Goal: Task Accomplishment & Management: Complete application form

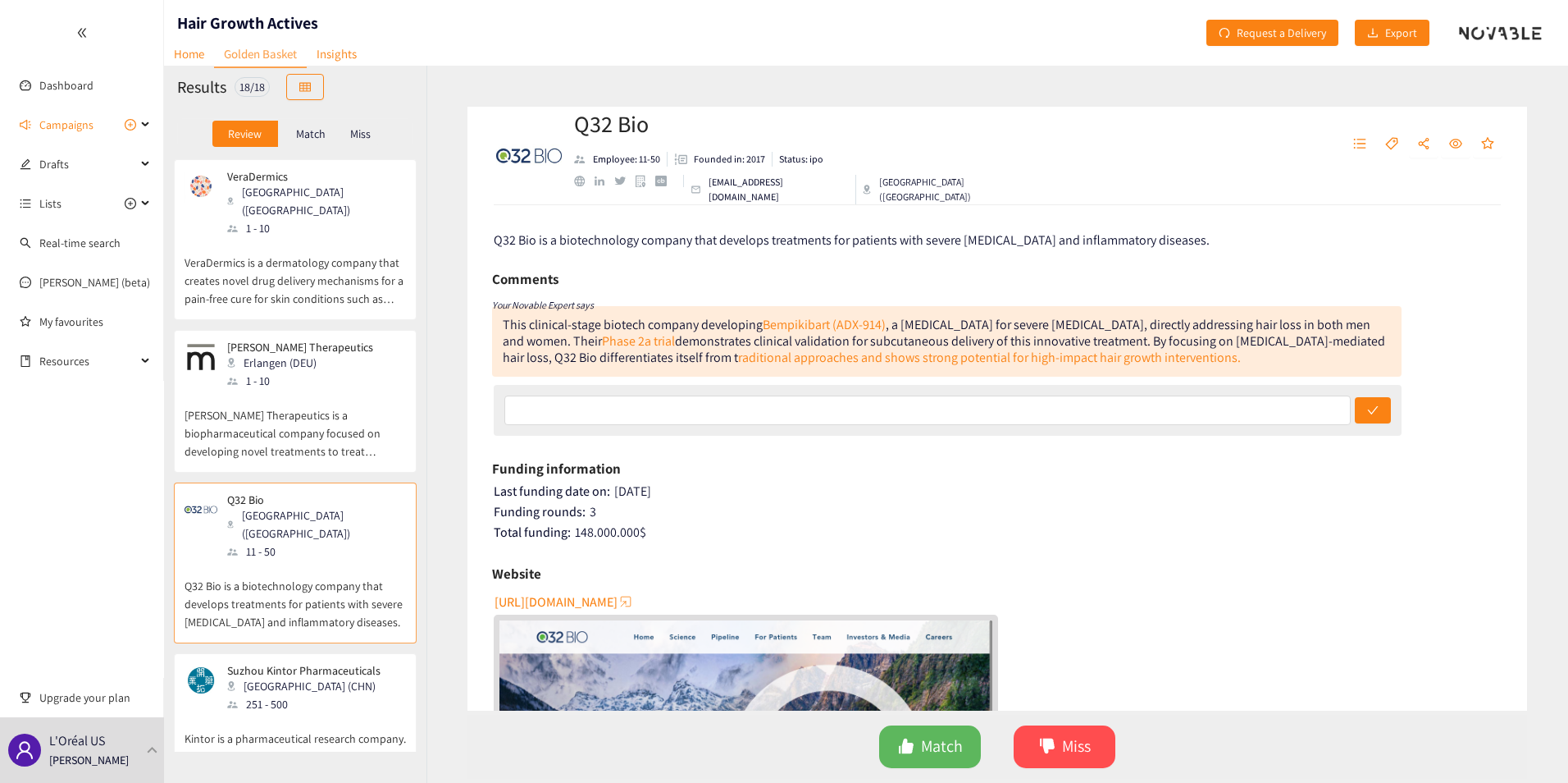
scroll to position [579, 0]
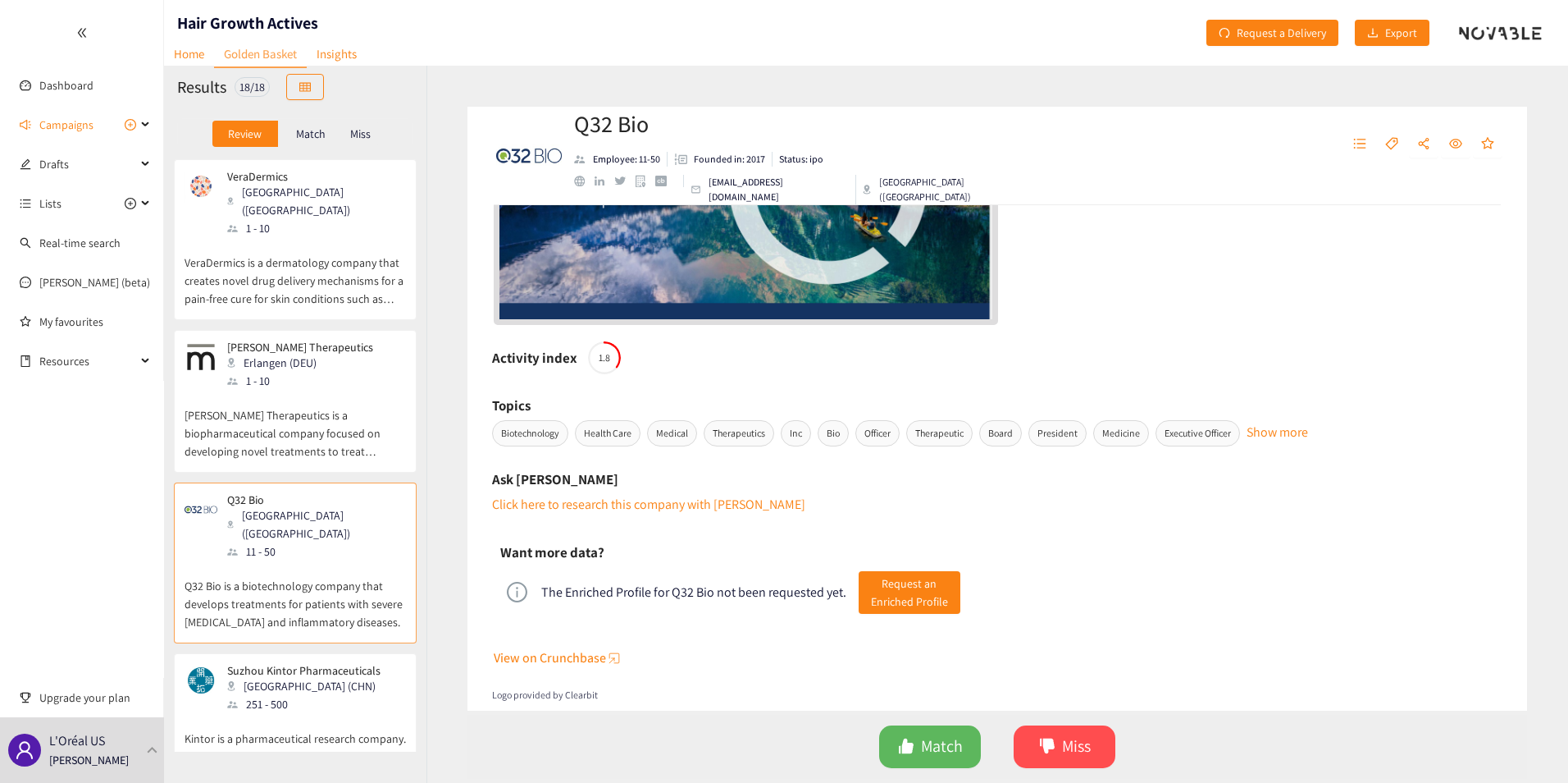
click at [317, 253] on p "VeraDermics is a dermatology company that creates novel drug delivery mechanism…" at bounding box center [295, 272] width 221 height 71
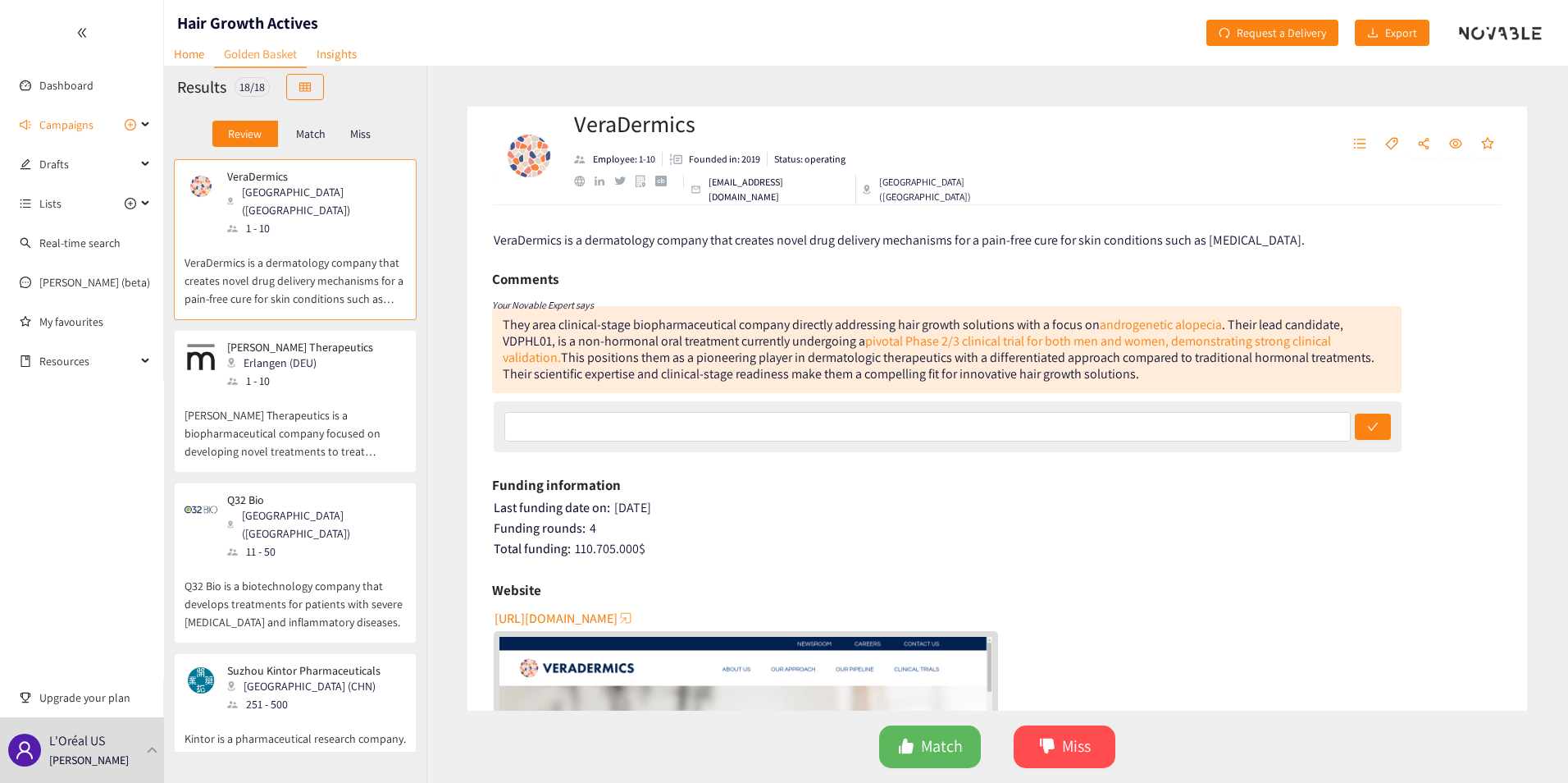
click at [323, 365] on div "[PERSON_NAME] Therapeutics Erlangen (DEU) 1 - 10" at bounding box center [295, 365] width 221 height 49
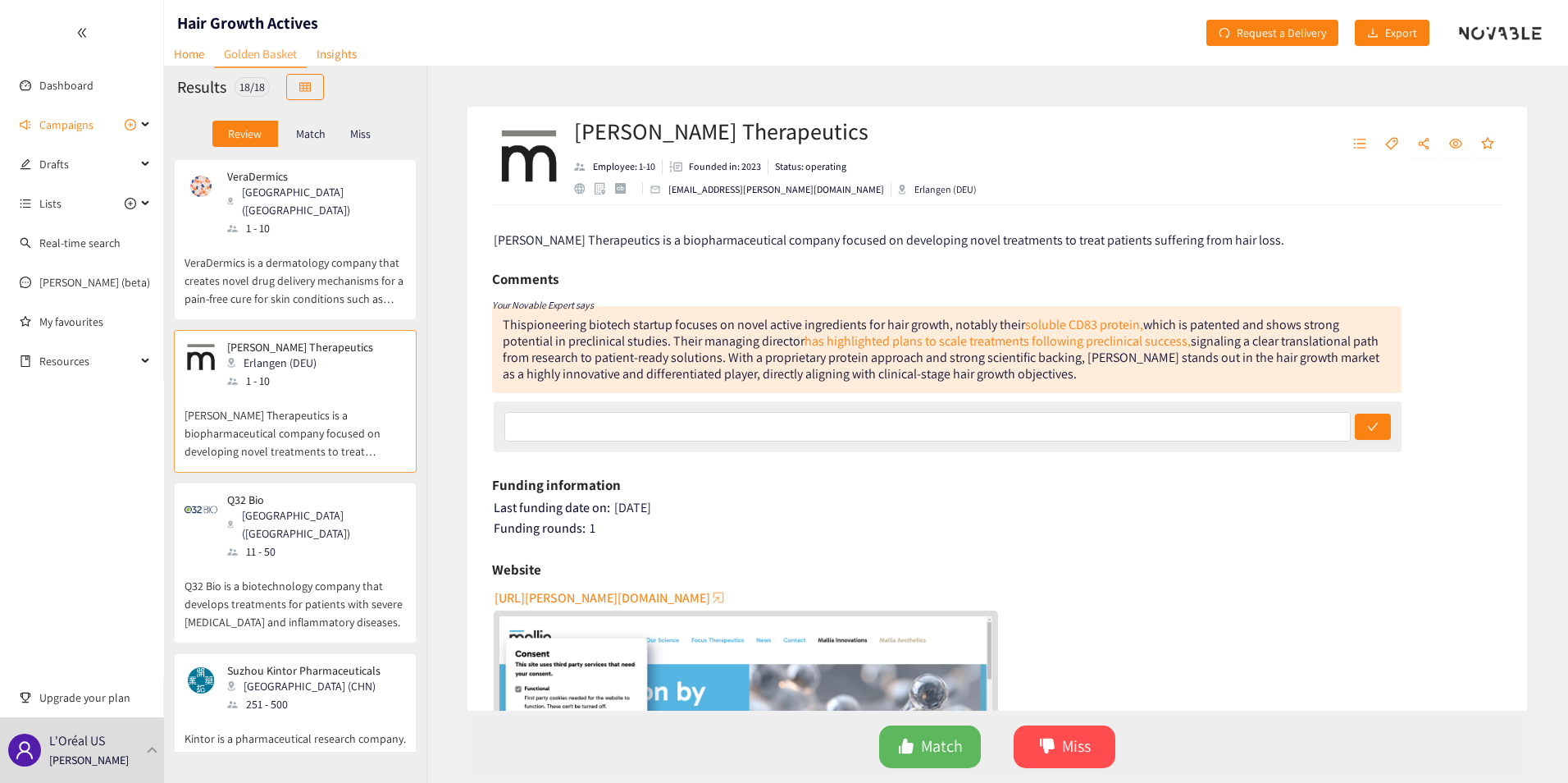
click at [325, 493] on div "Q32 Bio [GEOGRAPHIC_DATA] ([GEOGRAPHIC_DATA]) 11 - 50" at bounding box center [295, 526] width 221 height 67
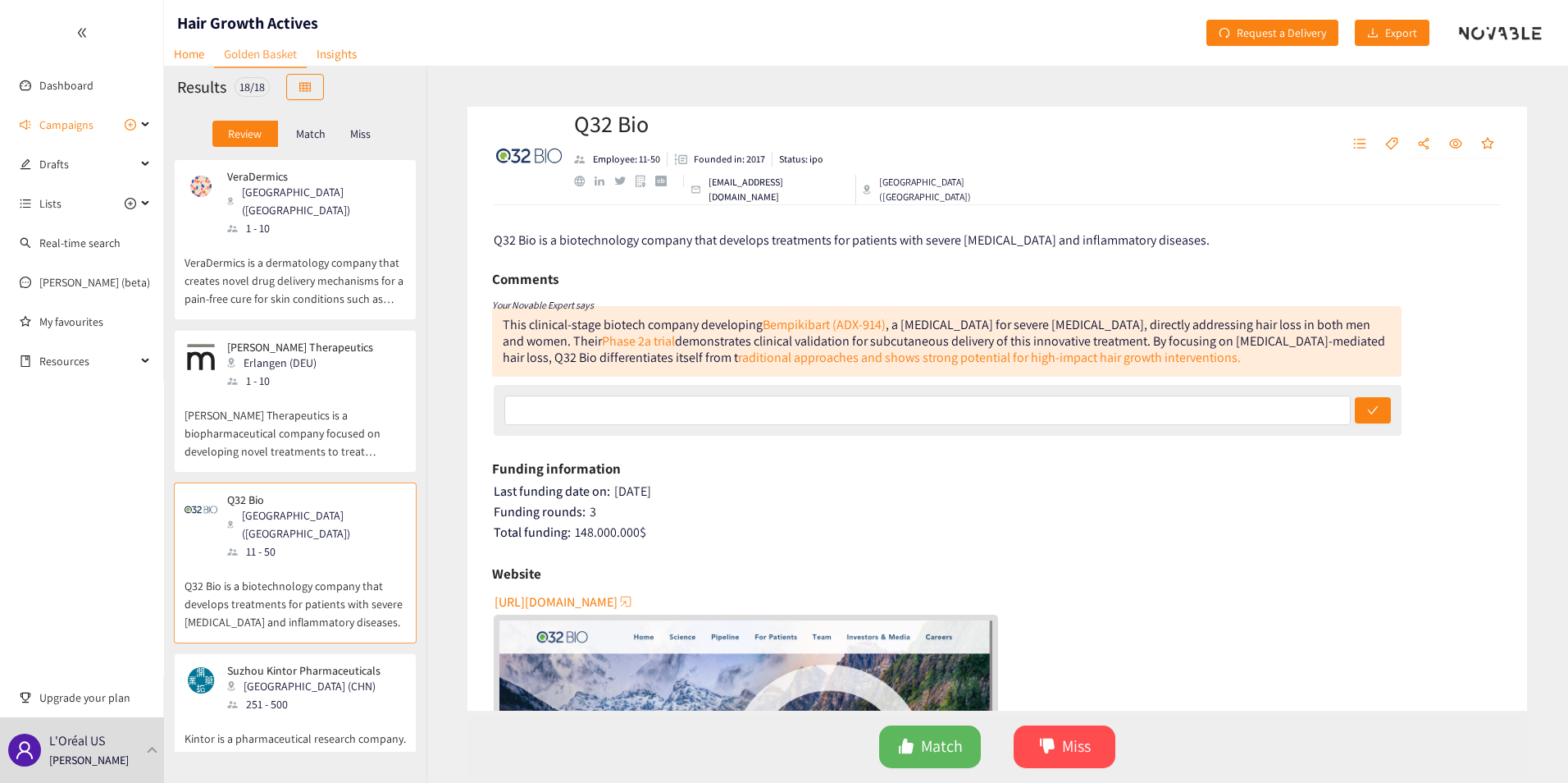
click at [226, 237] on p "VeraDermics is a dermatology company that creates novel drug delivery mechanism…" at bounding box center [295, 272] width 221 height 71
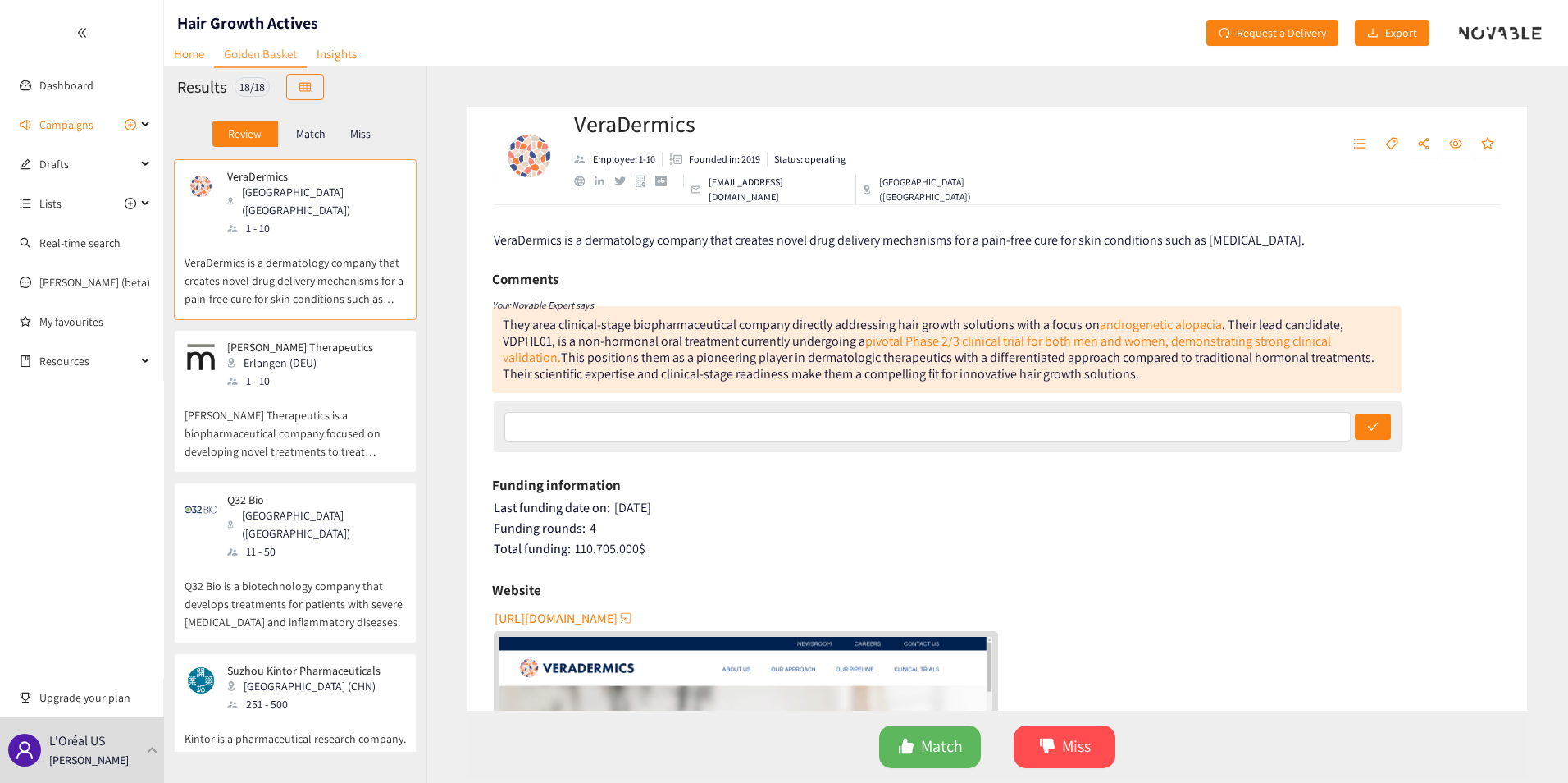
click at [304, 542] on div "11 - 50" at bounding box center [315, 552] width 177 height 18
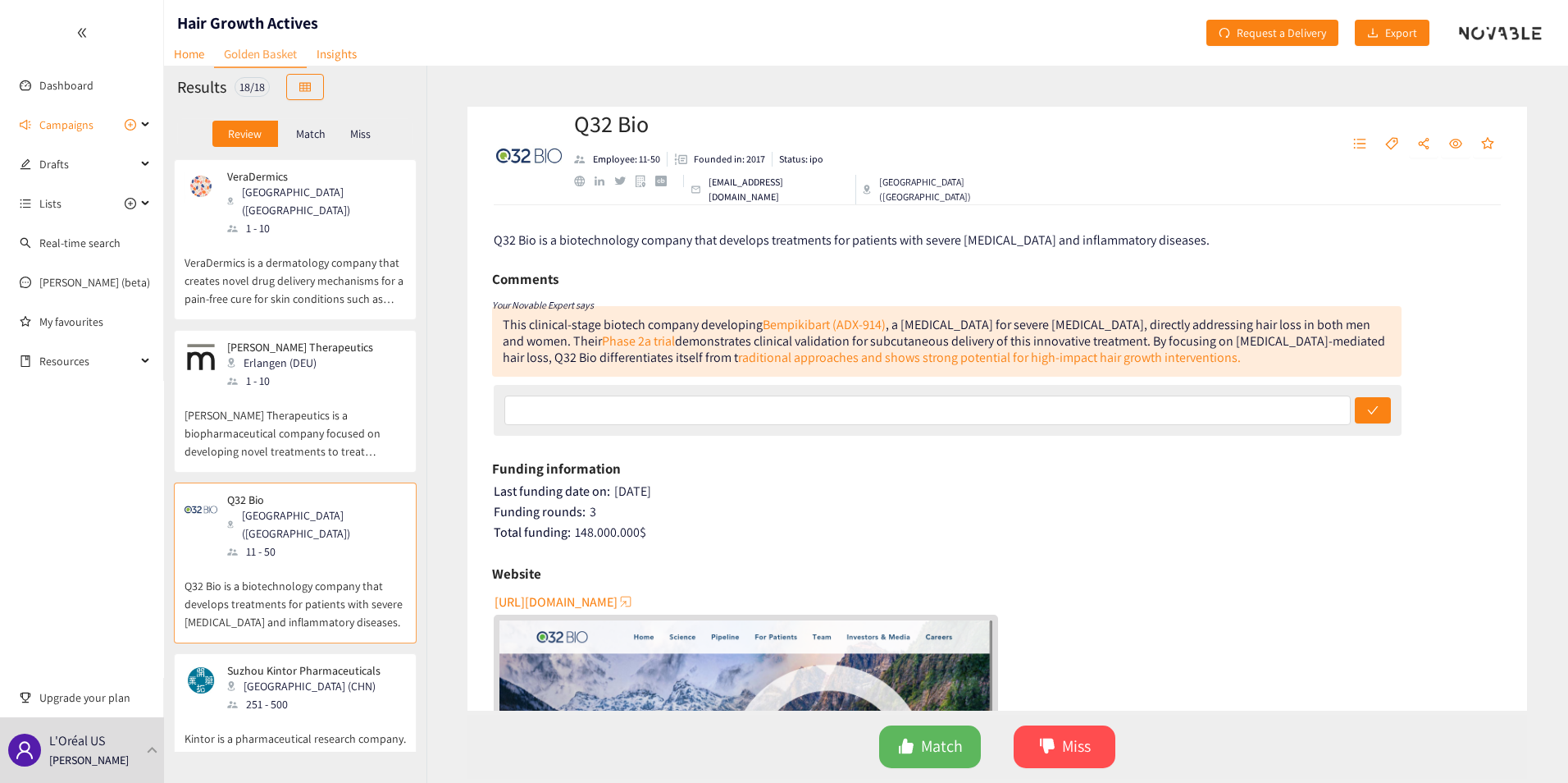
click at [296, 395] on p "[PERSON_NAME] Therapeutics is a biopharmaceutical company focused on developing…" at bounding box center [295, 425] width 221 height 71
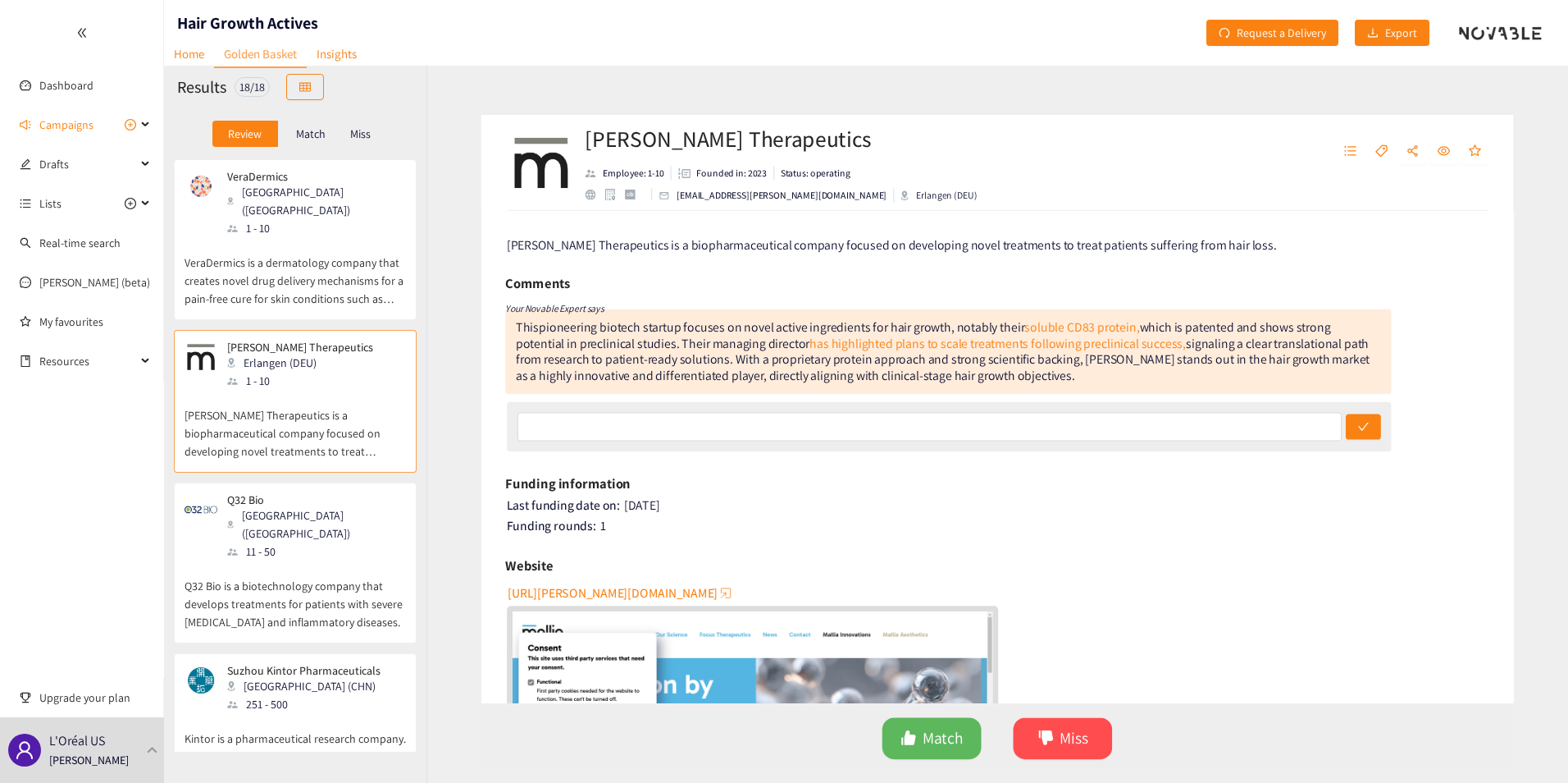
click at [305, 506] on div "[GEOGRAPHIC_DATA] ([GEOGRAPHIC_DATA])" at bounding box center [315, 524] width 177 height 36
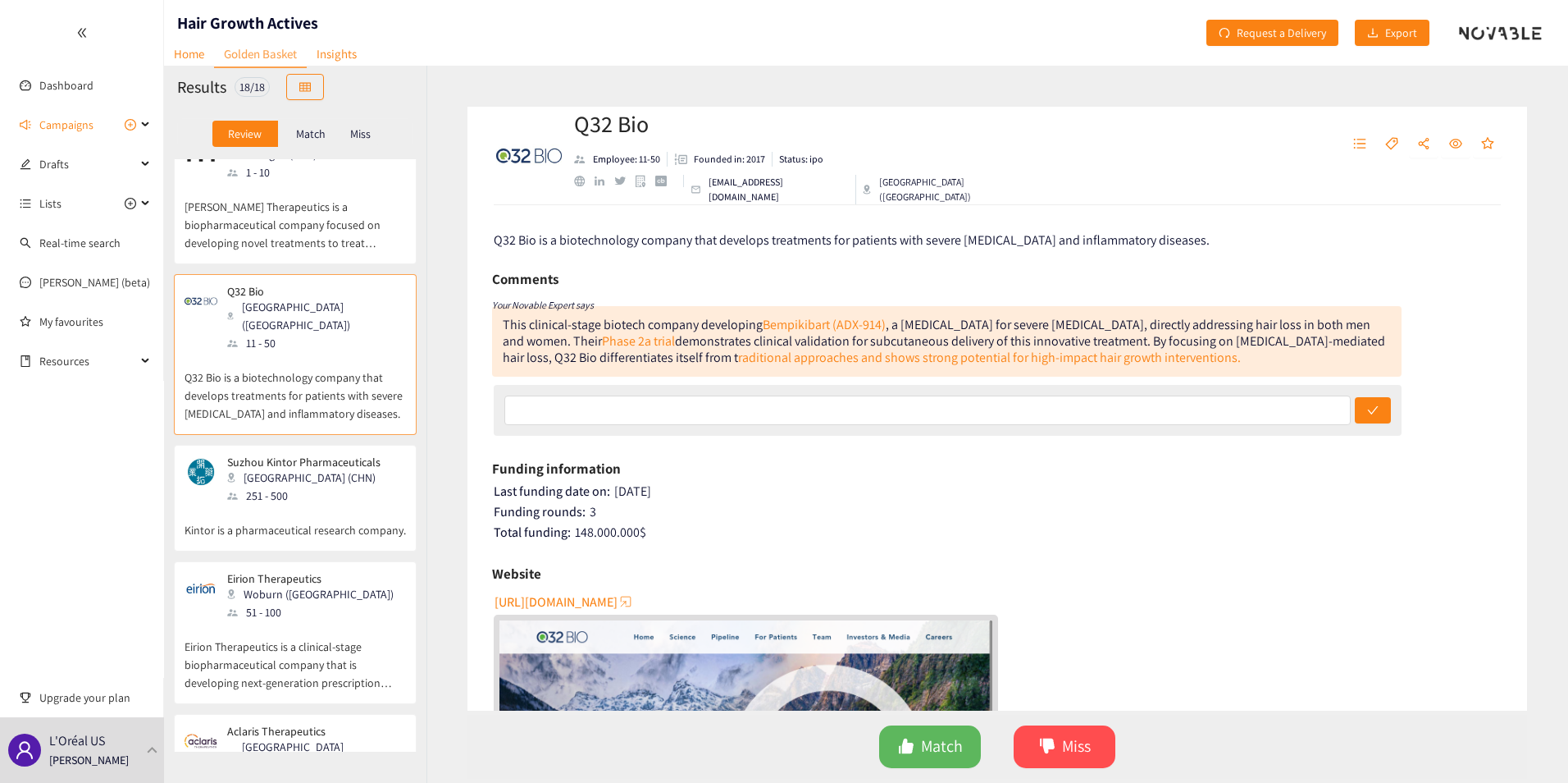
scroll to position [246, 0]
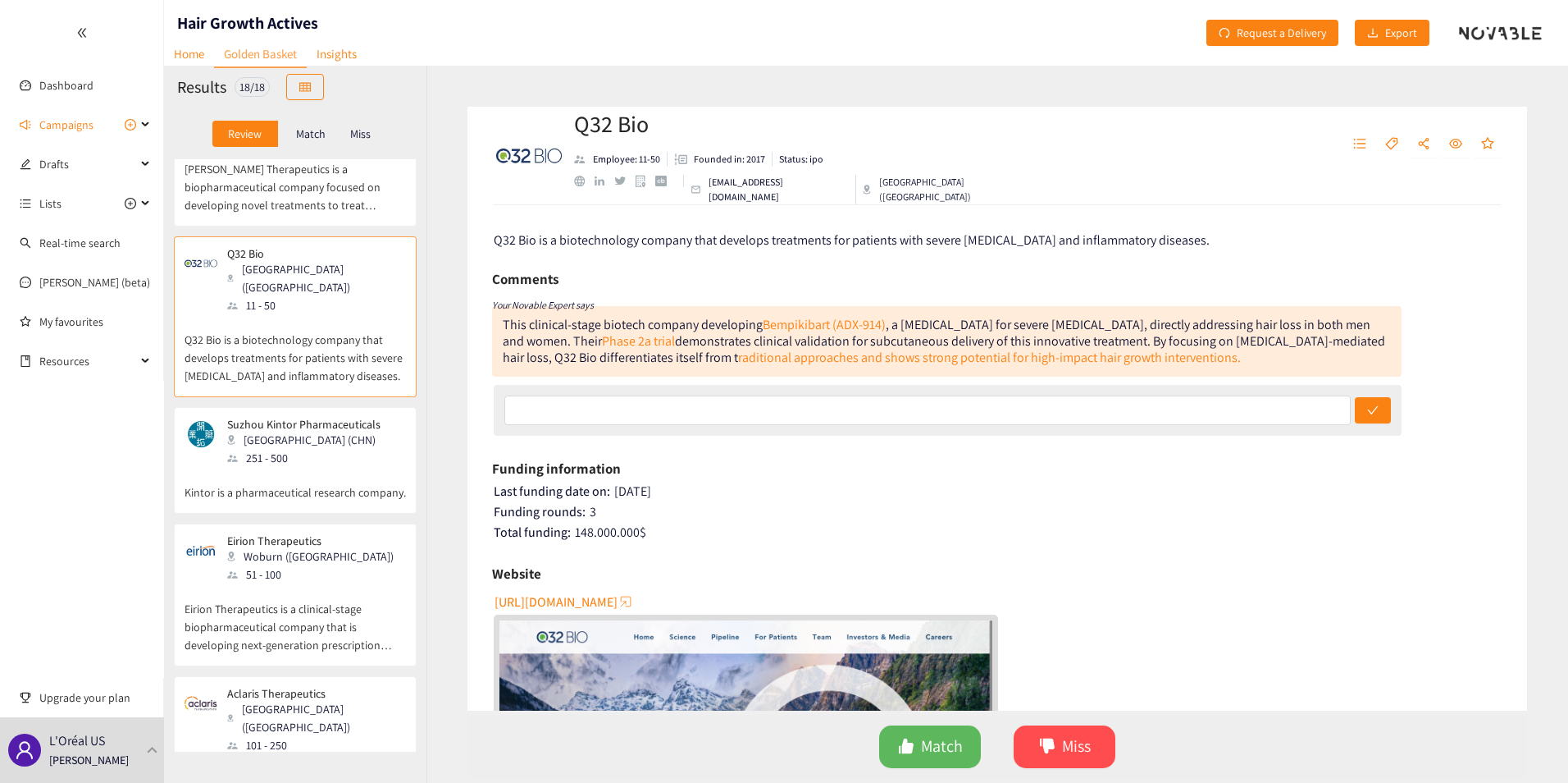
click at [314, 467] on p "Kintor is a pharmaceutical research company." at bounding box center [295, 484] width 221 height 34
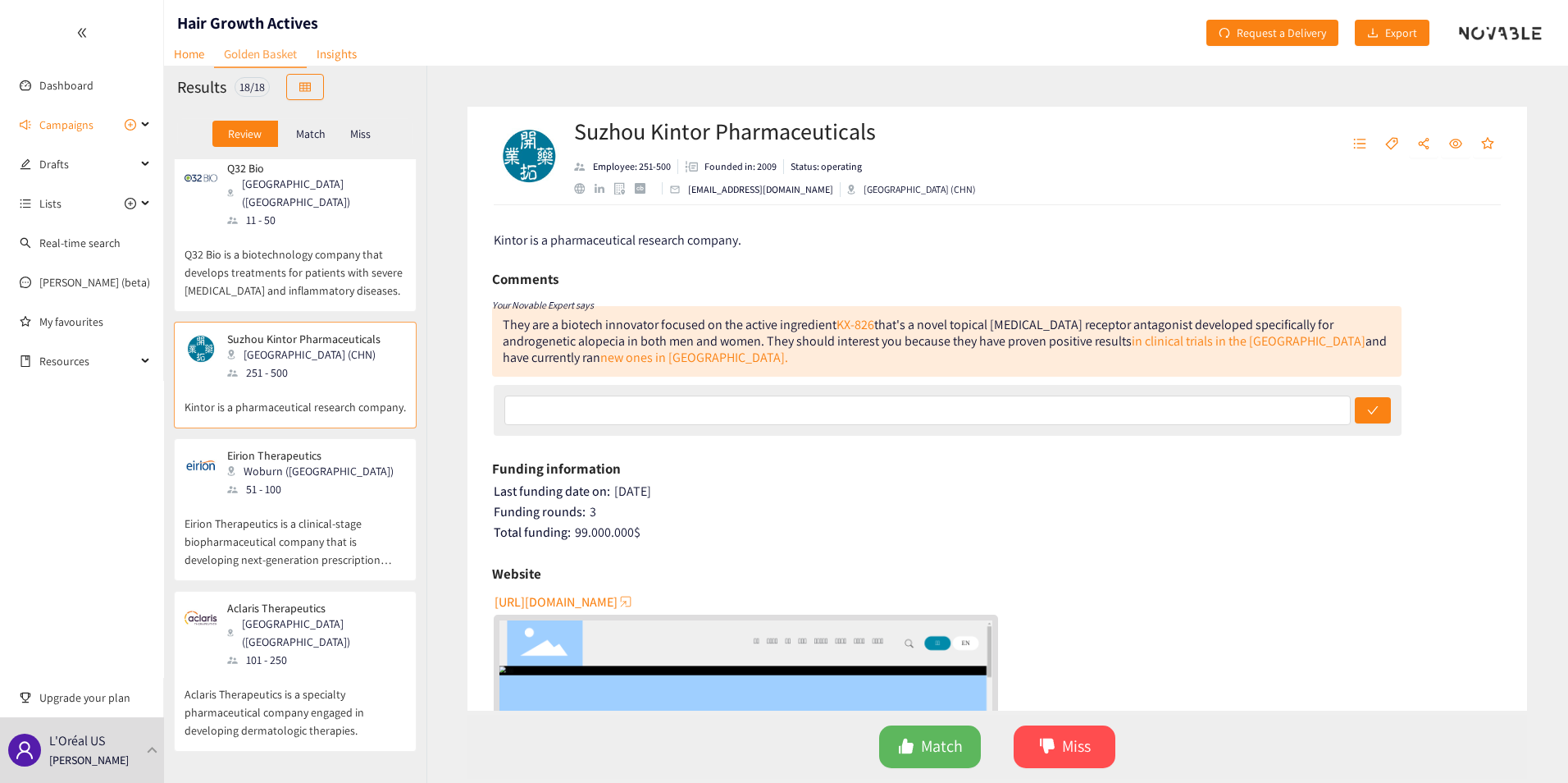
scroll to position [410, 0]
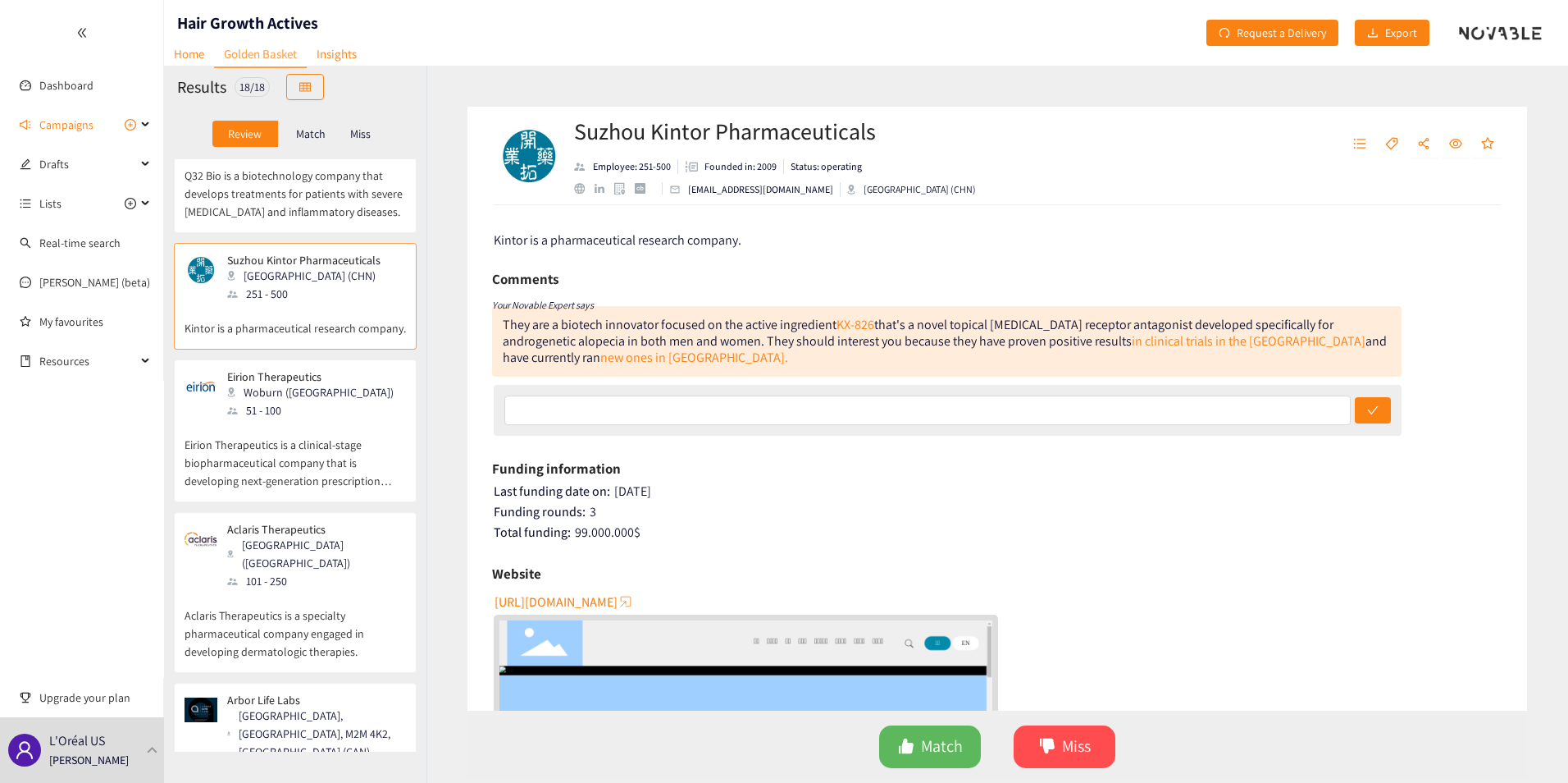
click at [306, 401] on div "51 - 100" at bounding box center [315, 410] width 176 height 18
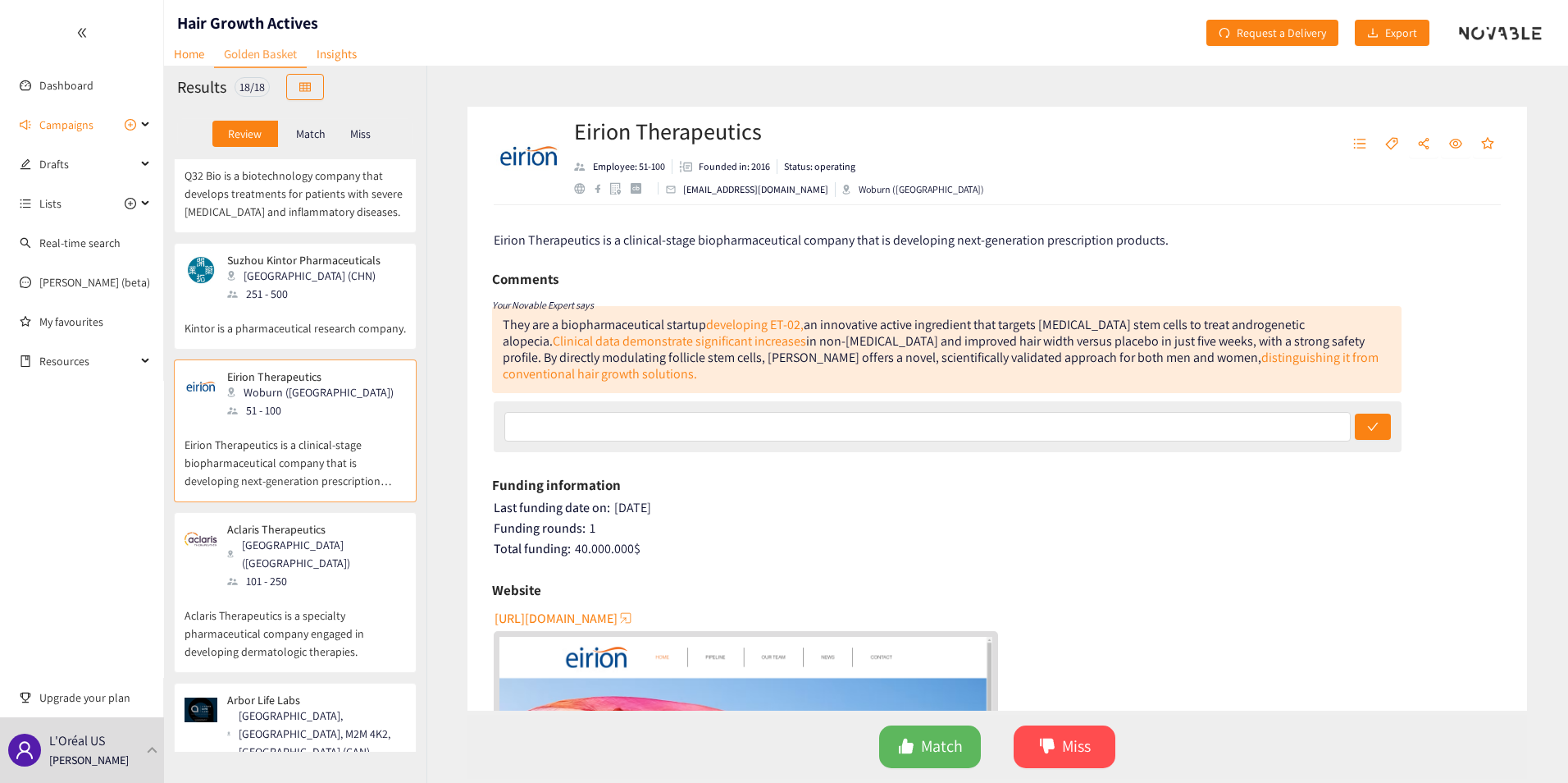
scroll to position [493, 0]
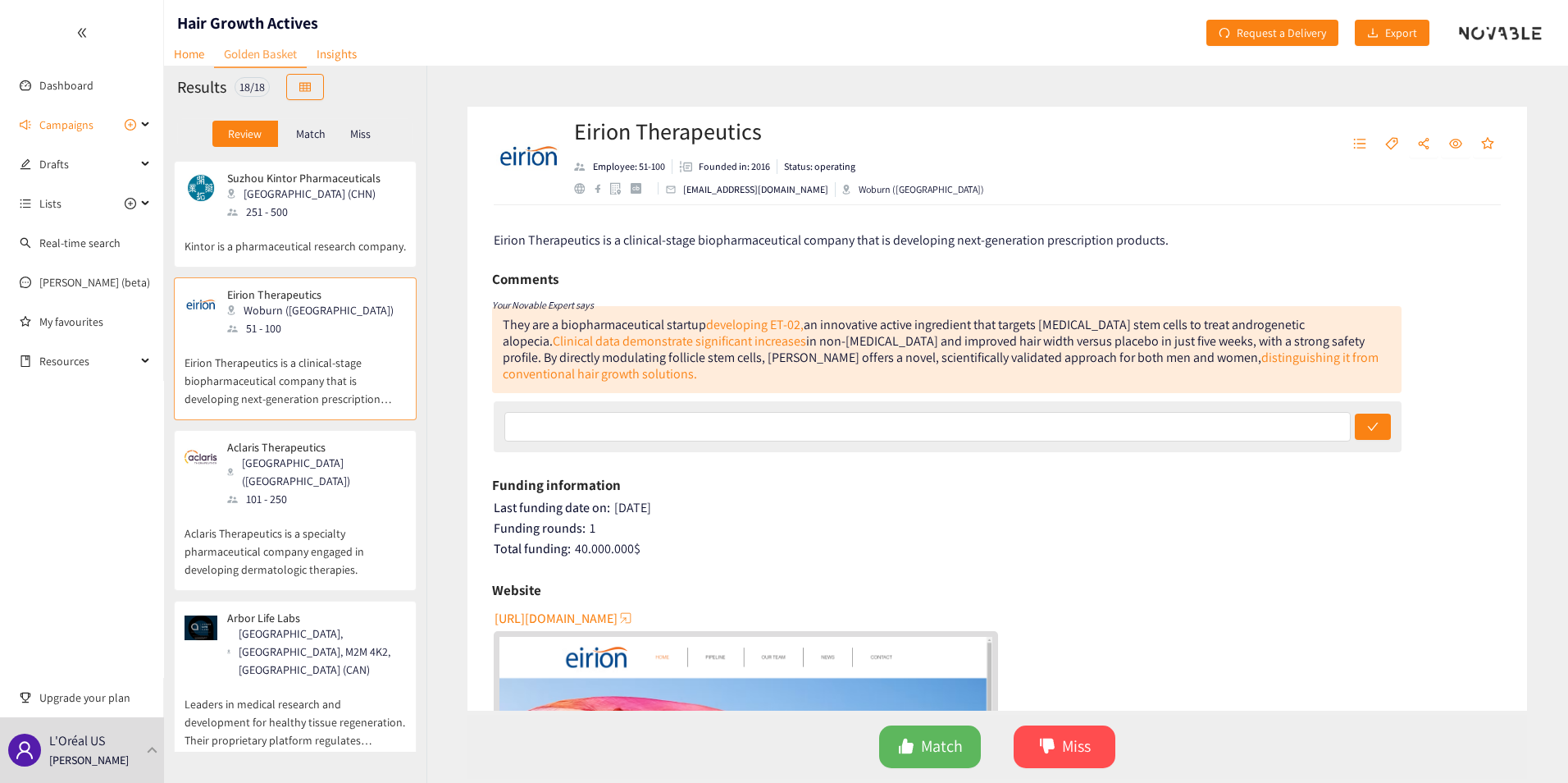
click at [297, 490] on div "101 - 250" at bounding box center [315, 499] width 177 height 18
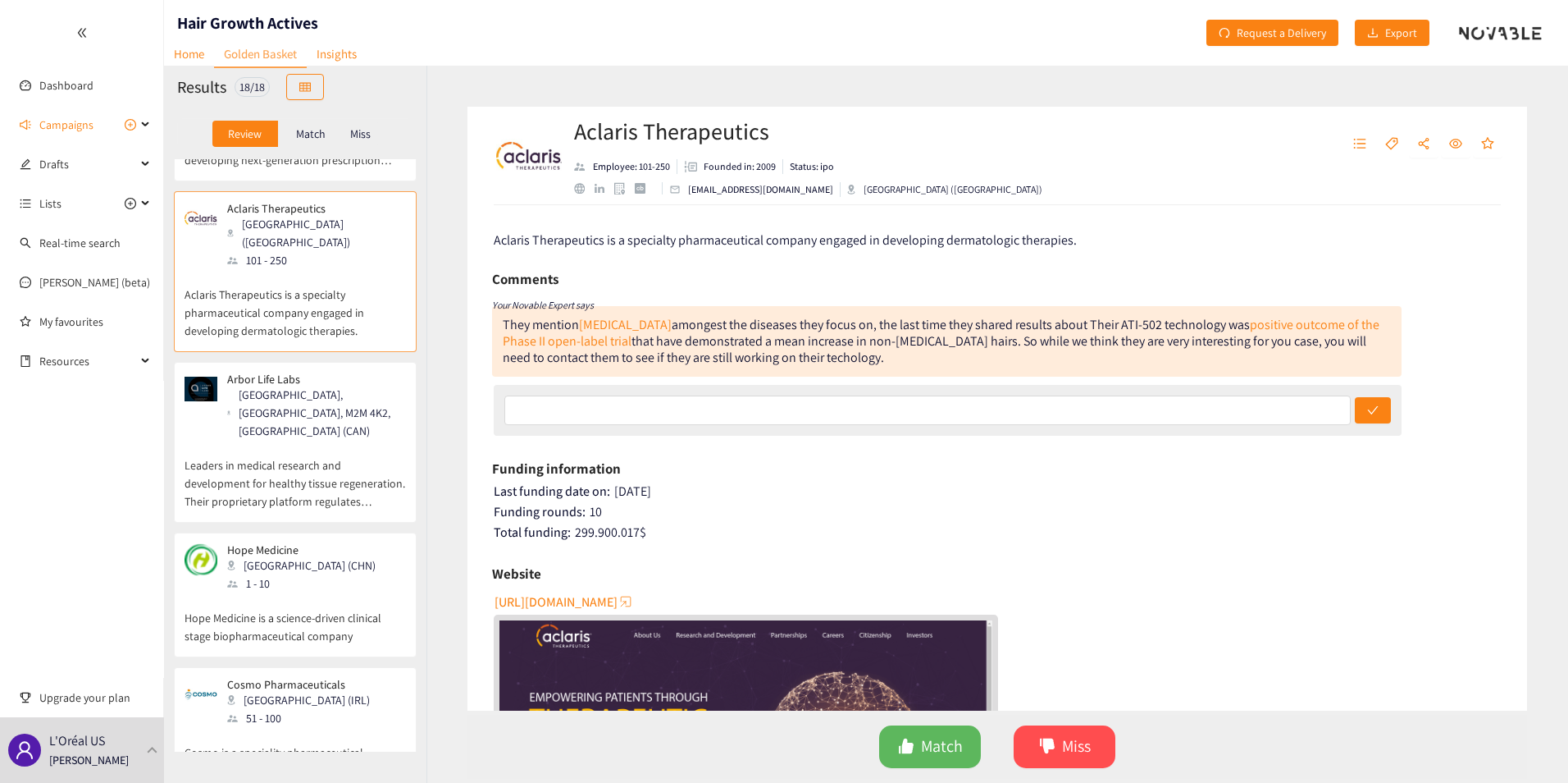
scroll to position [739, 0]
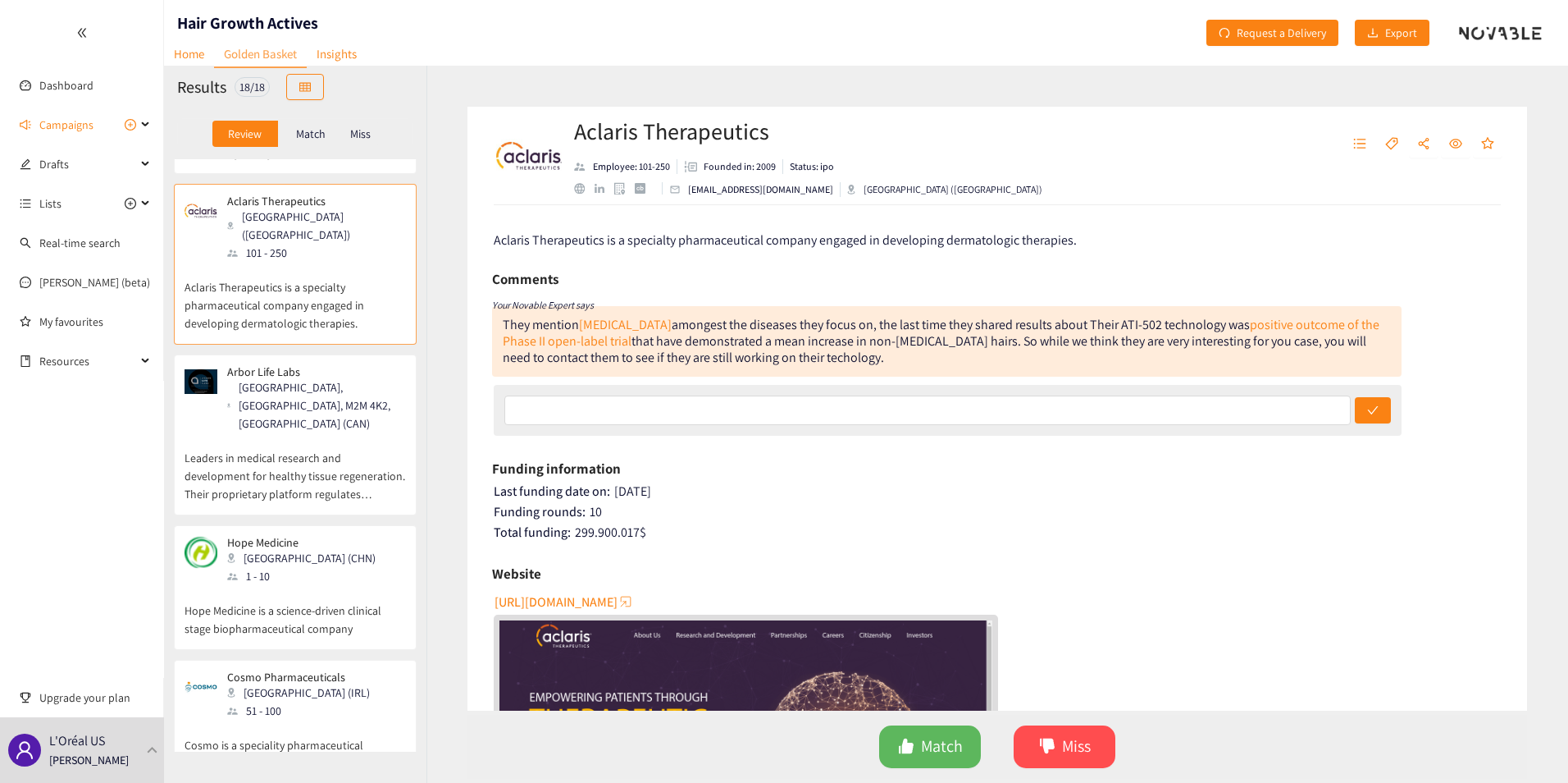
click at [287, 432] on p "Leaders in medical research and development for healthy tissue regeneration. Th…" at bounding box center [295, 467] width 221 height 71
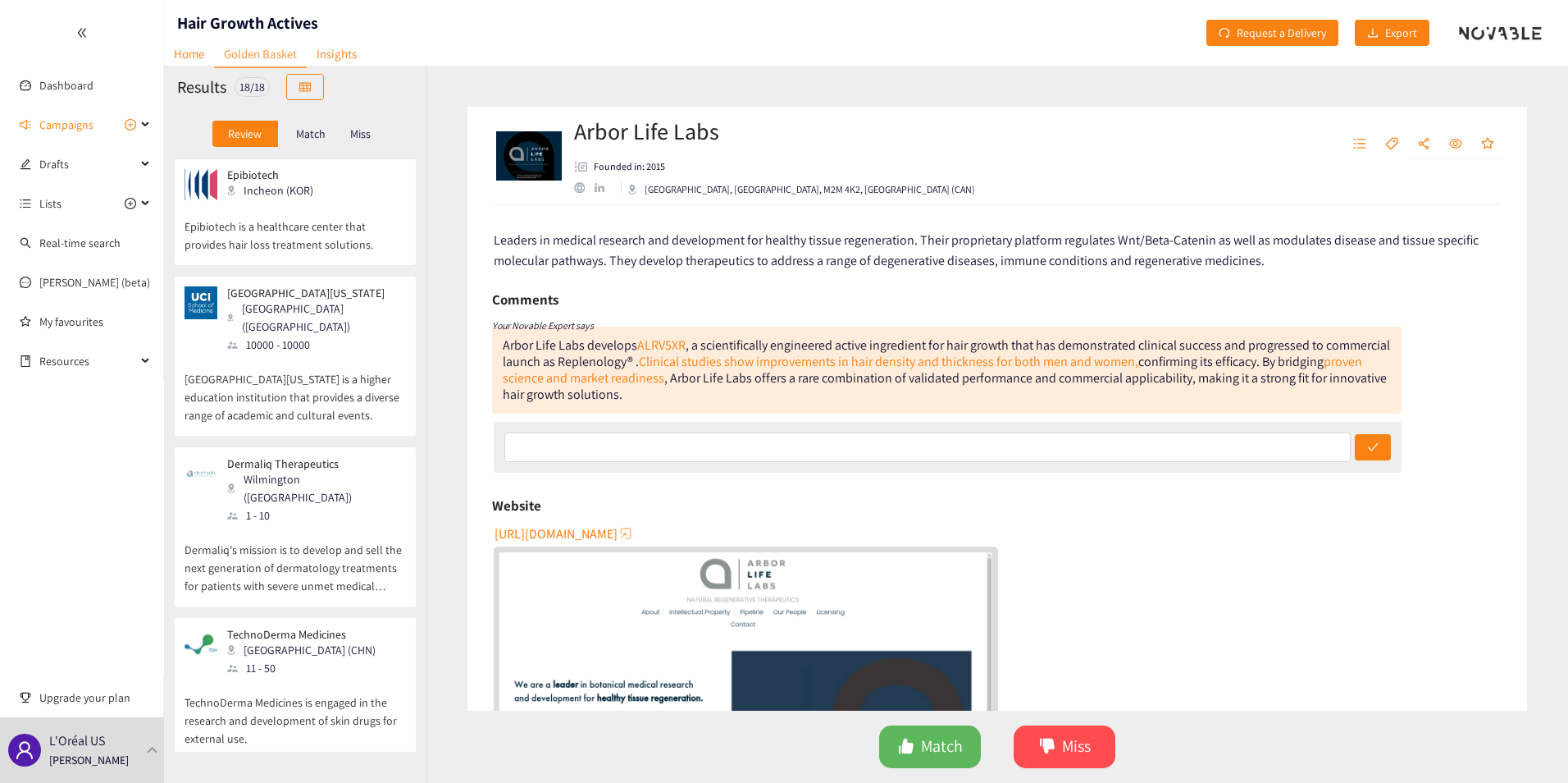
scroll to position [1723, 0]
click at [316, 518] on p "Dermaliq's mission is to develop and sell the next generation of dermatology tr…" at bounding box center [295, 553] width 221 height 71
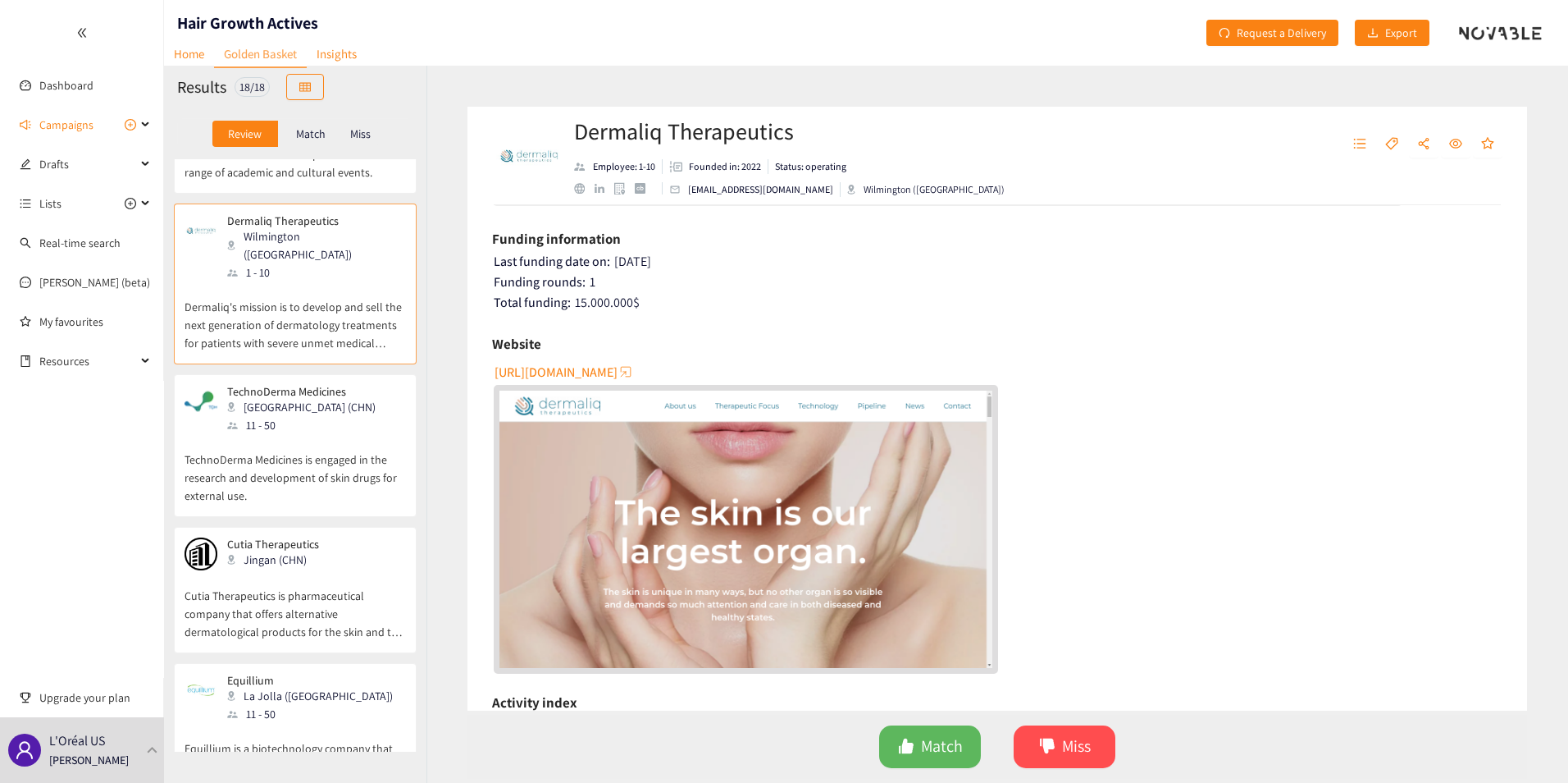
scroll to position [1969, 0]
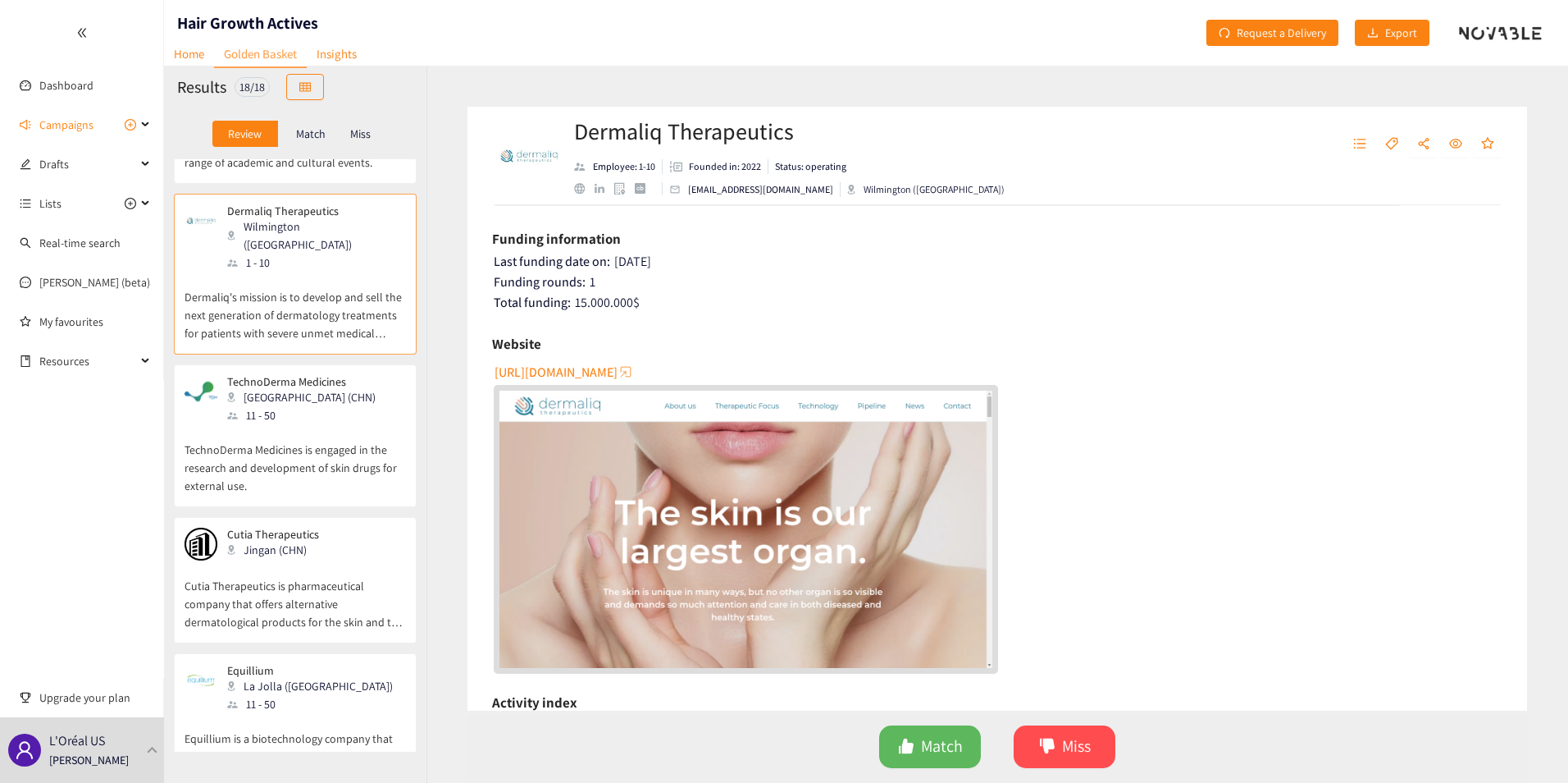
click at [291, 406] on div "11 - 50" at bounding box center [305, 415] width 158 height 18
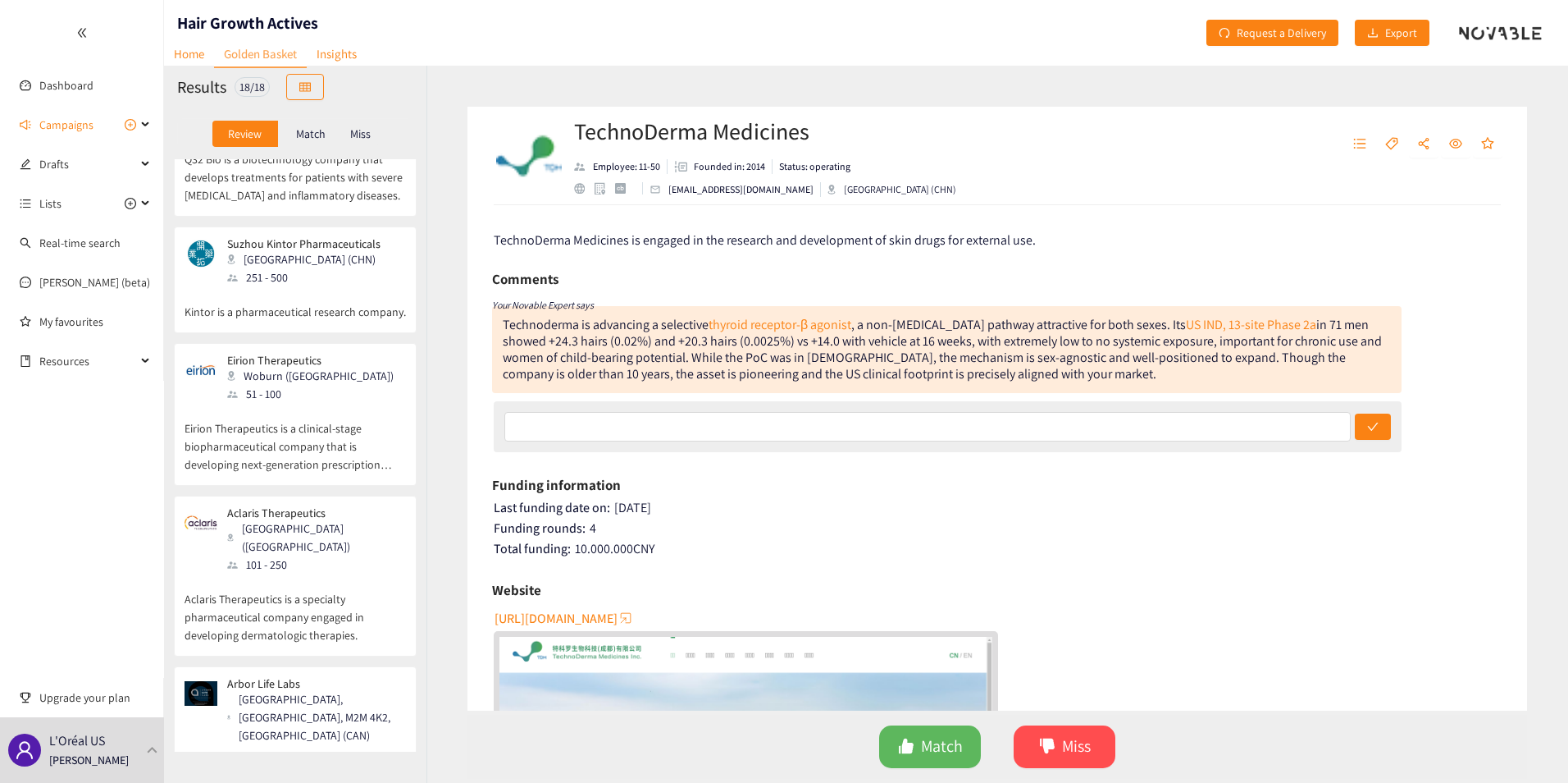
scroll to position [0, 0]
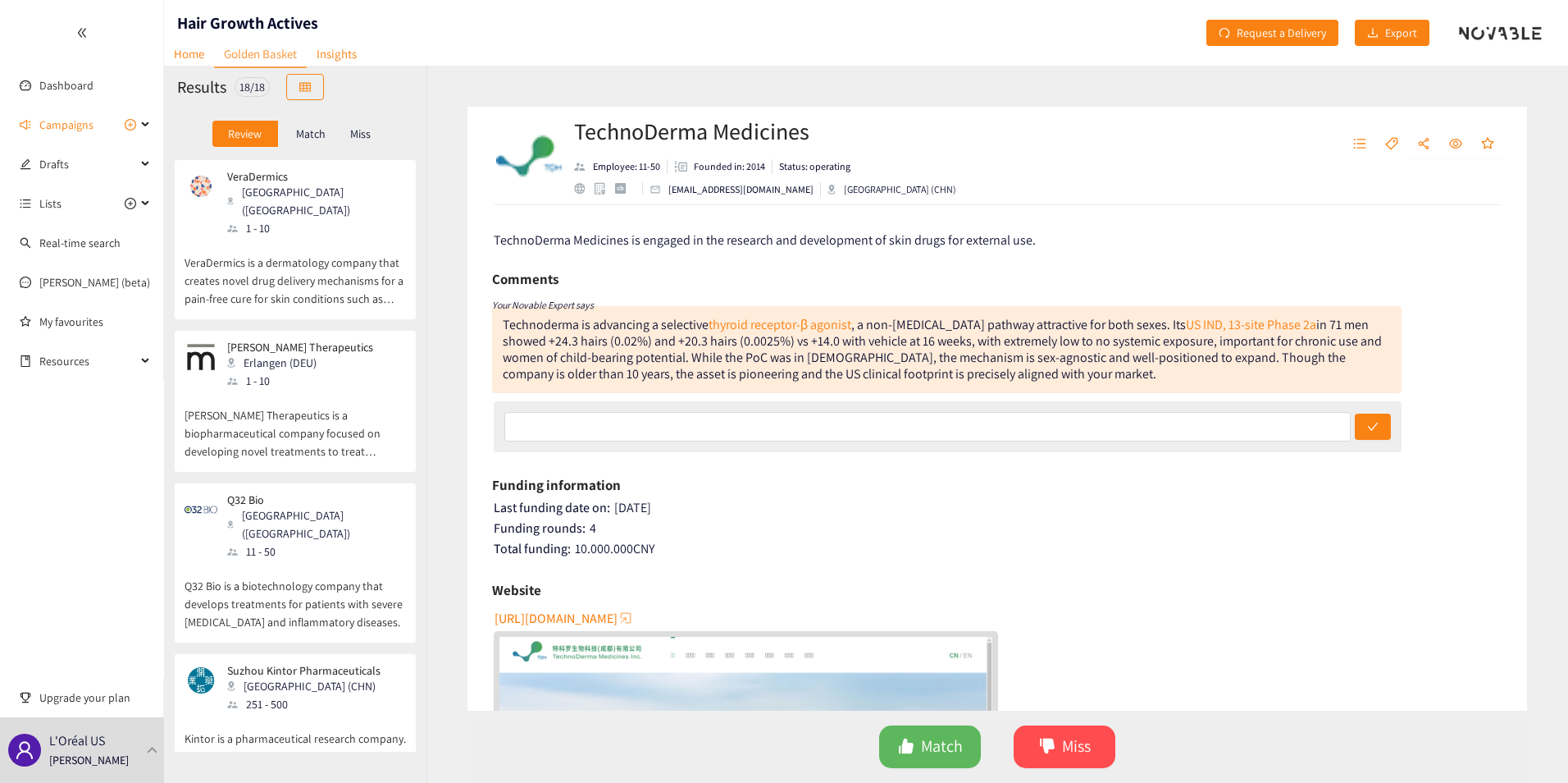
click at [267, 190] on div "[GEOGRAPHIC_DATA] ([GEOGRAPHIC_DATA])" at bounding box center [315, 201] width 177 height 36
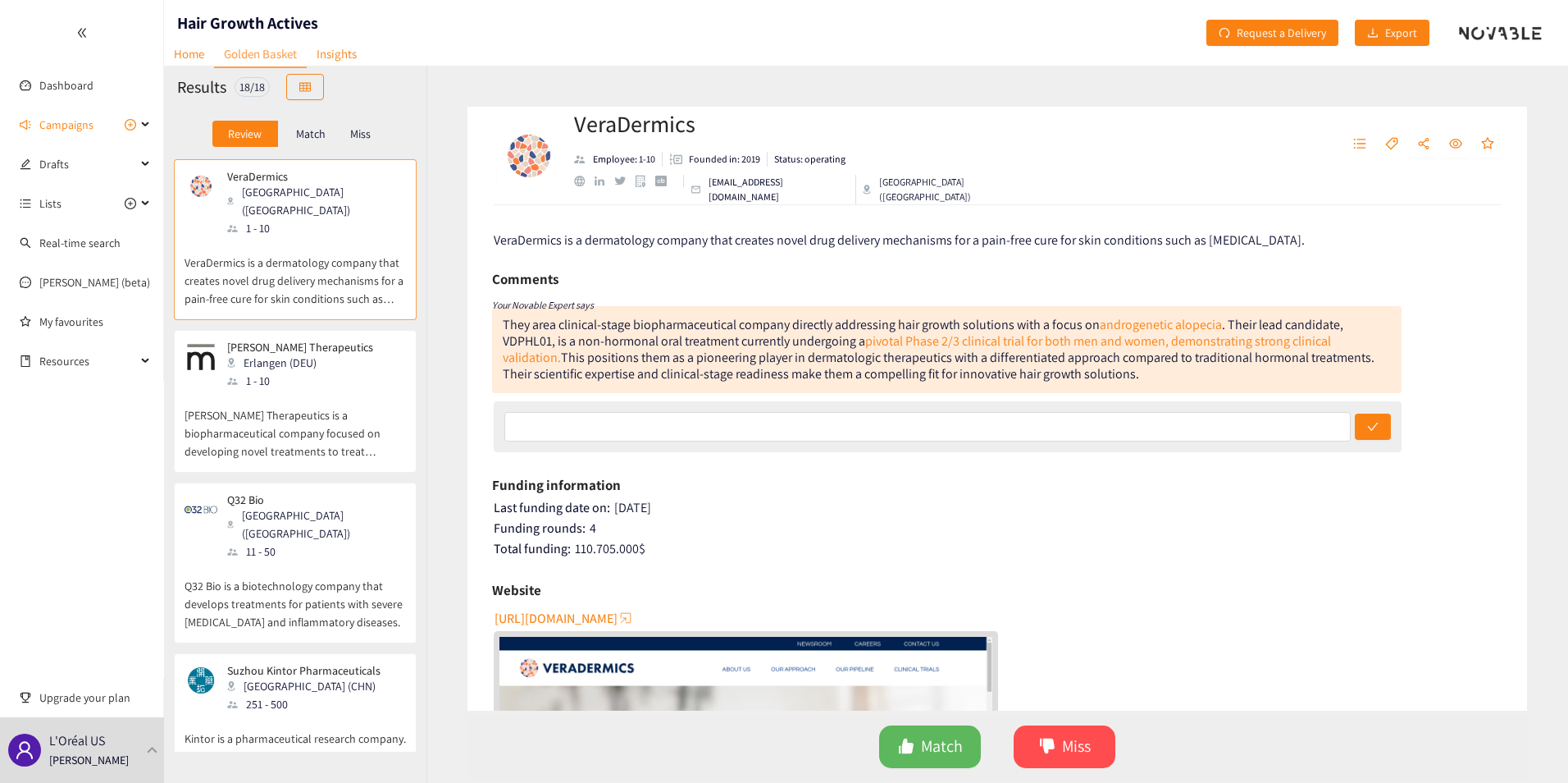
click at [293, 506] on div "[GEOGRAPHIC_DATA] ([GEOGRAPHIC_DATA])" at bounding box center [315, 524] width 177 height 36
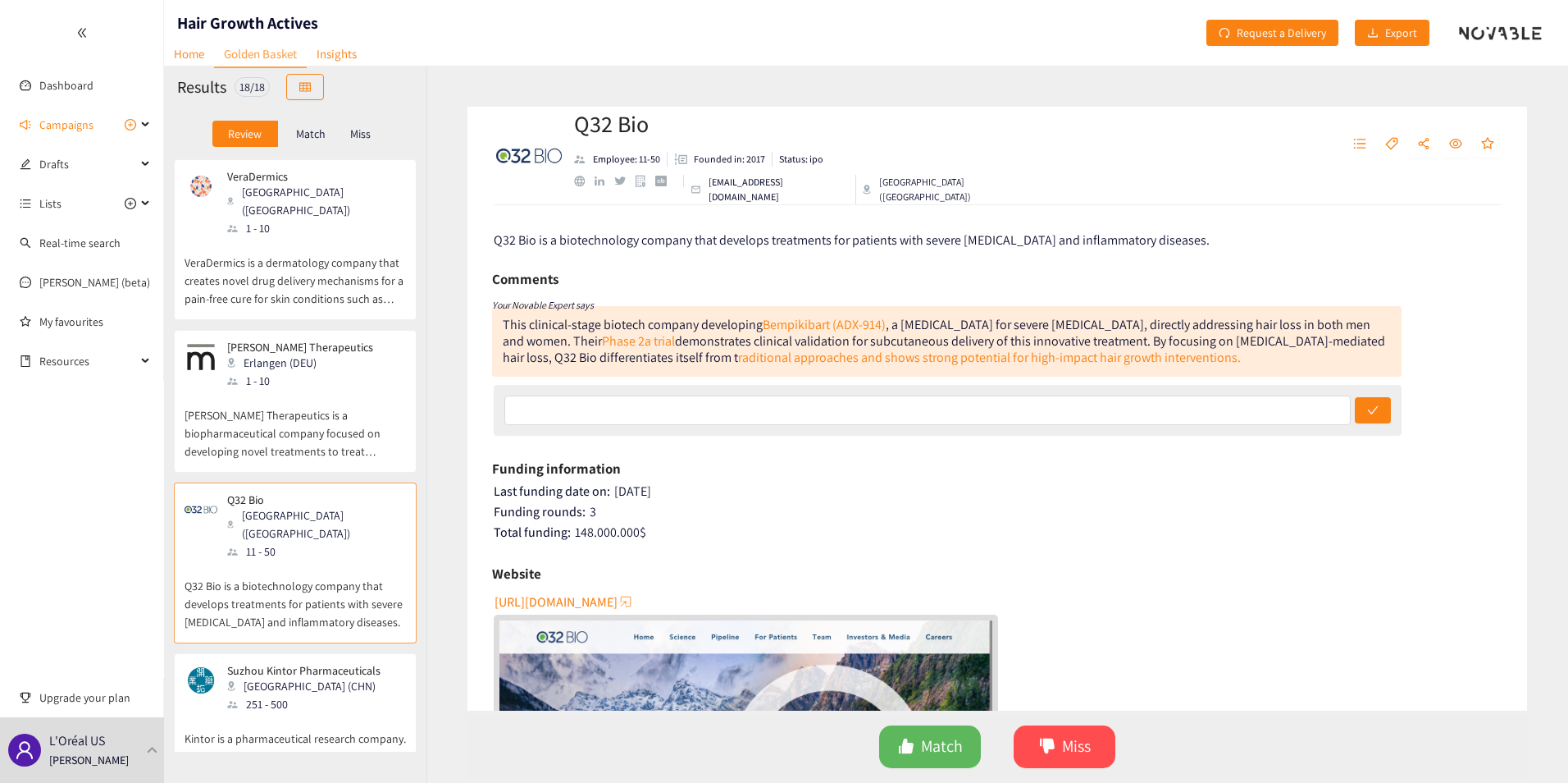
drag, startPoint x: 268, startPoint y: 243, endPoint x: 278, endPoint y: 243, distance: 10.0
click at [271, 243] on p "VeraDermics is a dermatology company that creates novel drug delivery mechanism…" at bounding box center [295, 272] width 221 height 71
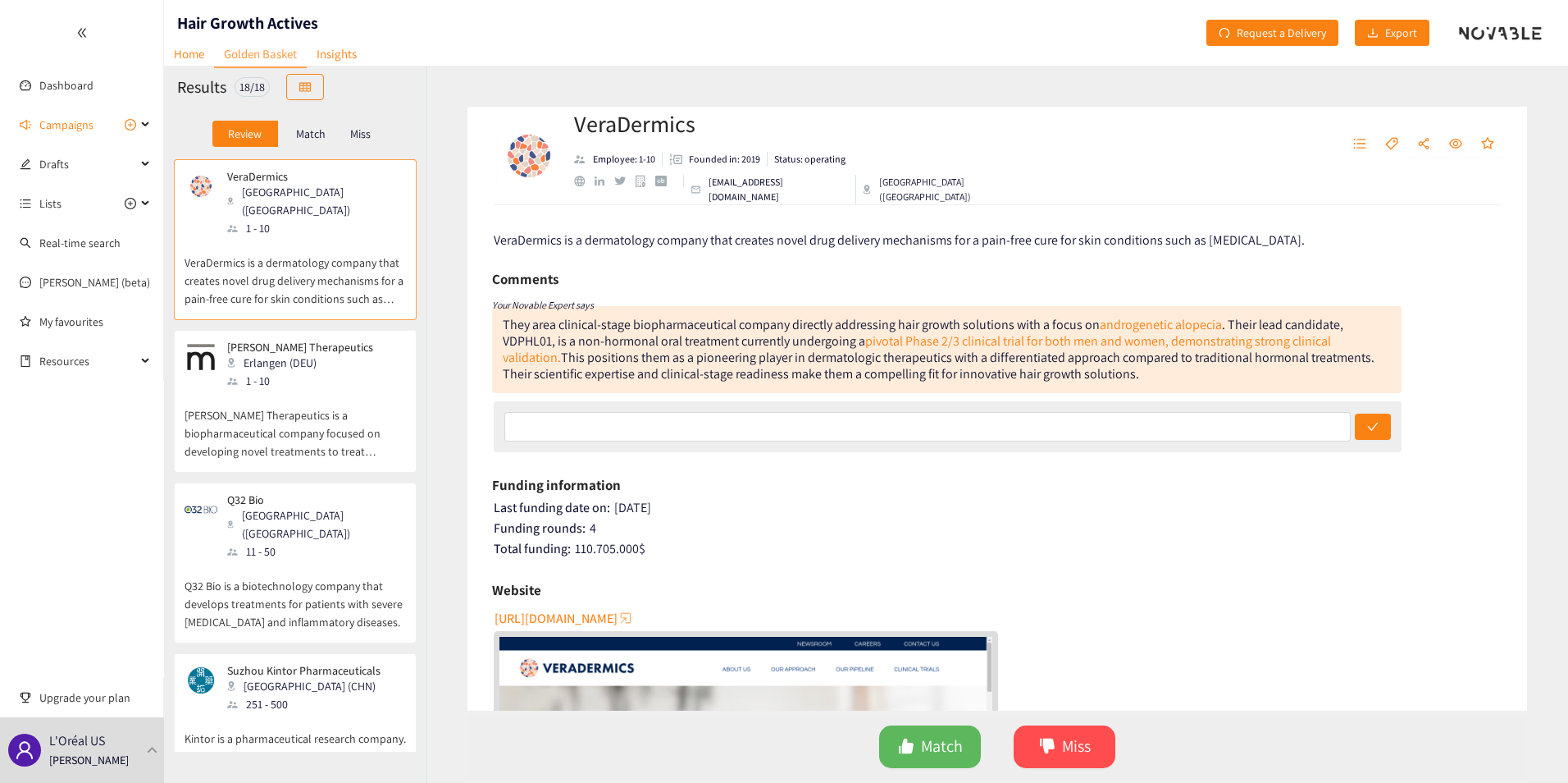
click at [295, 542] on div "11 - 50" at bounding box center [315, 552] width 177 height 18
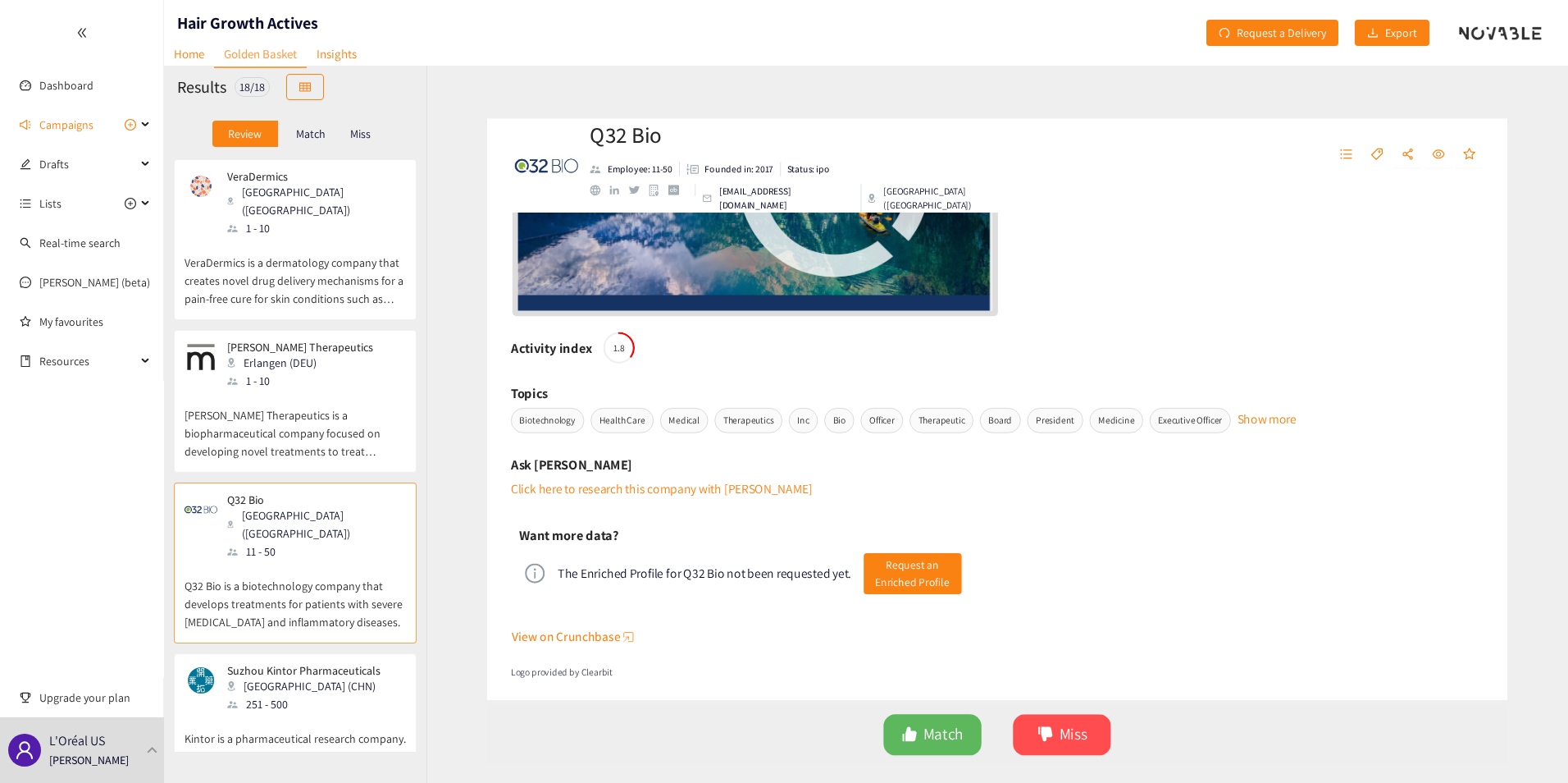
scroll to position [593, 0]
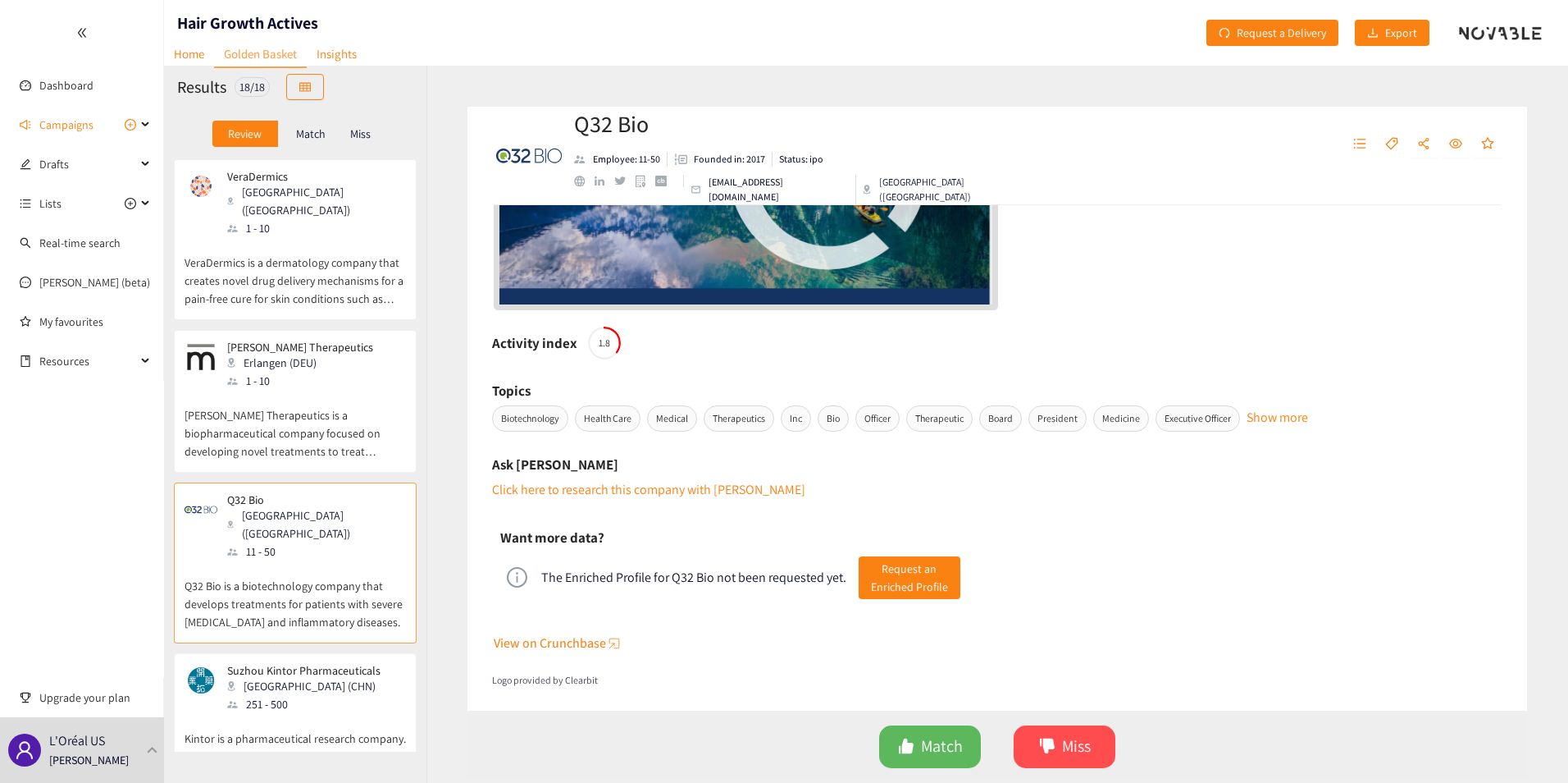
click at [592, 642] on span "View on Crunchbase" at bounding box center [549, 643] width 112 height 21
click at [332, 216] on div "VeraDermics [GEOGRAPHIC_DATA] ([GEOGRAPHIC_DATA]) 1 - 10" at bounding box center [295, 203] width 221 height 67
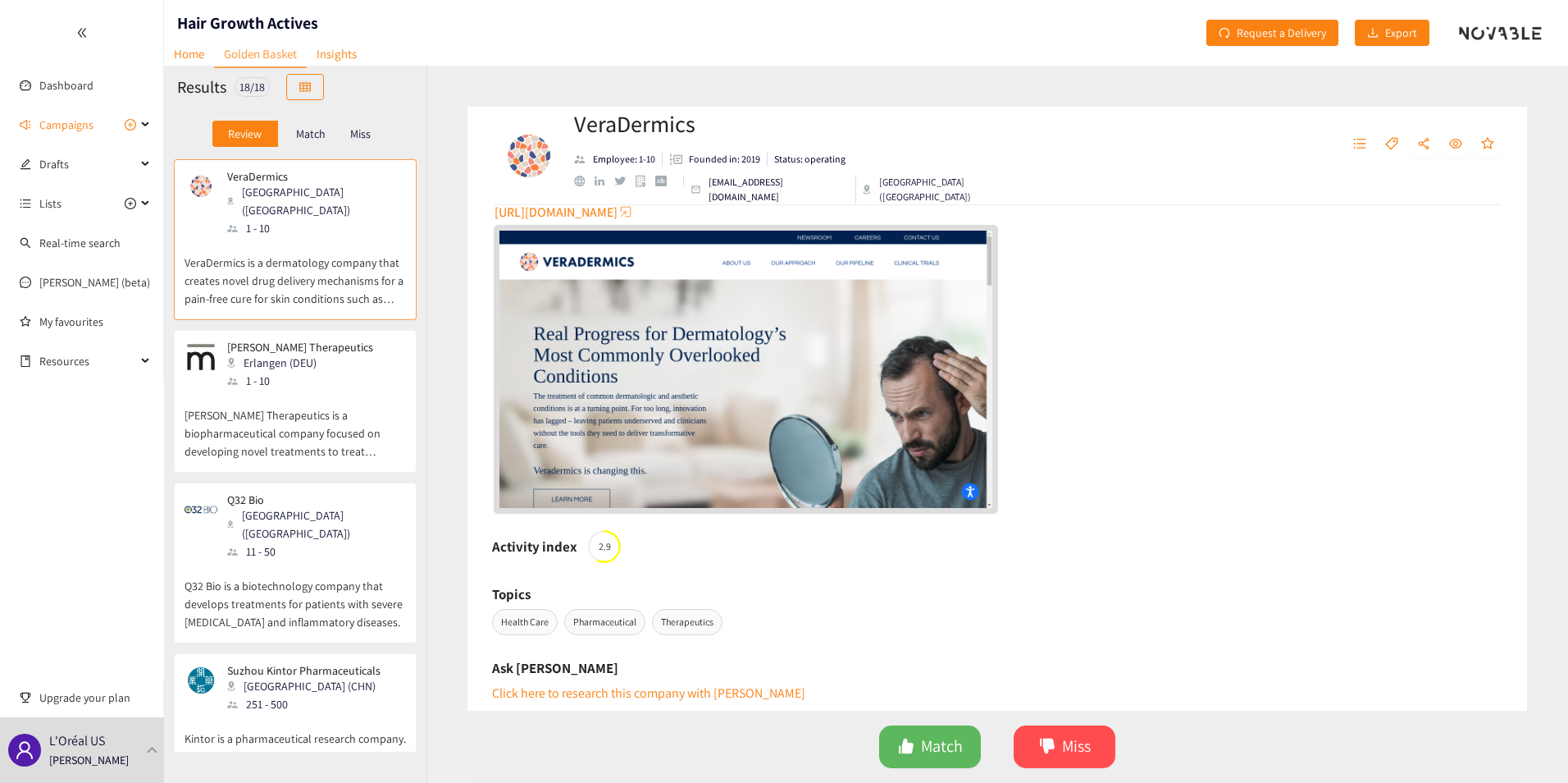
scroll to position [609, 0]
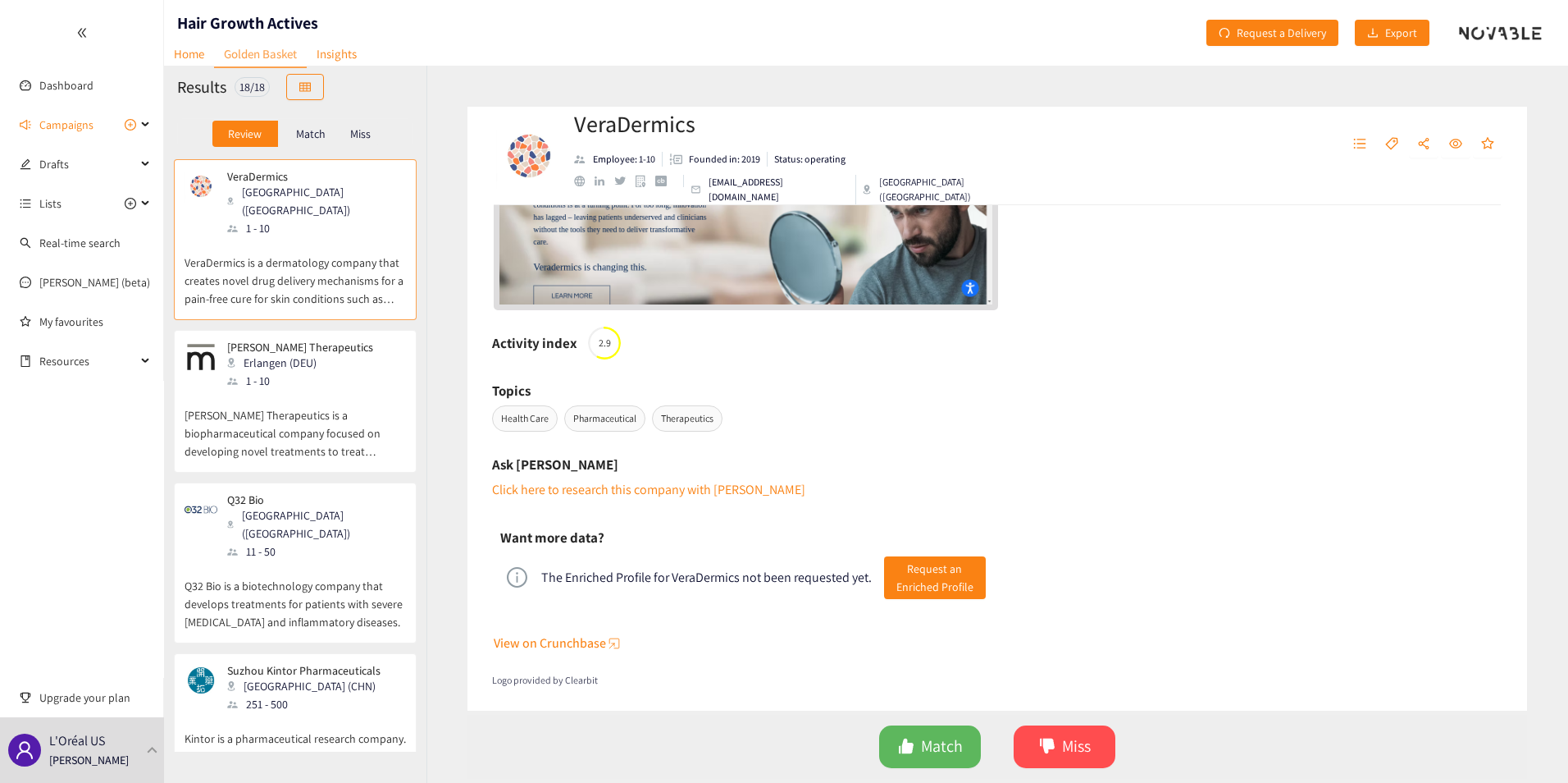
click at [577, 636] on span "View on Crunchbase" at bounding box center [549, 643] width 112 height 21
click at [317, 561] on p "Q32 Bio is a biotechnology company that develops treatments for patients with s…" at bounding box center [295, 596] width 221 height 71
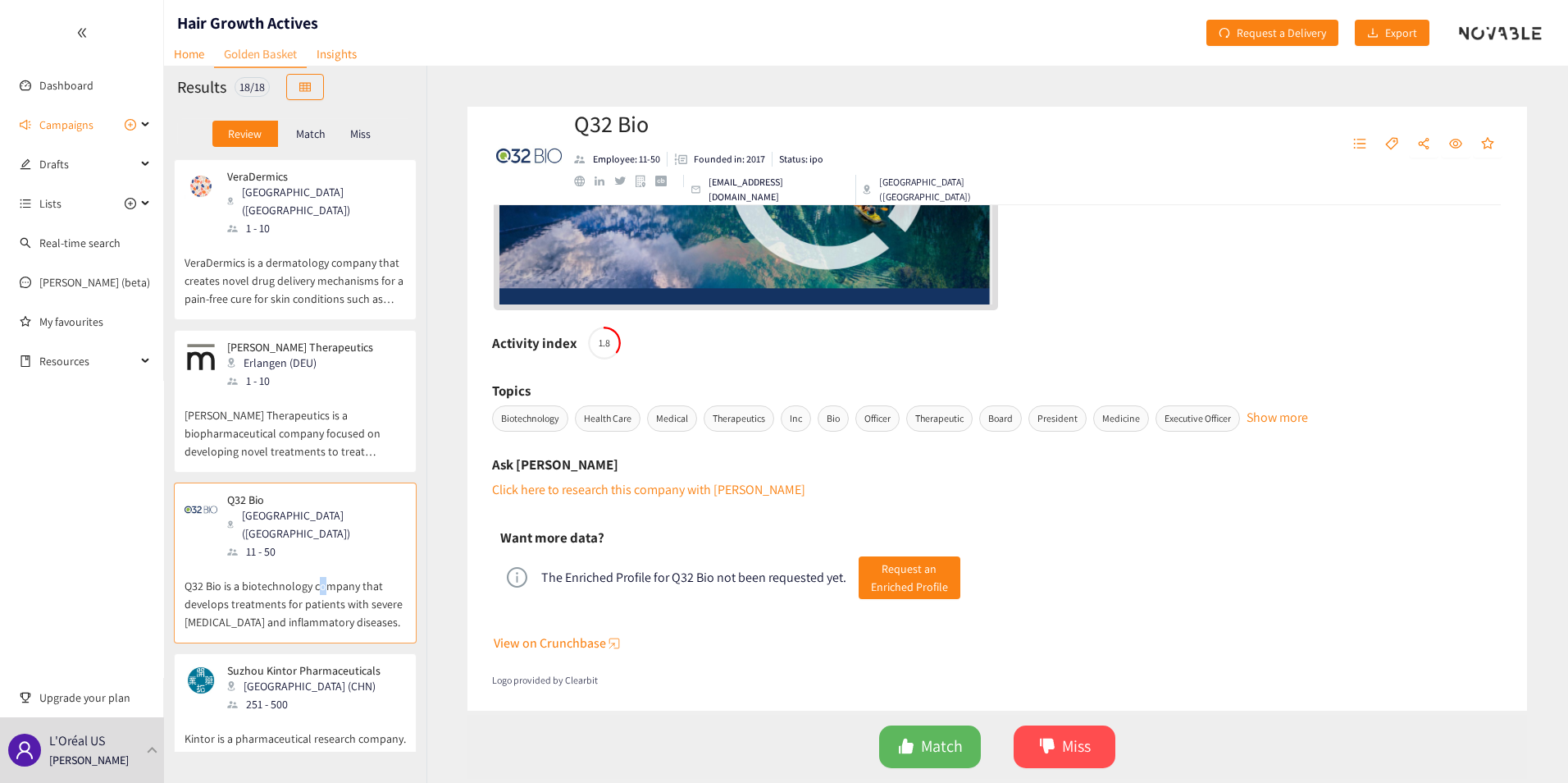
scroll to position [0, 0]
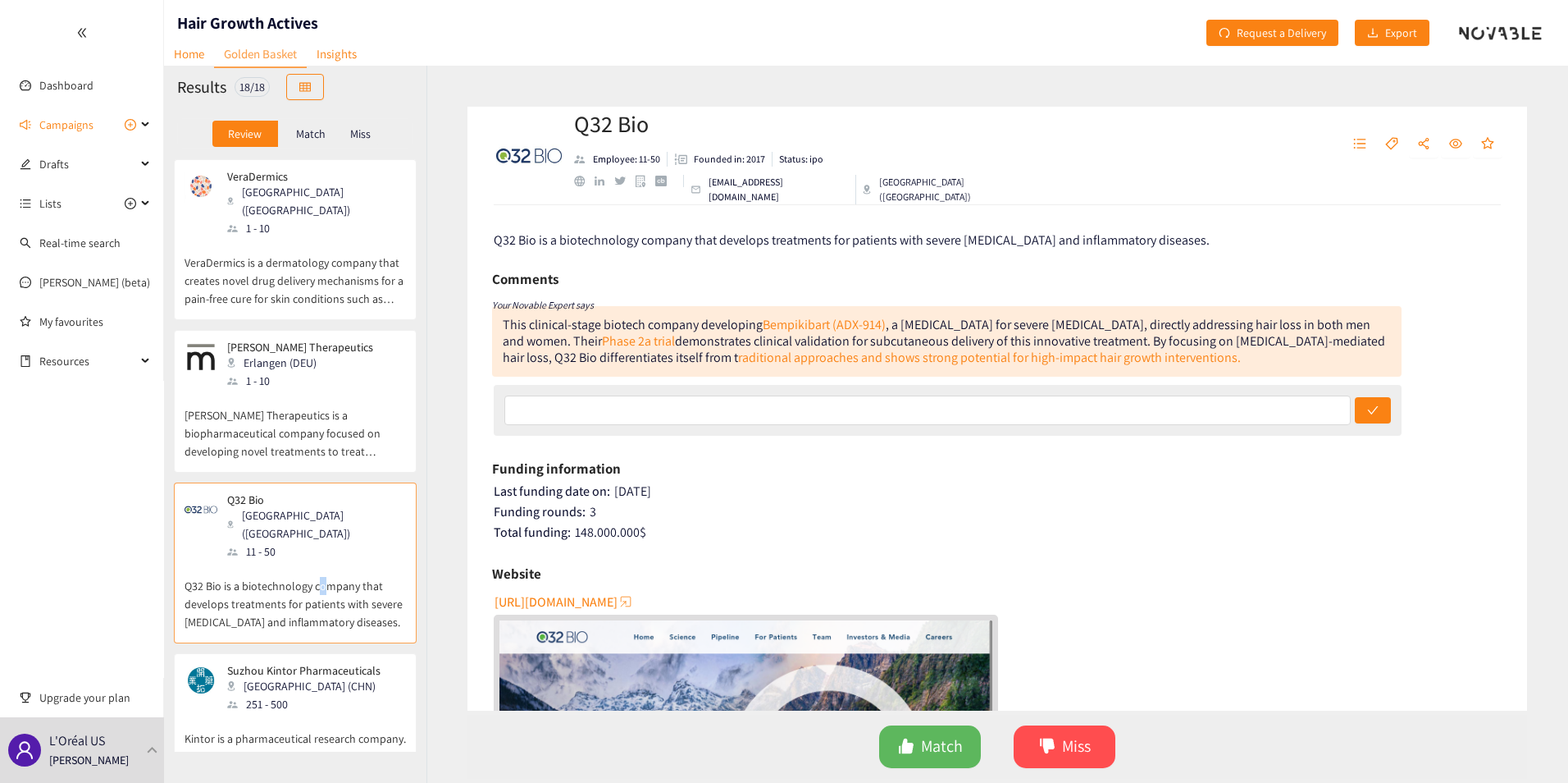
click at [573, 603] on span "[URL][DOMAIN_NAME]" at bounding box center [556, 601] width 123 height 21
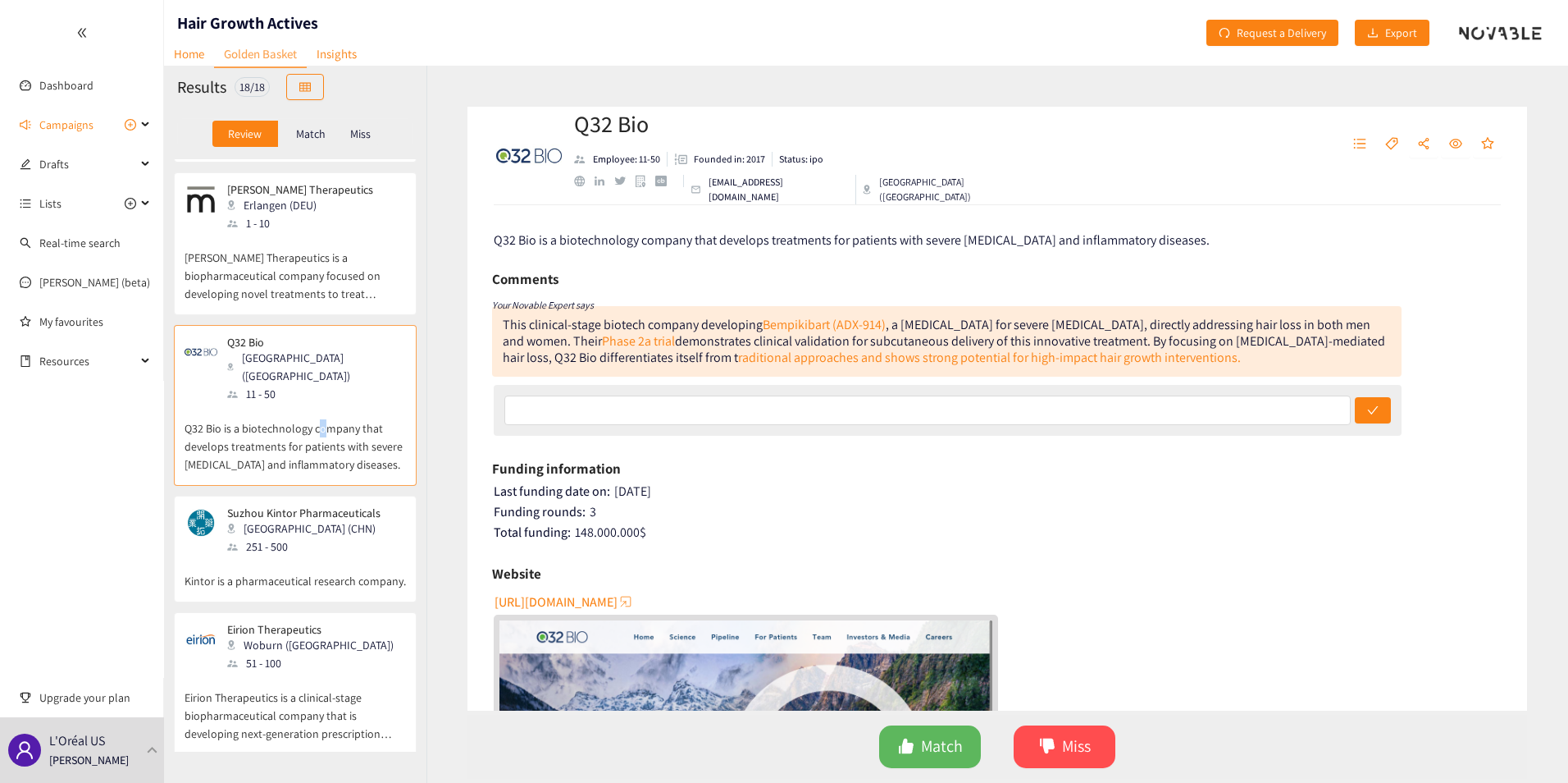
scroll to position [165, 0]
click at [338, 665] on p "Eirion Therapeutics is a clinical-stage biopharmaceutical company that is devel…" at bounding box center [295, 701] width 221 height 71
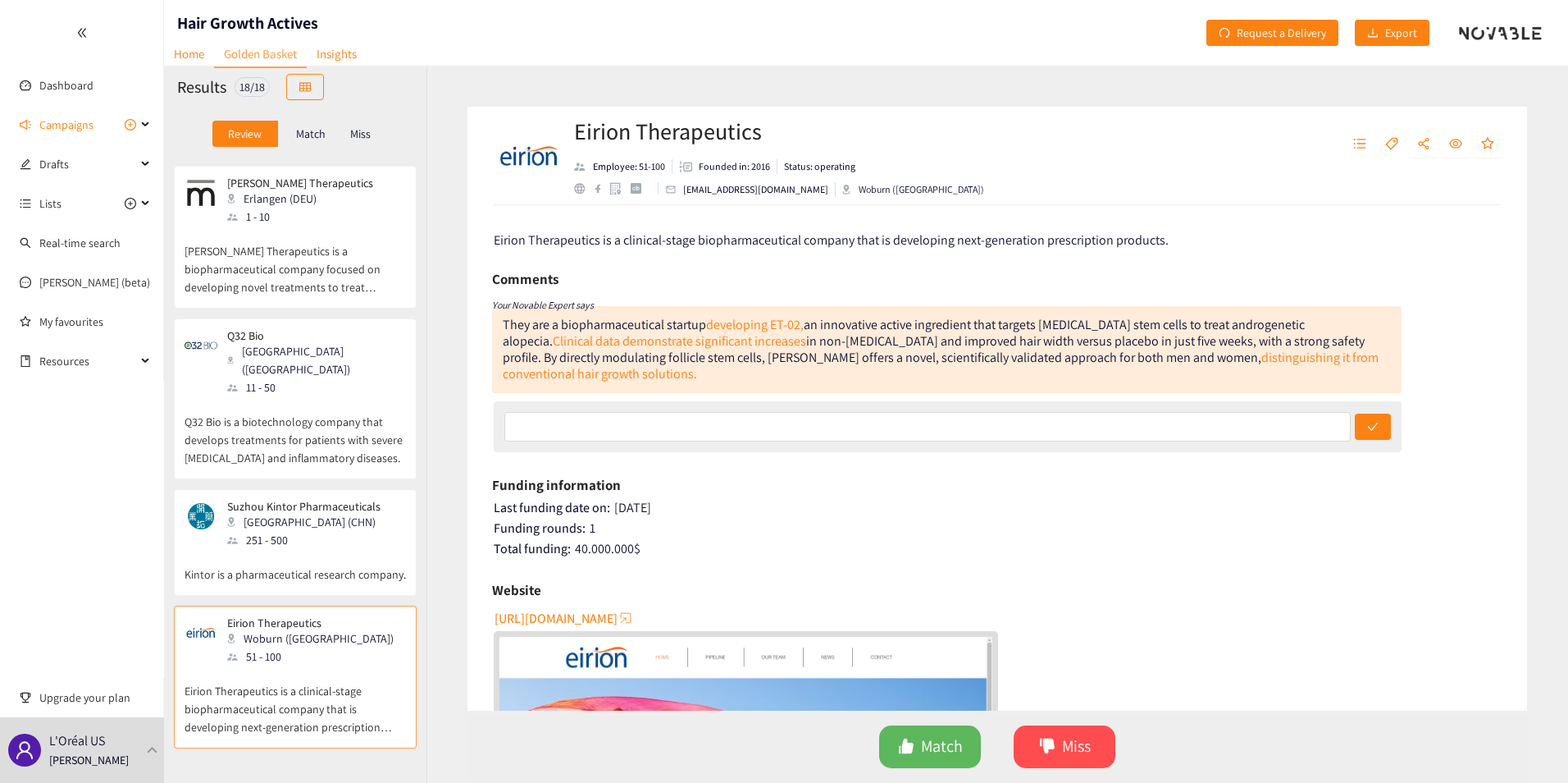
scroll to position [82, 0]
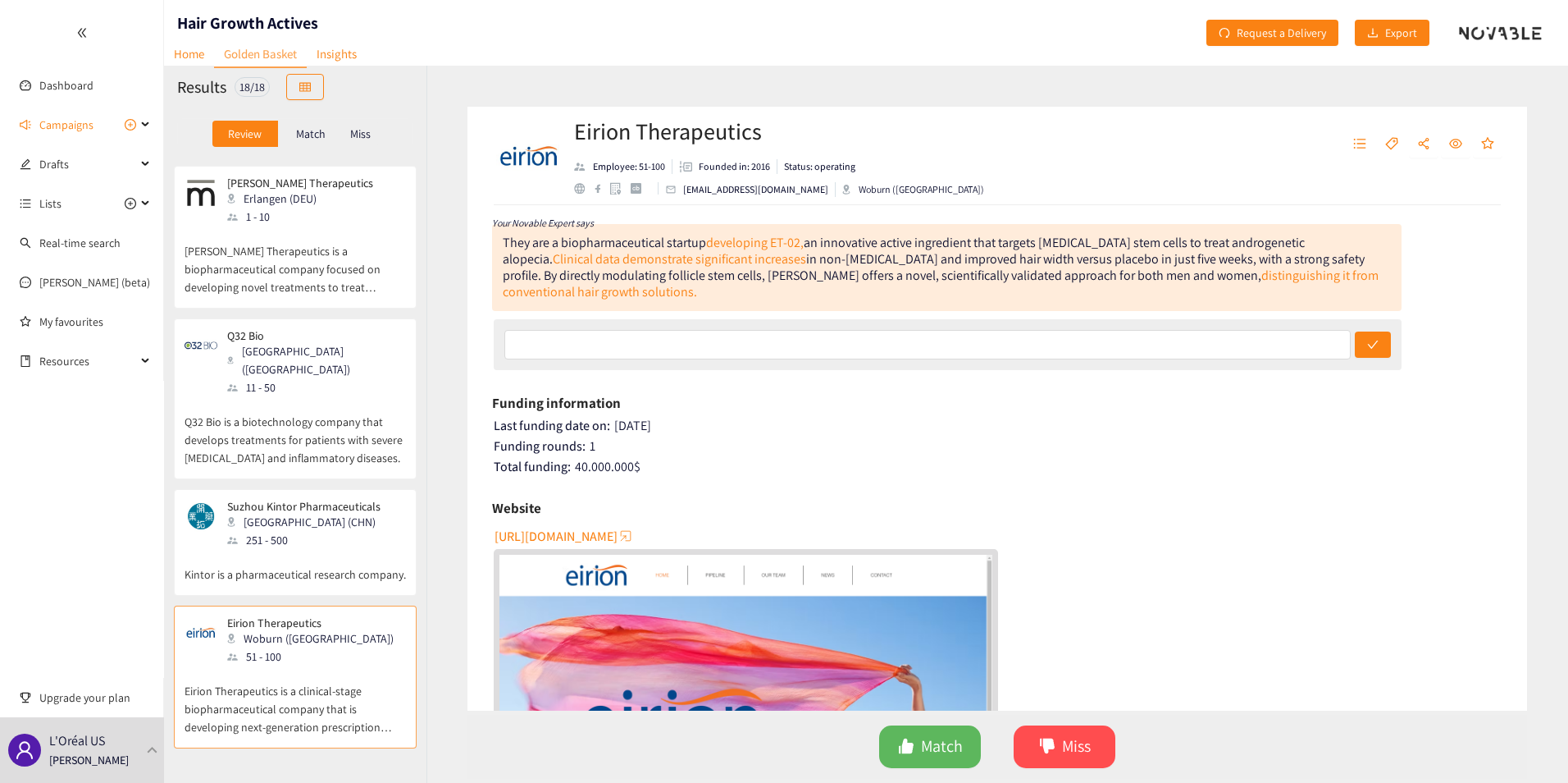
click at [281, 396] on p "Q32 Bio is a biotechnology company that develops treatments for patients with s…" at bounding box center [295, 431] width 221 height 71
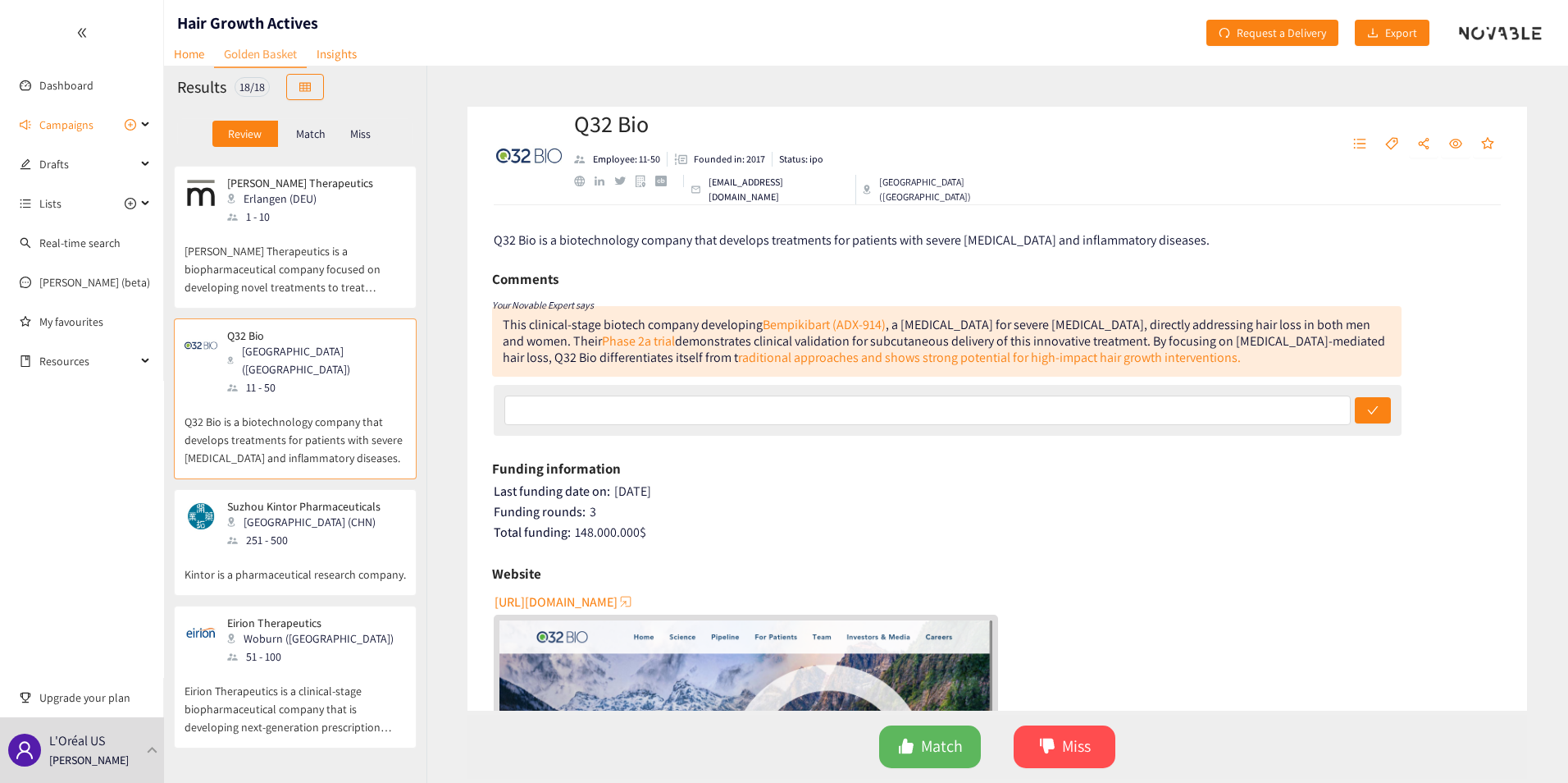
click at [297, 245] on p "[PERSON_NAME] Therapeutics is a biopharmaceutical company focused on developing…" at bounding box center [295, 261] width 221 height 71
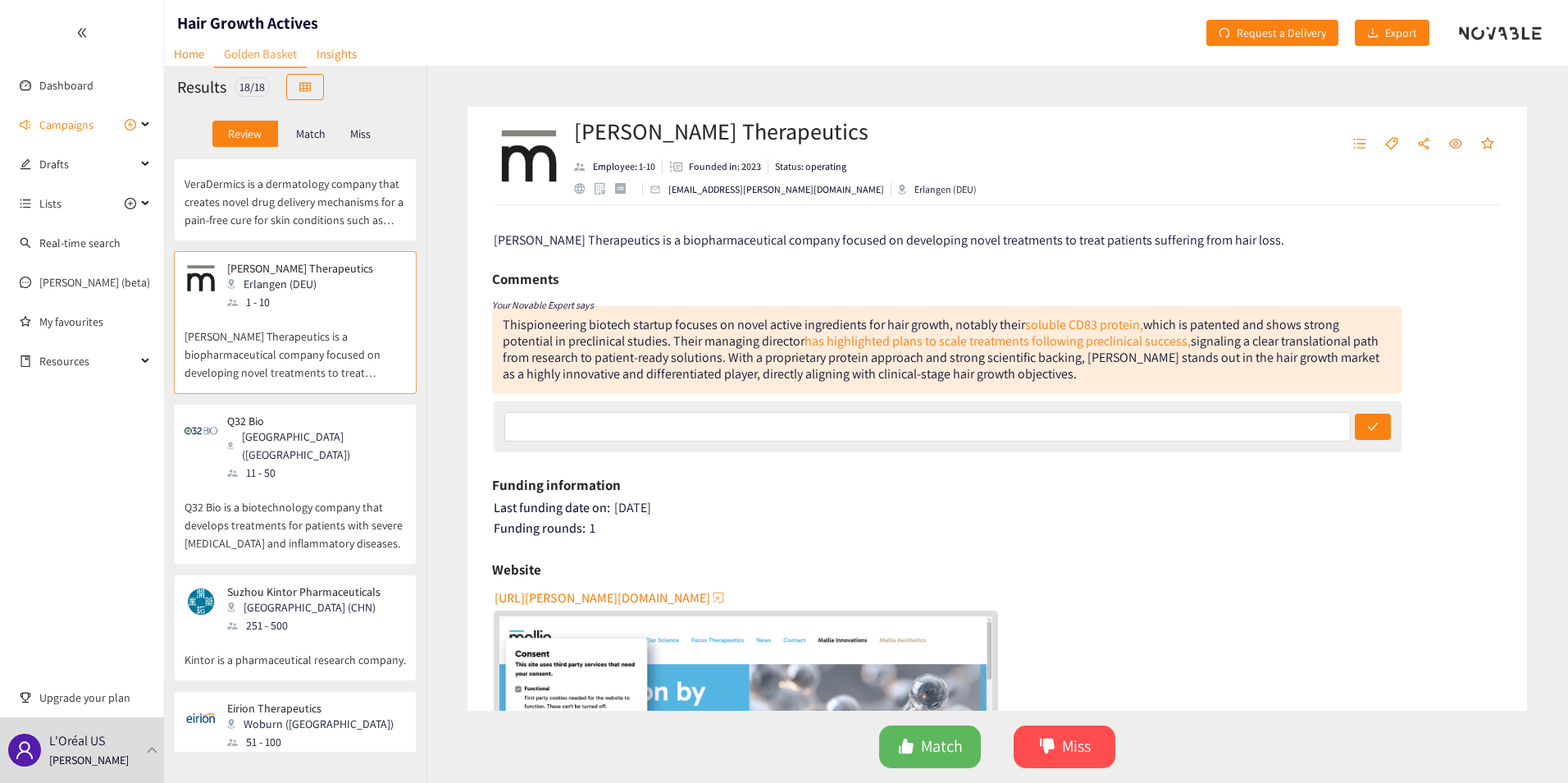
scroll to position [0, 0]
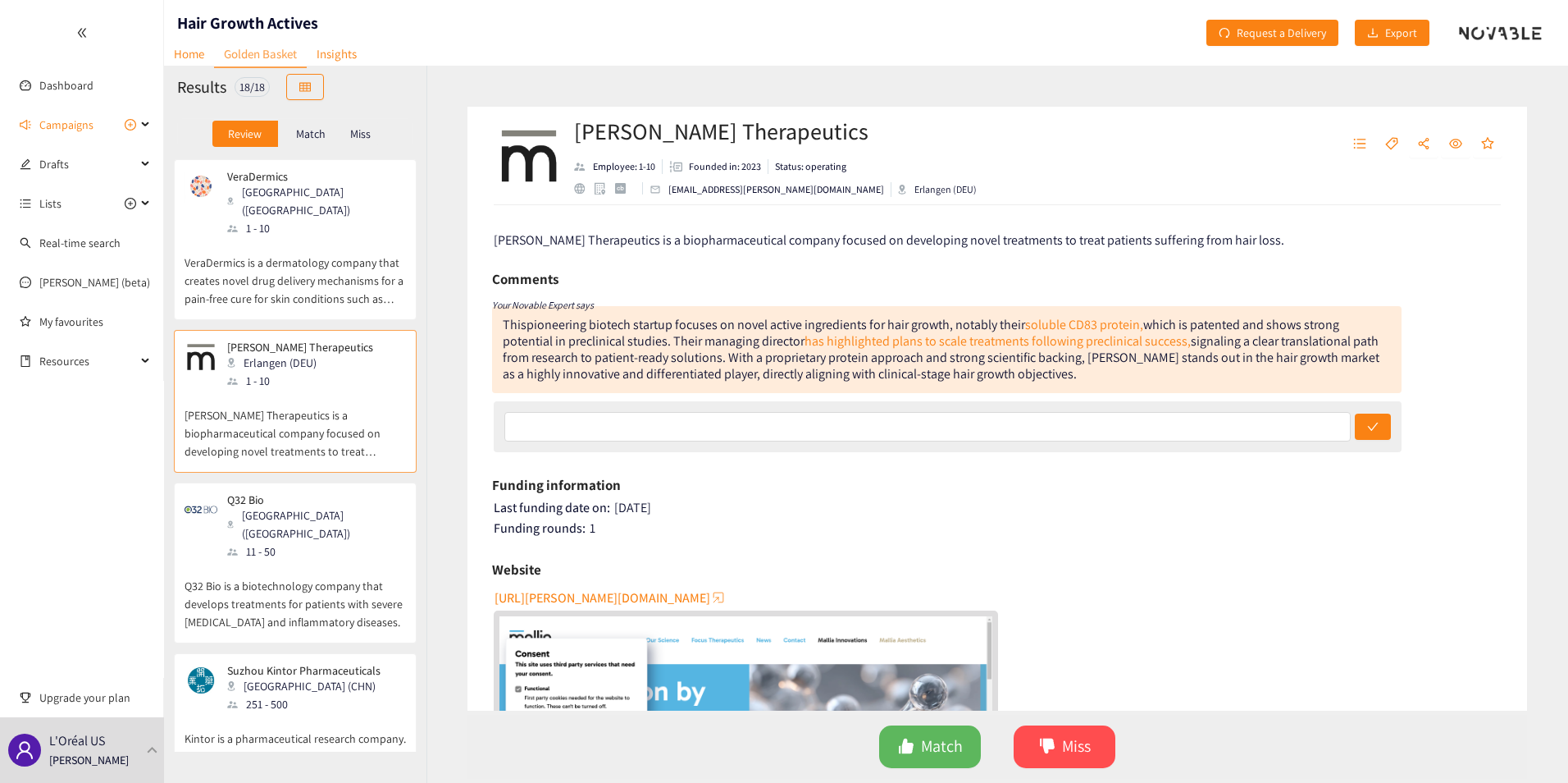
click at [297, 252] on p "VeraDermics is a dermatology company that creates novel drug delivery mechanism…" at bounding box center [295, 272] width 221 height 71
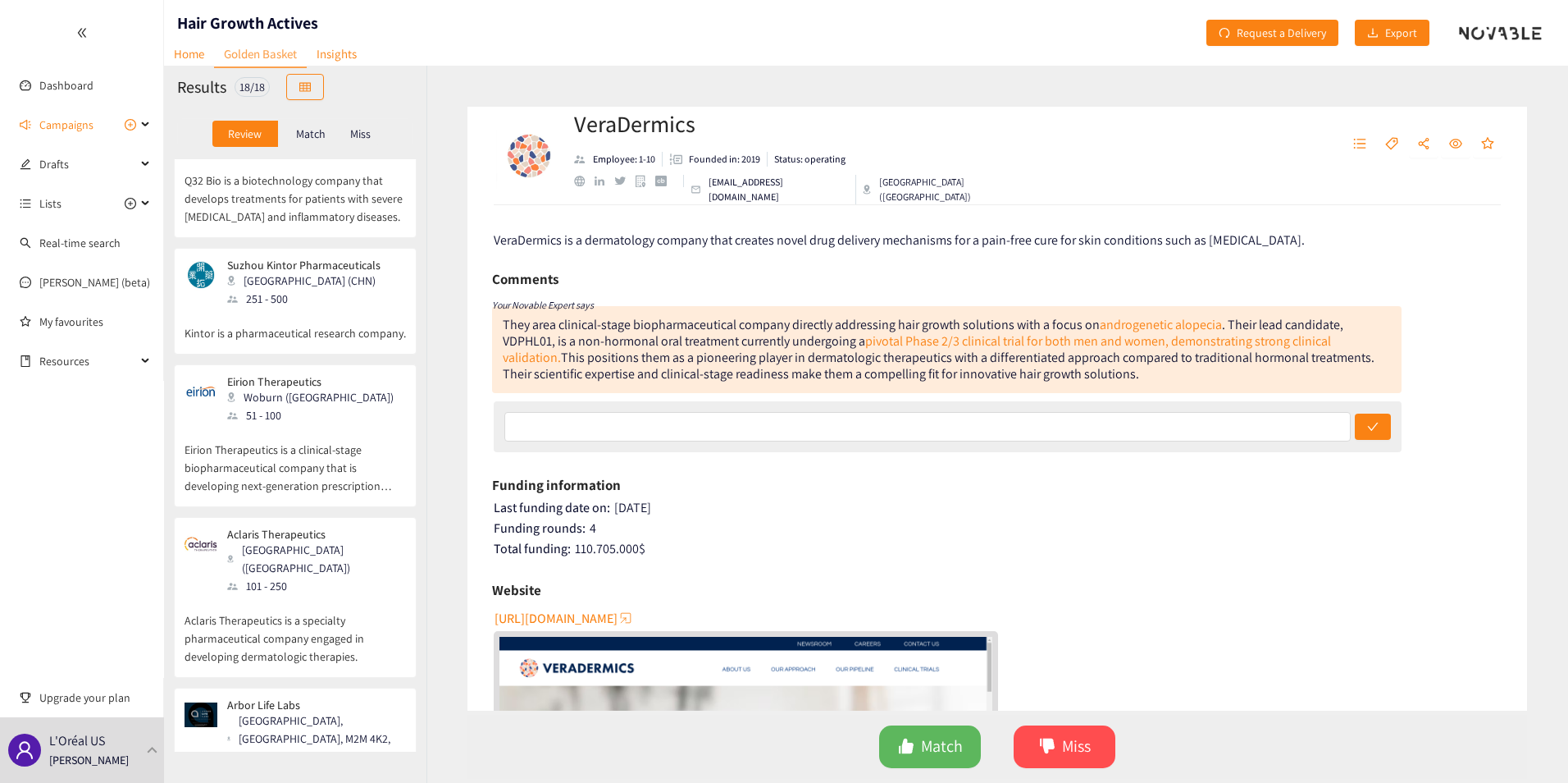
scroll to position [410, 0]
click at [277, 420] on p "Eirion Therapeutics is a clinical-stage biopharmaceutical company that is devel…" at bounding box center [295, 455] width 221 height 71
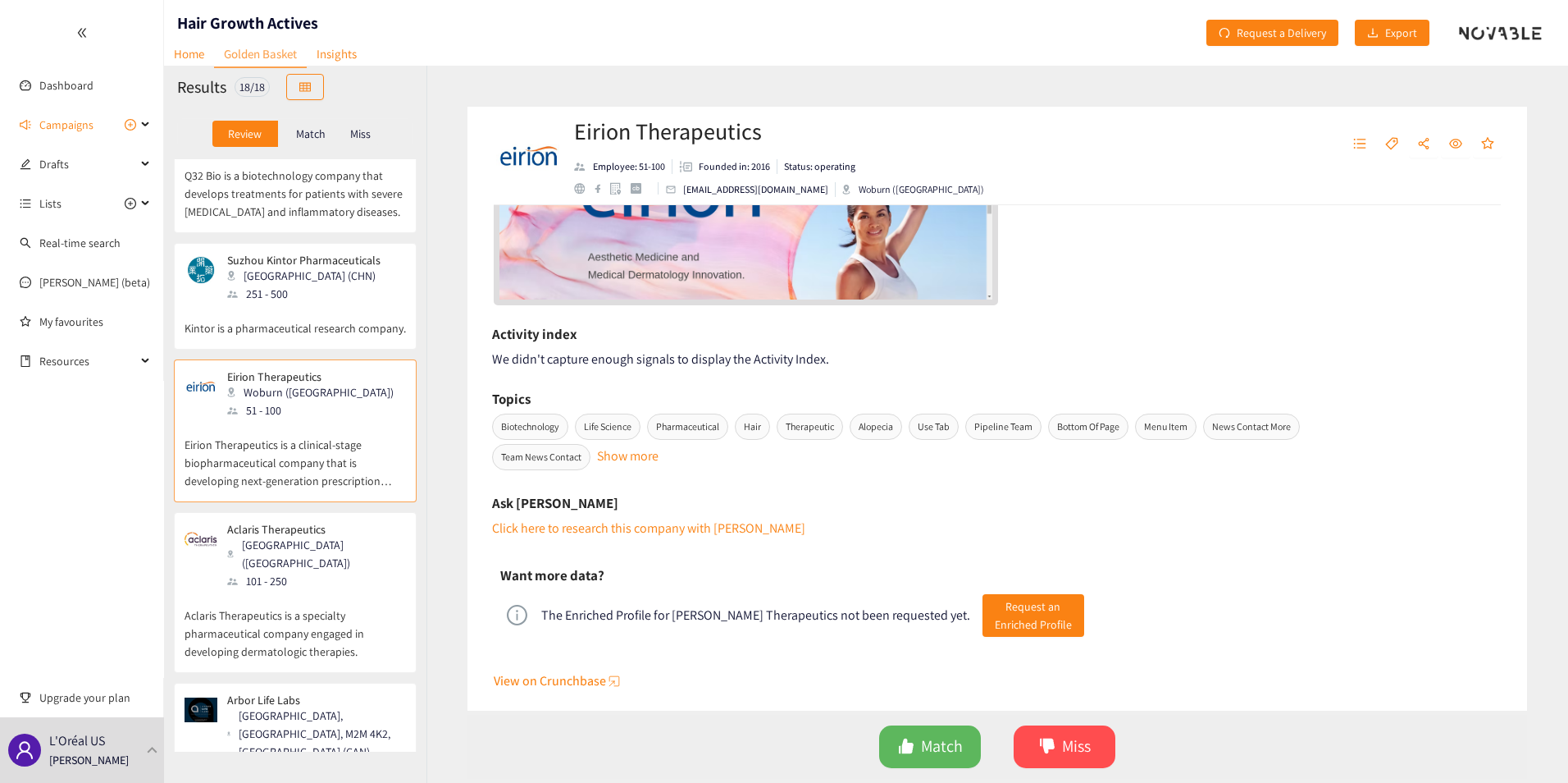
scroll to position [653, 0]
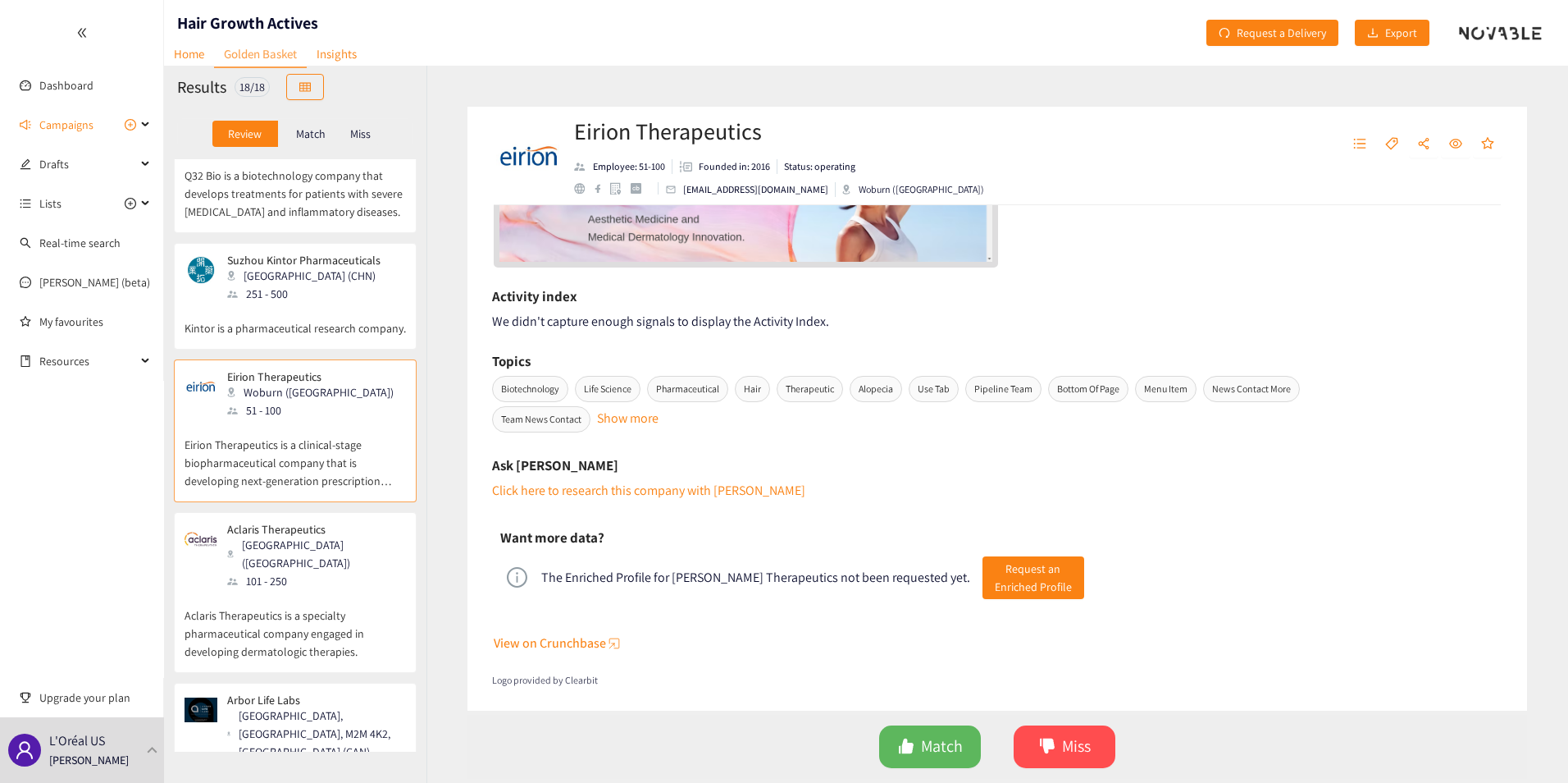
click at [542, 637] on span "View on Crunchbase" at bounding box center [549, 643] width 112 height 21
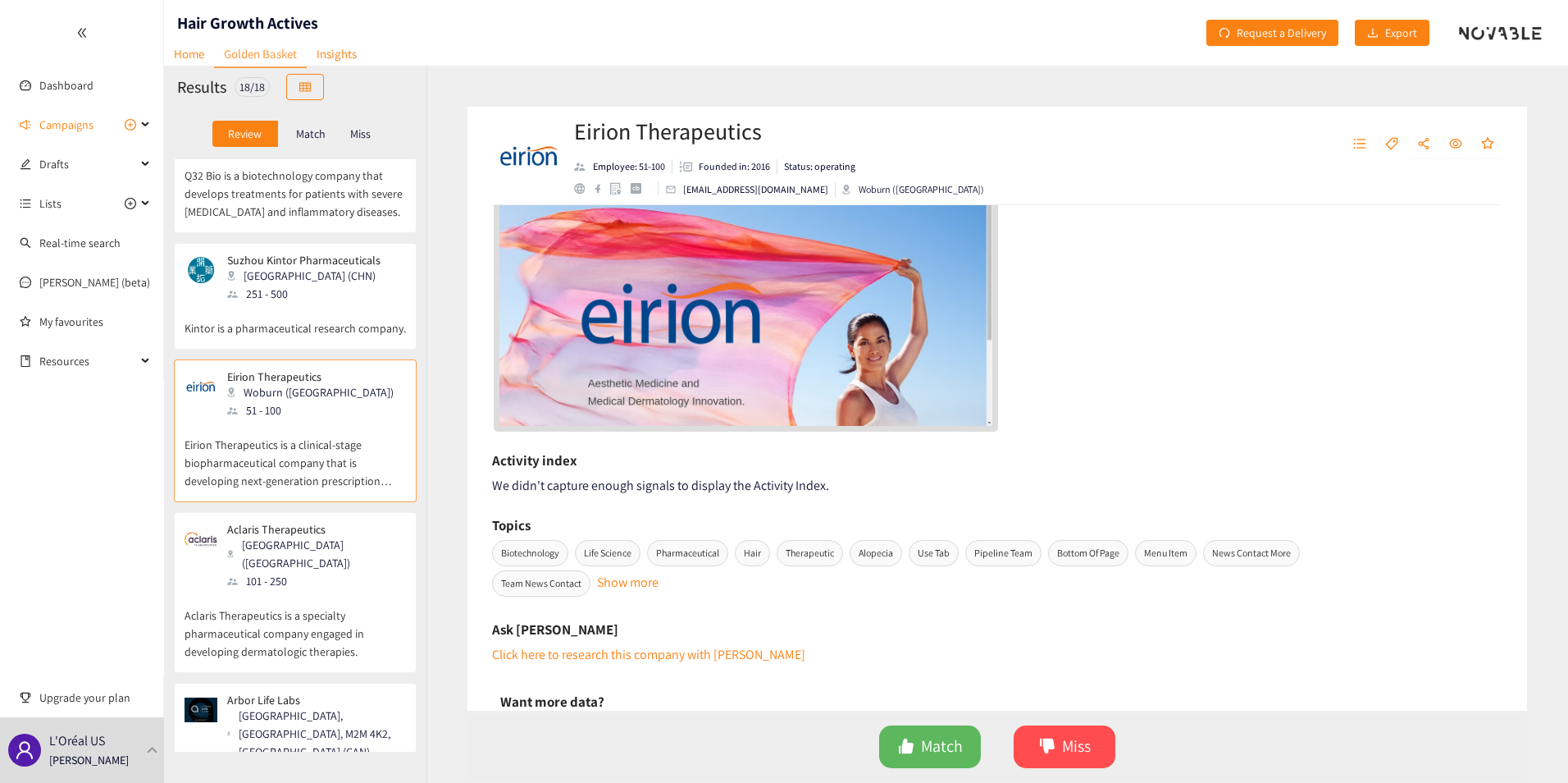
scroll to position [0, 0]
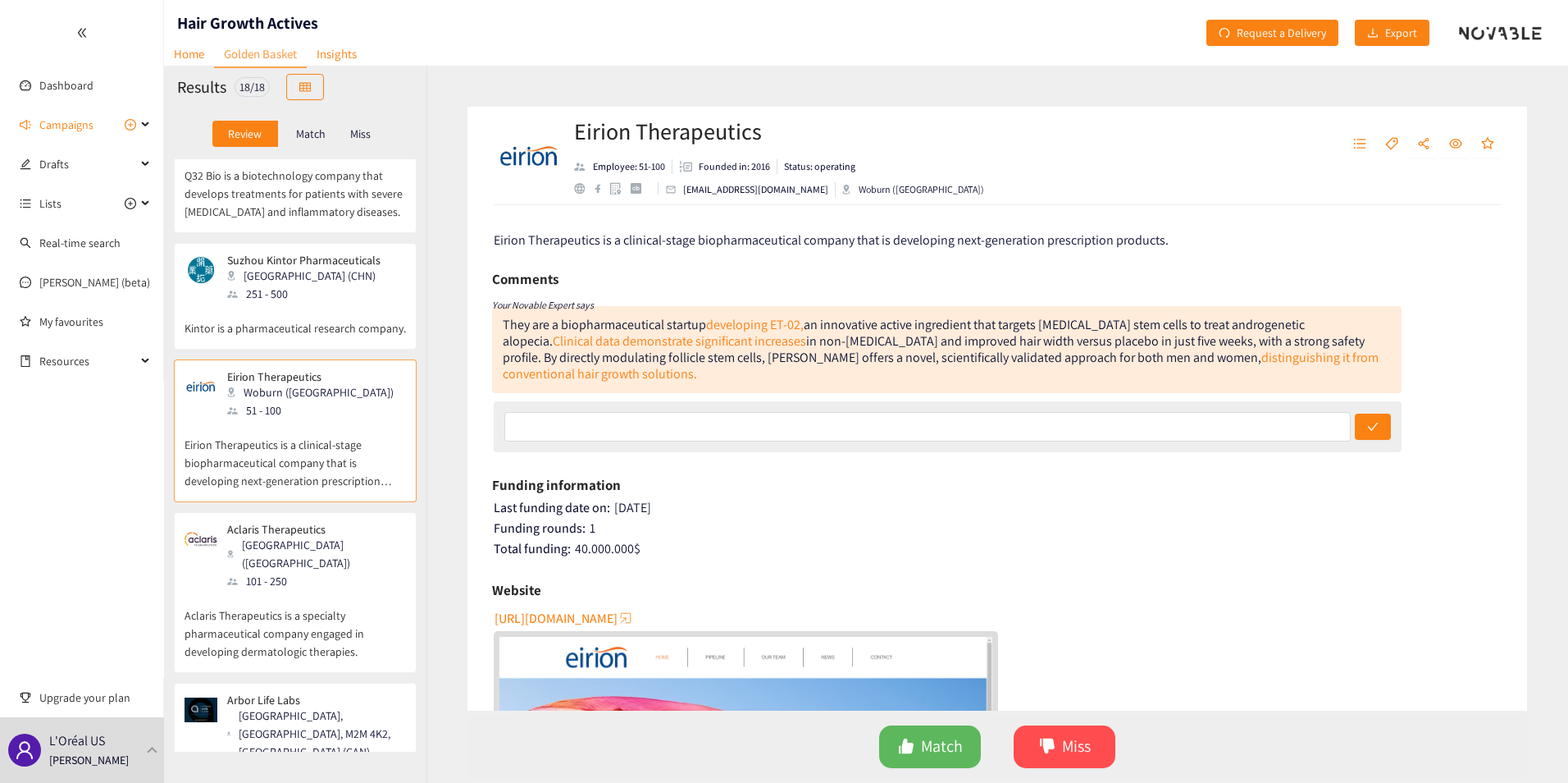
click at [585, 613] on span "[URL][DOMAIN_NAME]" at bounding box center [556, 618] width 123 height 21
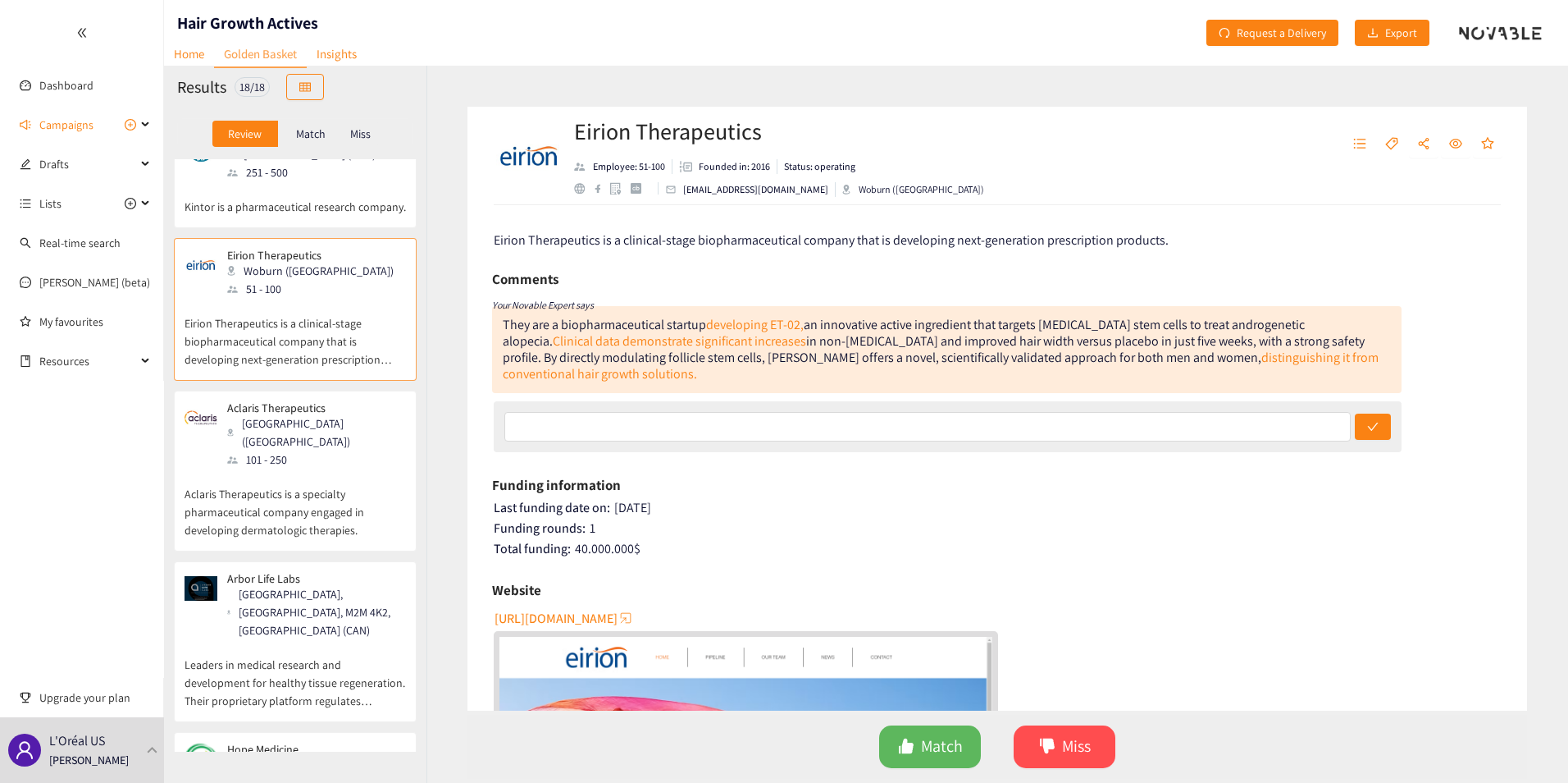
scroll to position [574, 0]
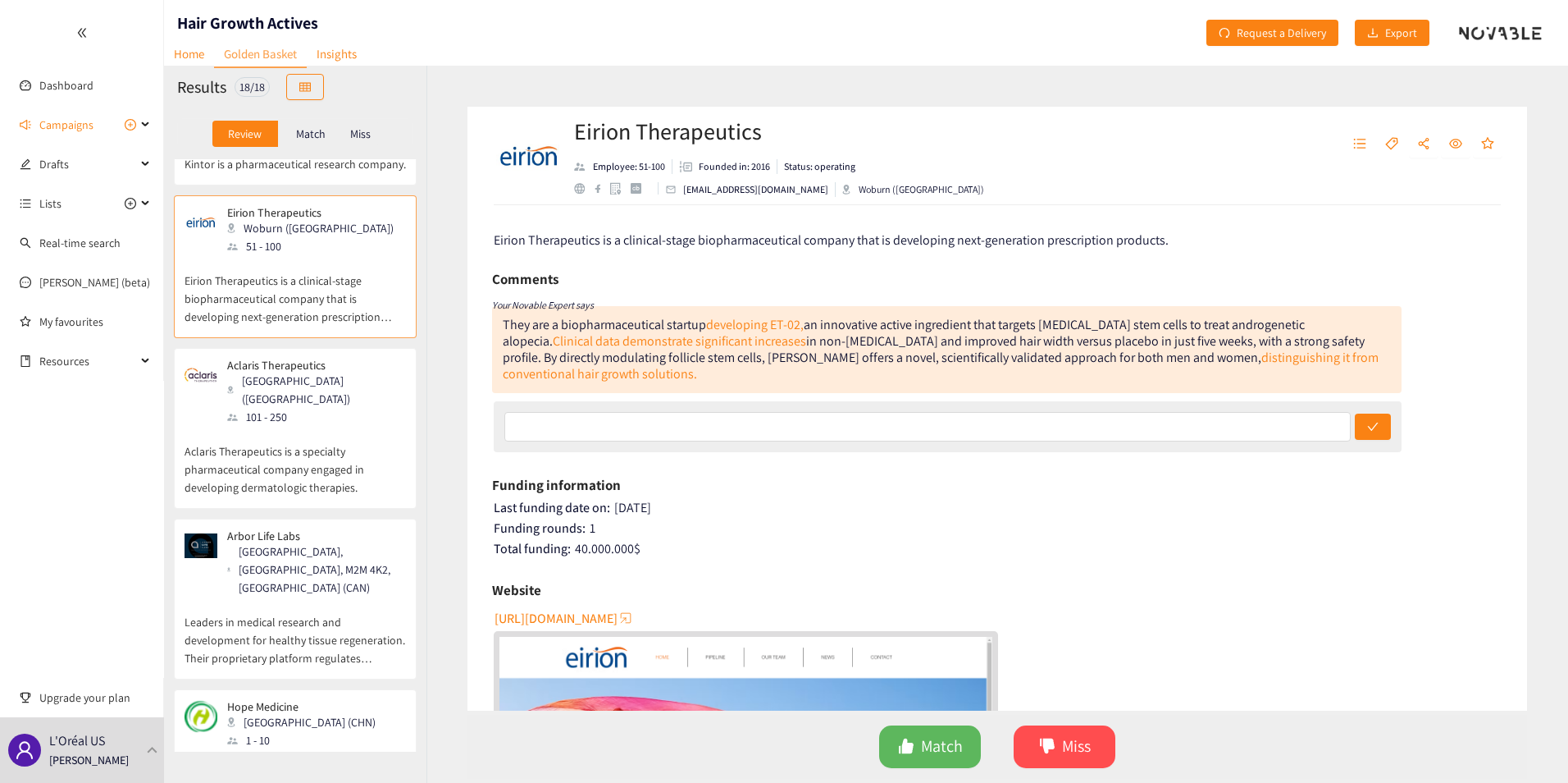
click at [315, 426] on p "Aclaris Therapeutics is a specialty pharmaceutical company engaged in developin…" at bounding box center [295, 461] width 221 height 71
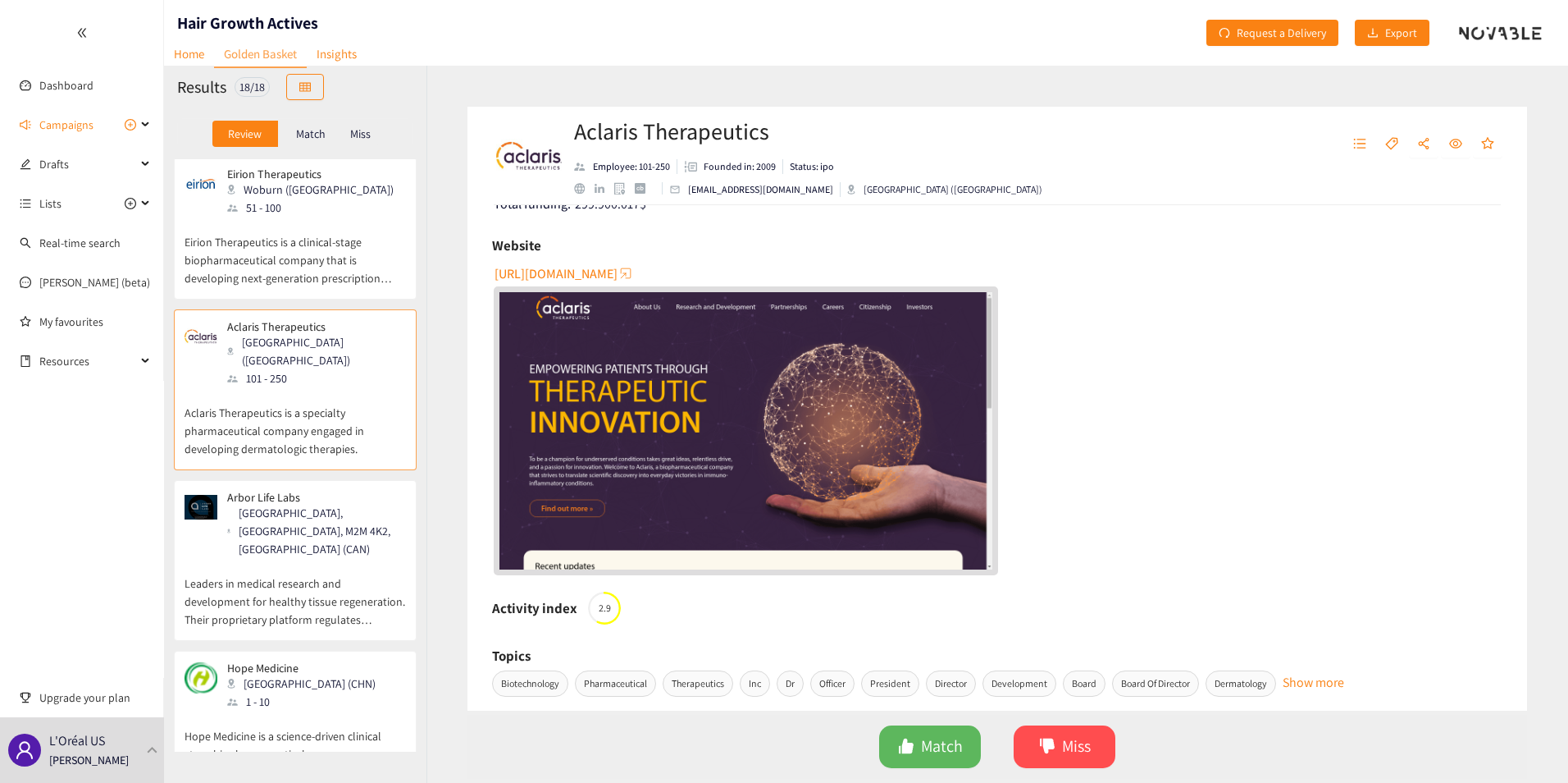
scroll to position [656, 0]
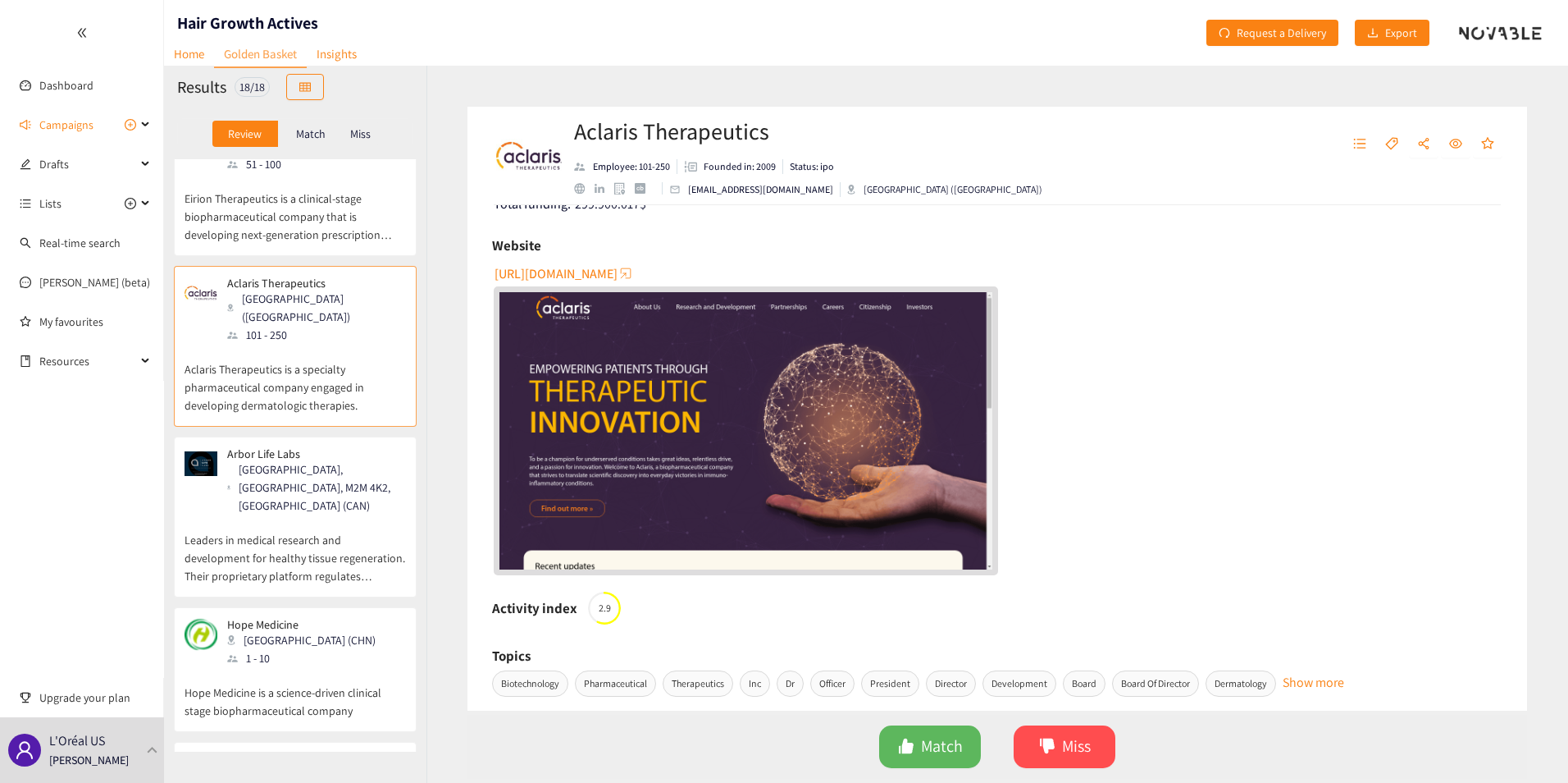
click at [305, 289] on div "[GEOGRAPHIC_DATA] ([GEOGRAPHIC_DATA])" at bounding box center [315, 307] width 177 height 36
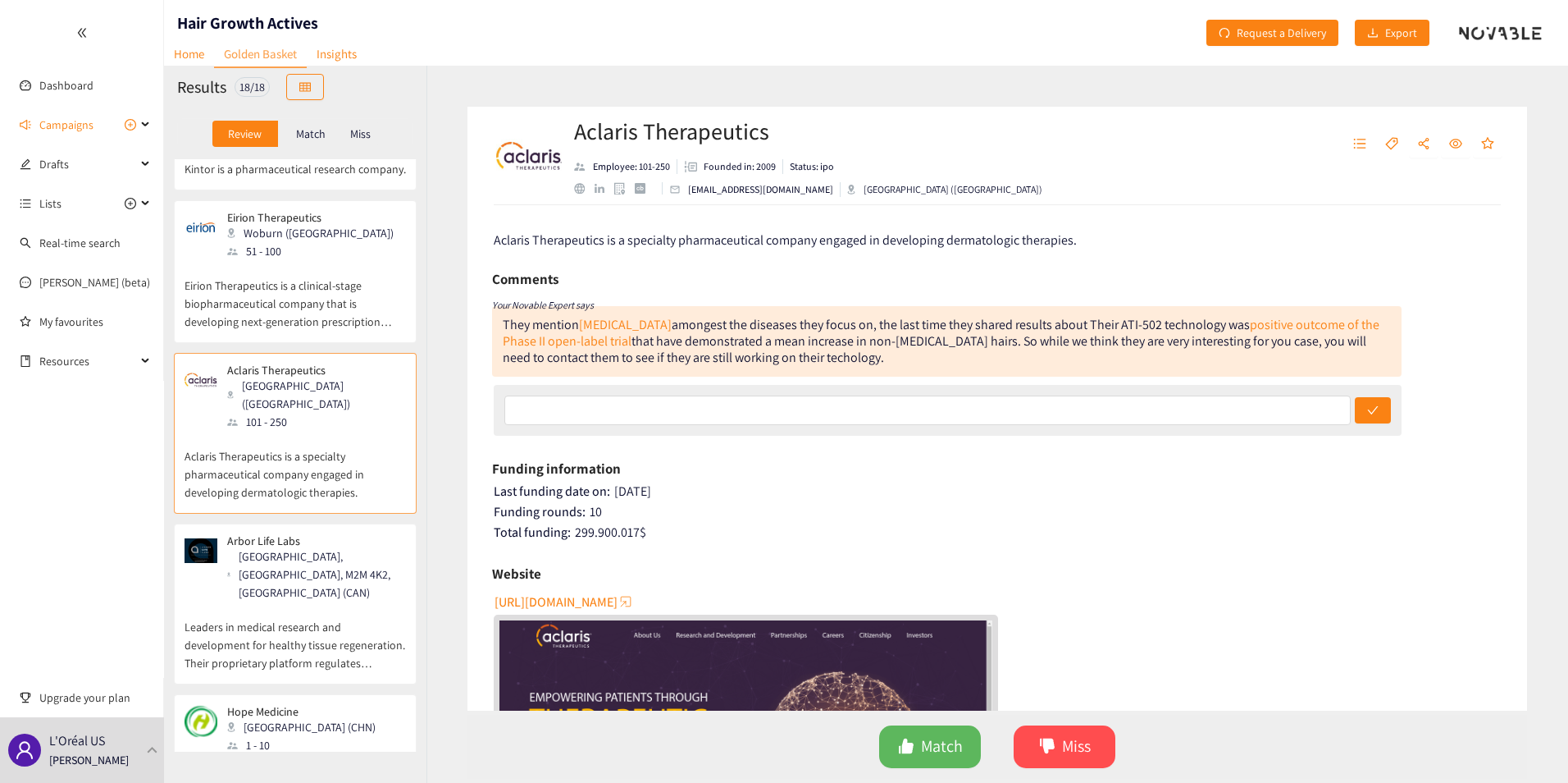
scroll to position [427, 0]
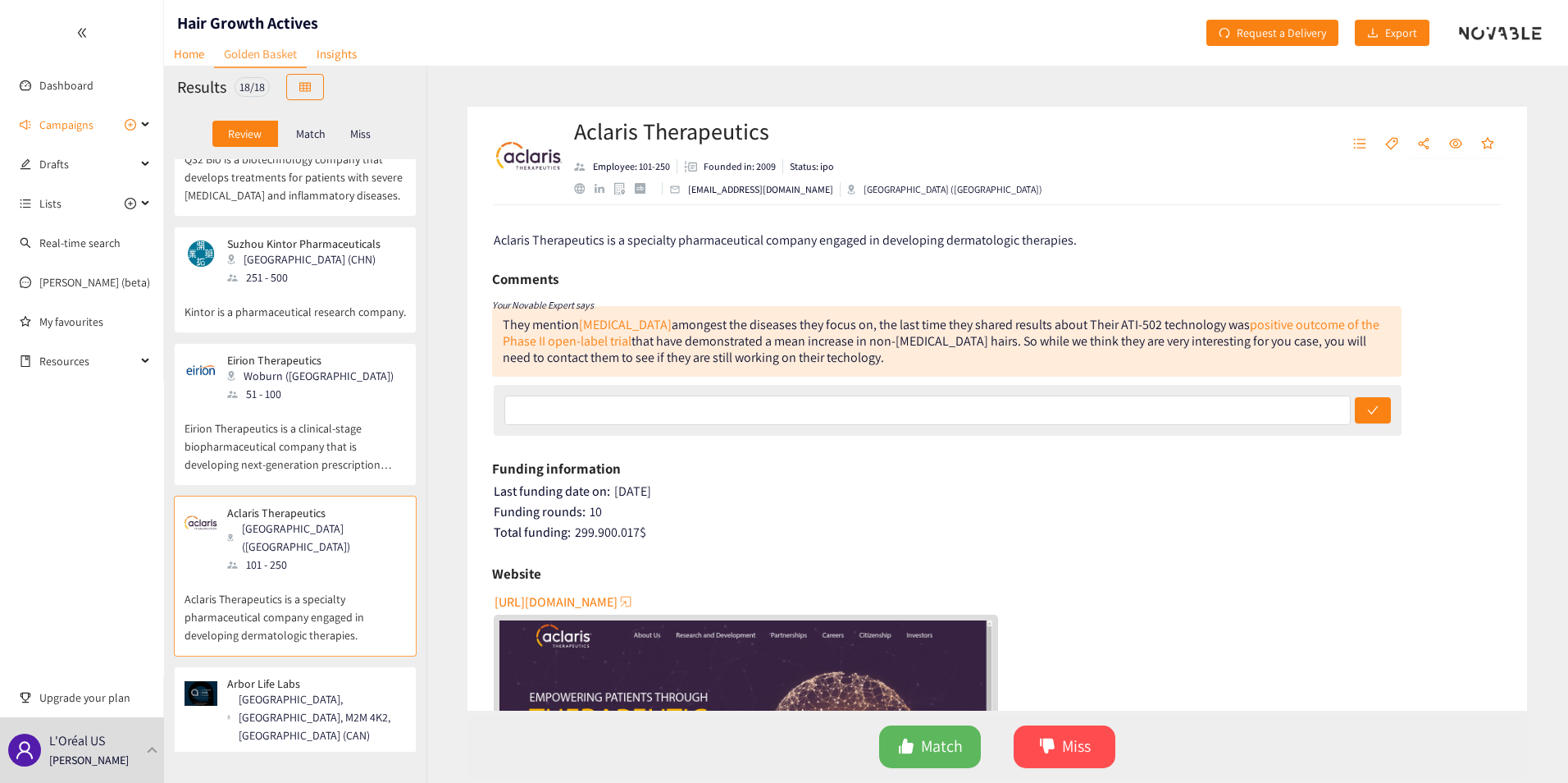
click at [286, 385] on div "51 - 100" at bounding box center [315, 394] width 176 height 18
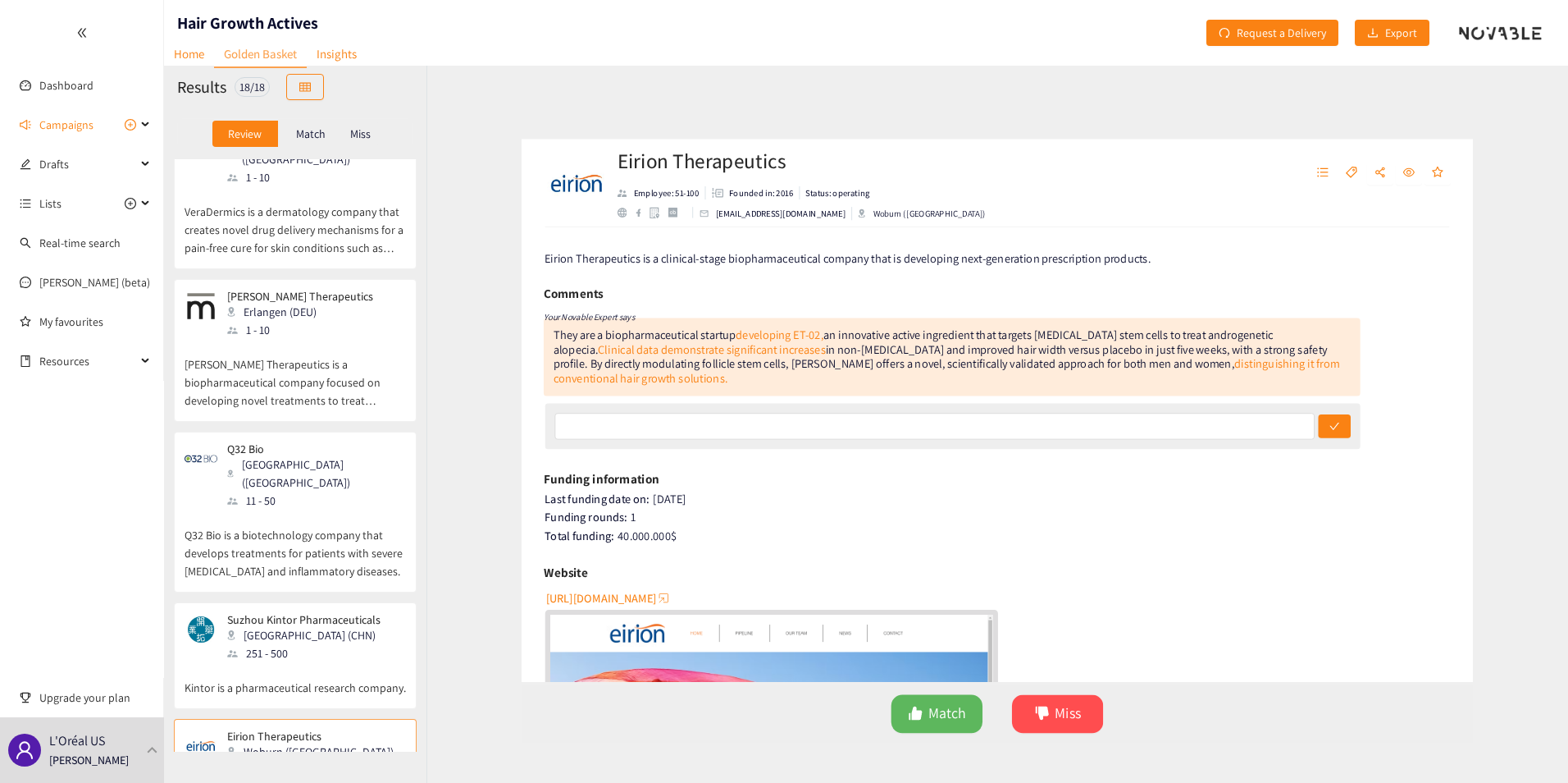
scroll to position [0, 0]
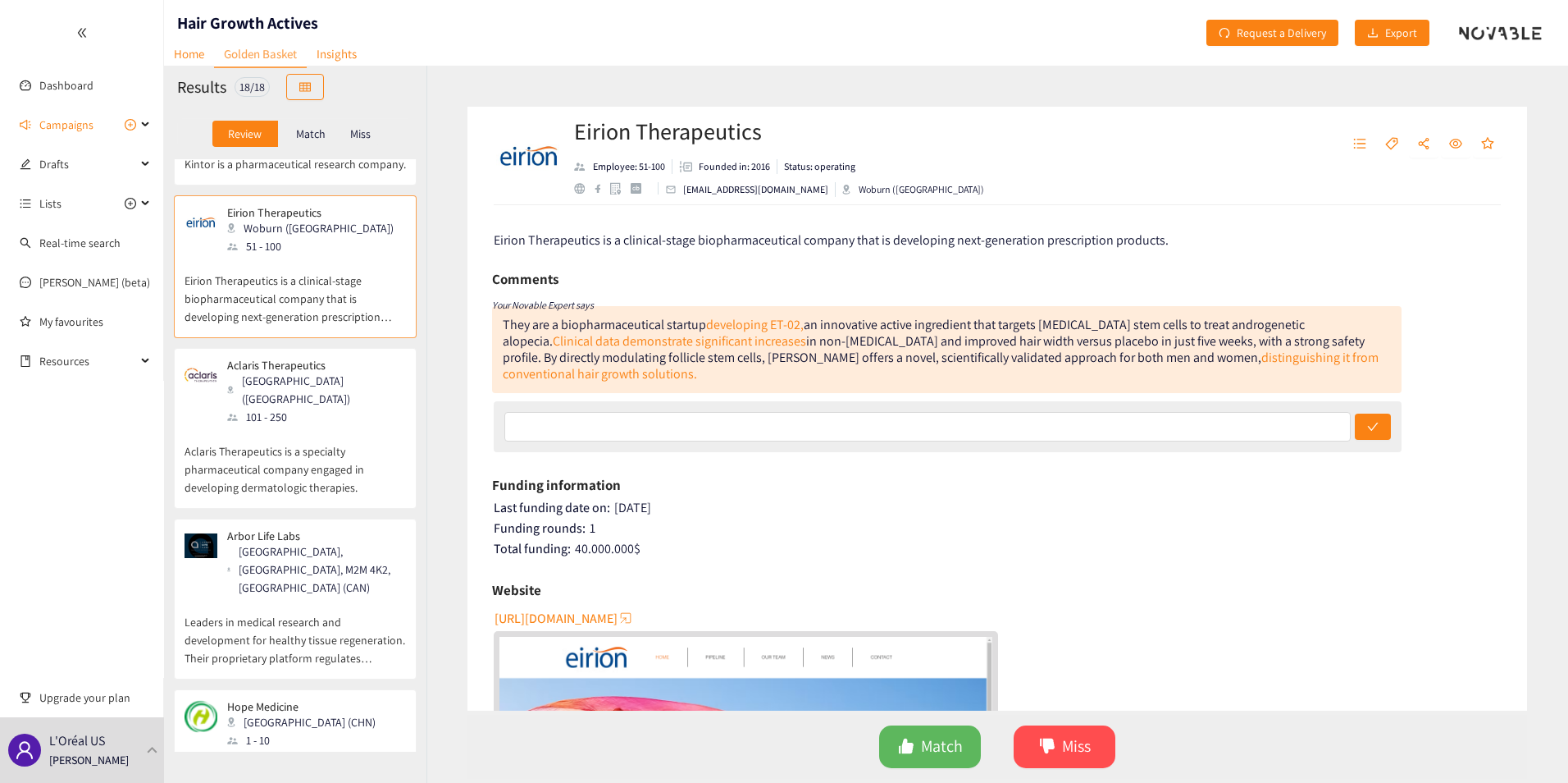
click at [288, 426] on p "Aclaris Therapeutics is a specialty pharmaceutical company engaged in developin…" at bounding box center [295, 461] width 221 height 71
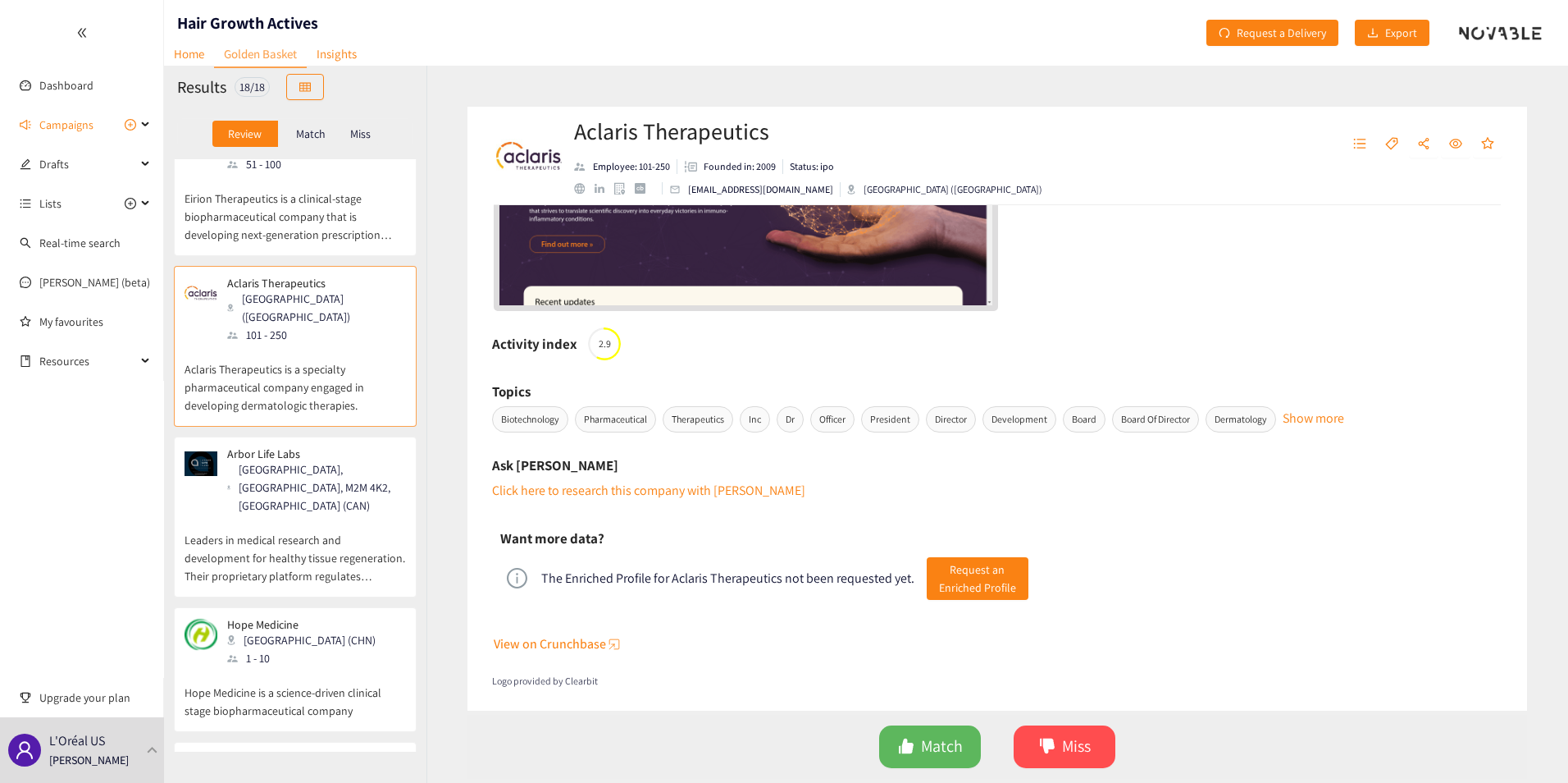
scroll to position [593, 0]
click at [576, 637] on span "View on Crunchbase" at bounding box center [549, 643] width 112 height 21
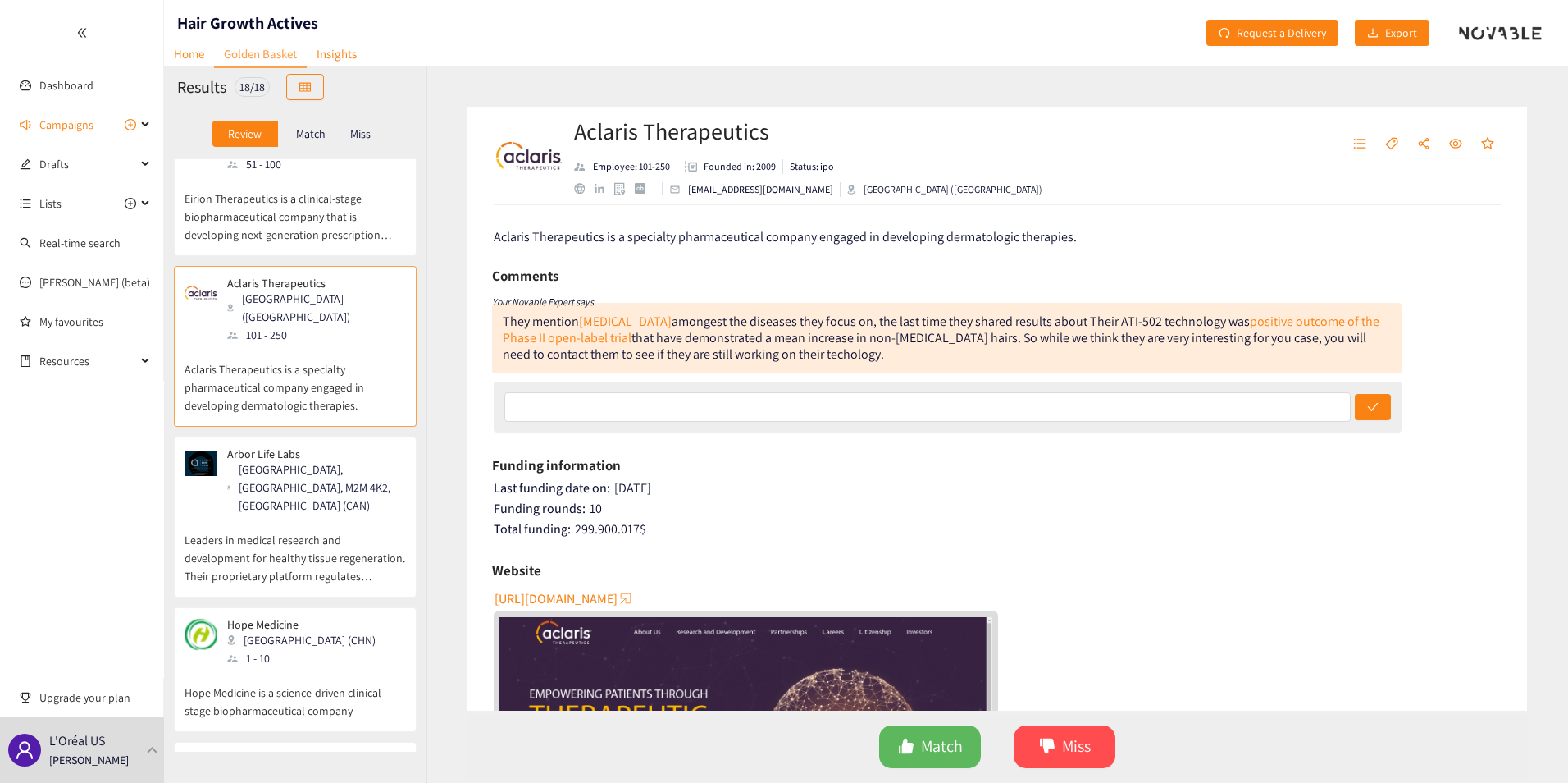
scroll to position [0, 0]
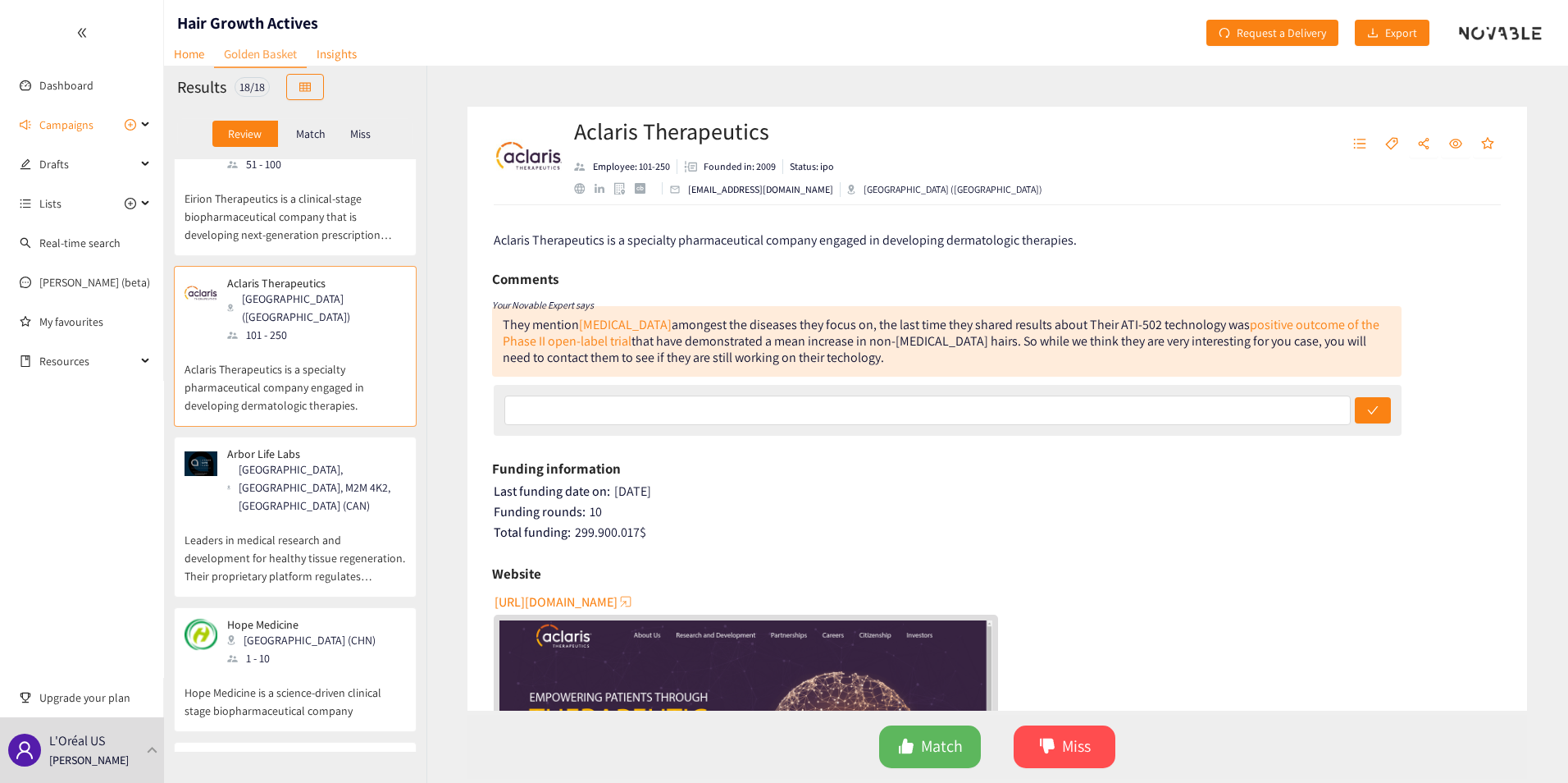
click at [568, 603] on span "[URL][DOMAIN_NAME]" at bounding box center [556, 601] width 123 height 21
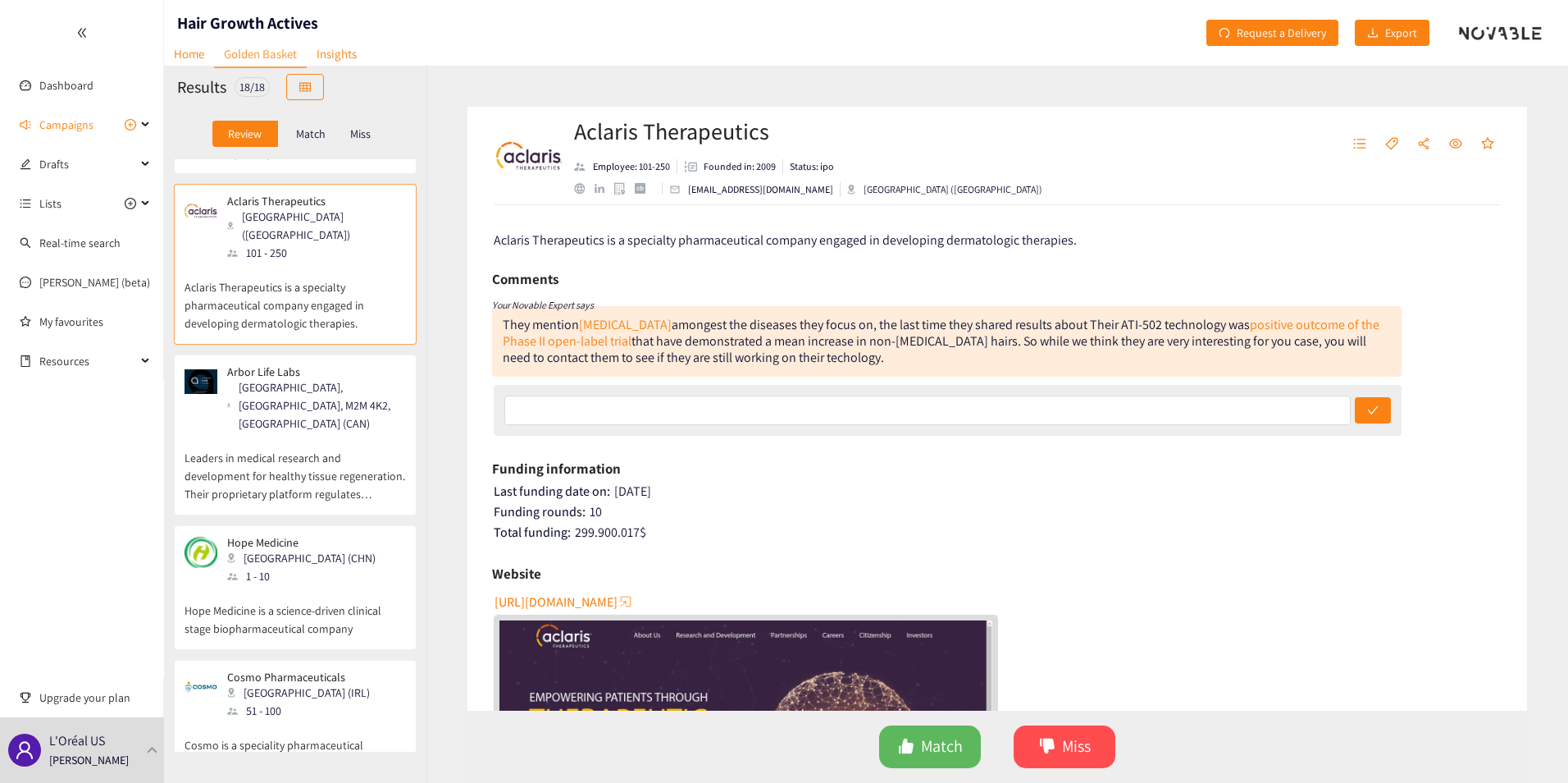
click at [333, 432] on p "Leaders in medical research and development for healthy tissue regeneration. Th…" at bounding box center [295, 467] width 221 height 71
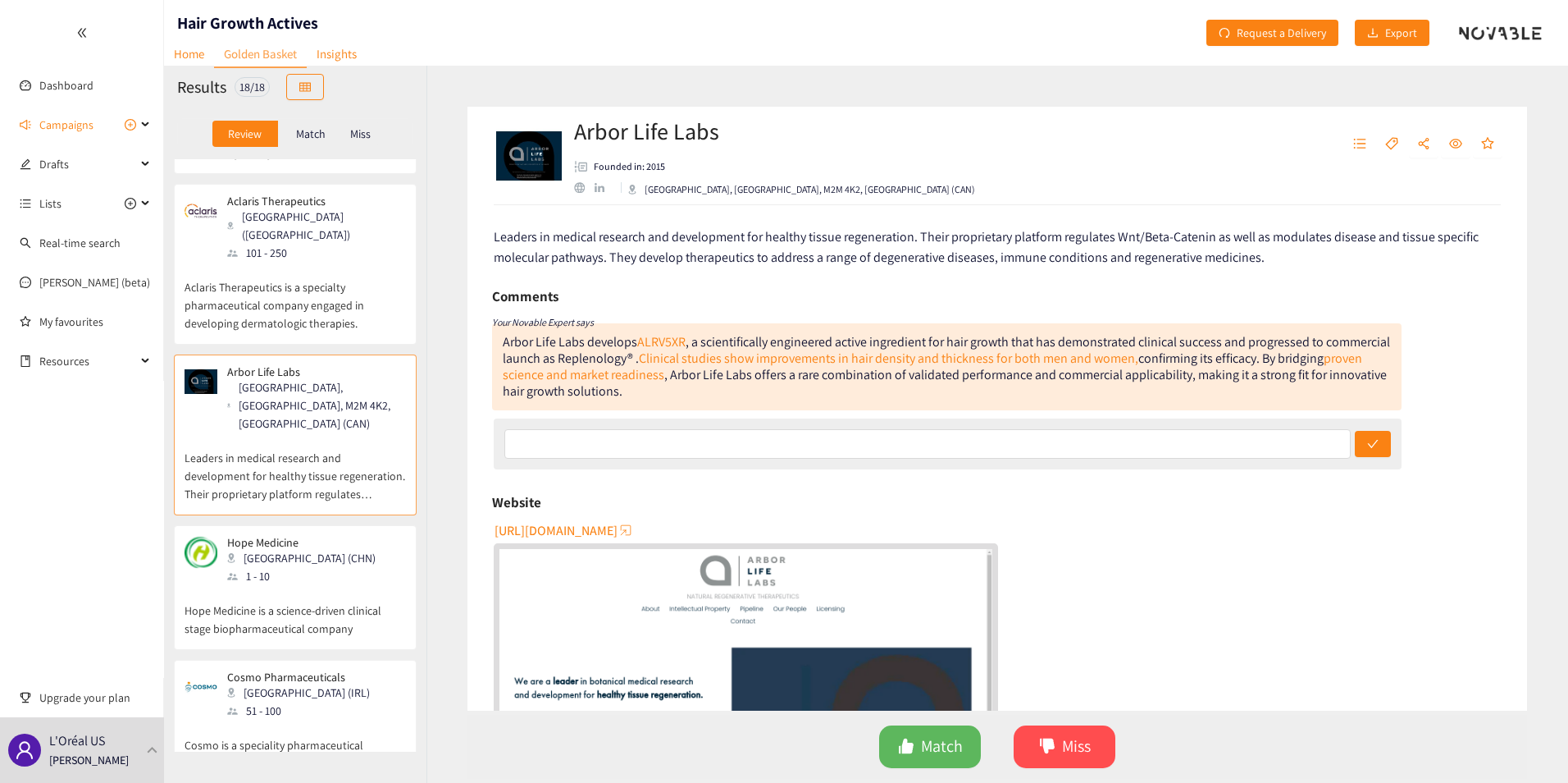
scroll to position [0, 0]
click at [617, 537] on span "[URL][DOMAIN_NAME]" at bounding box center [556, 533] width 123 height 21
click at [305, 549] on div "[GEOGRAPHIC_DATA] (CHN)" at bounding box center [305, 558] width 158 height 18
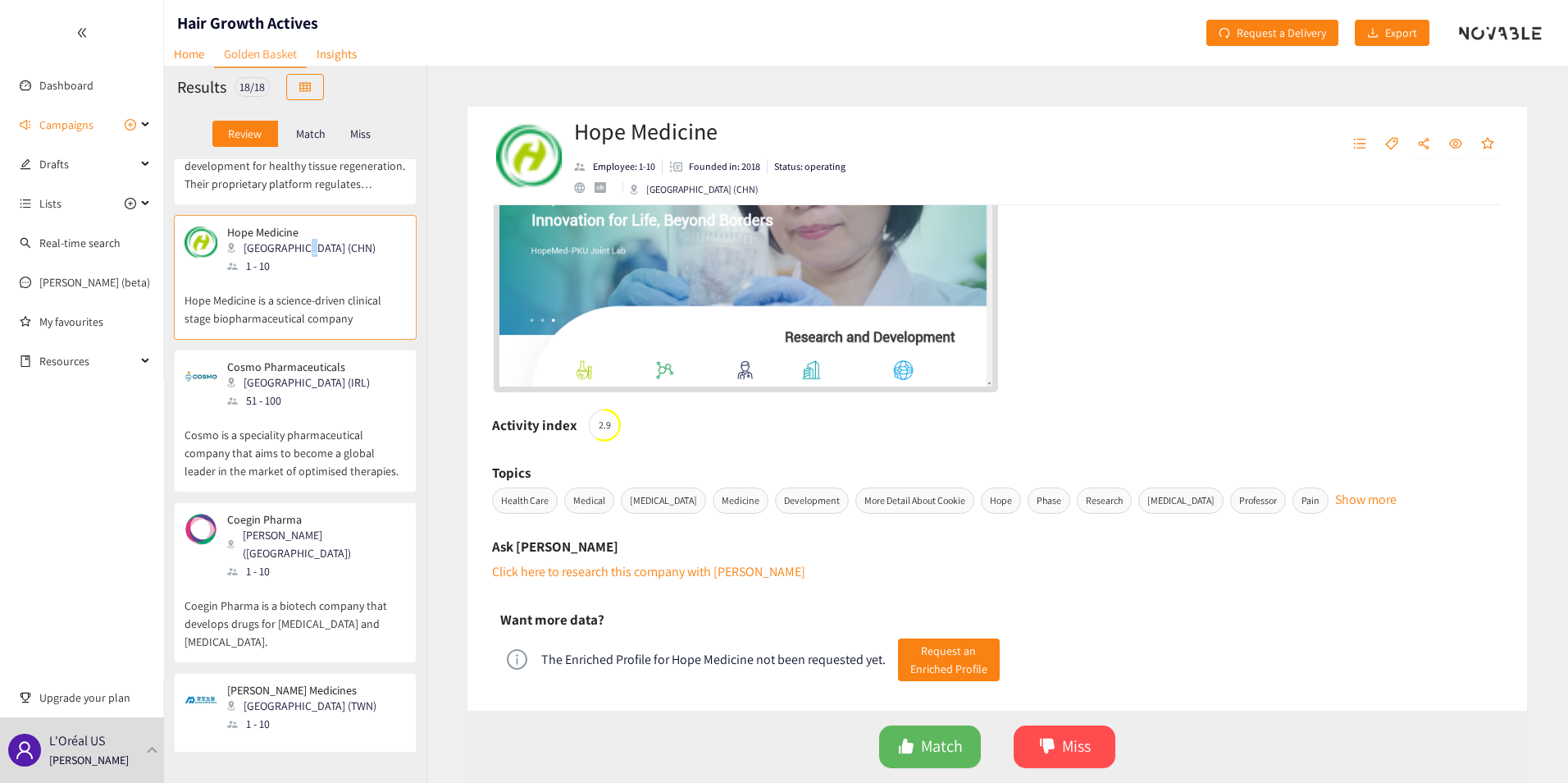
scroll to position [1067, 0]
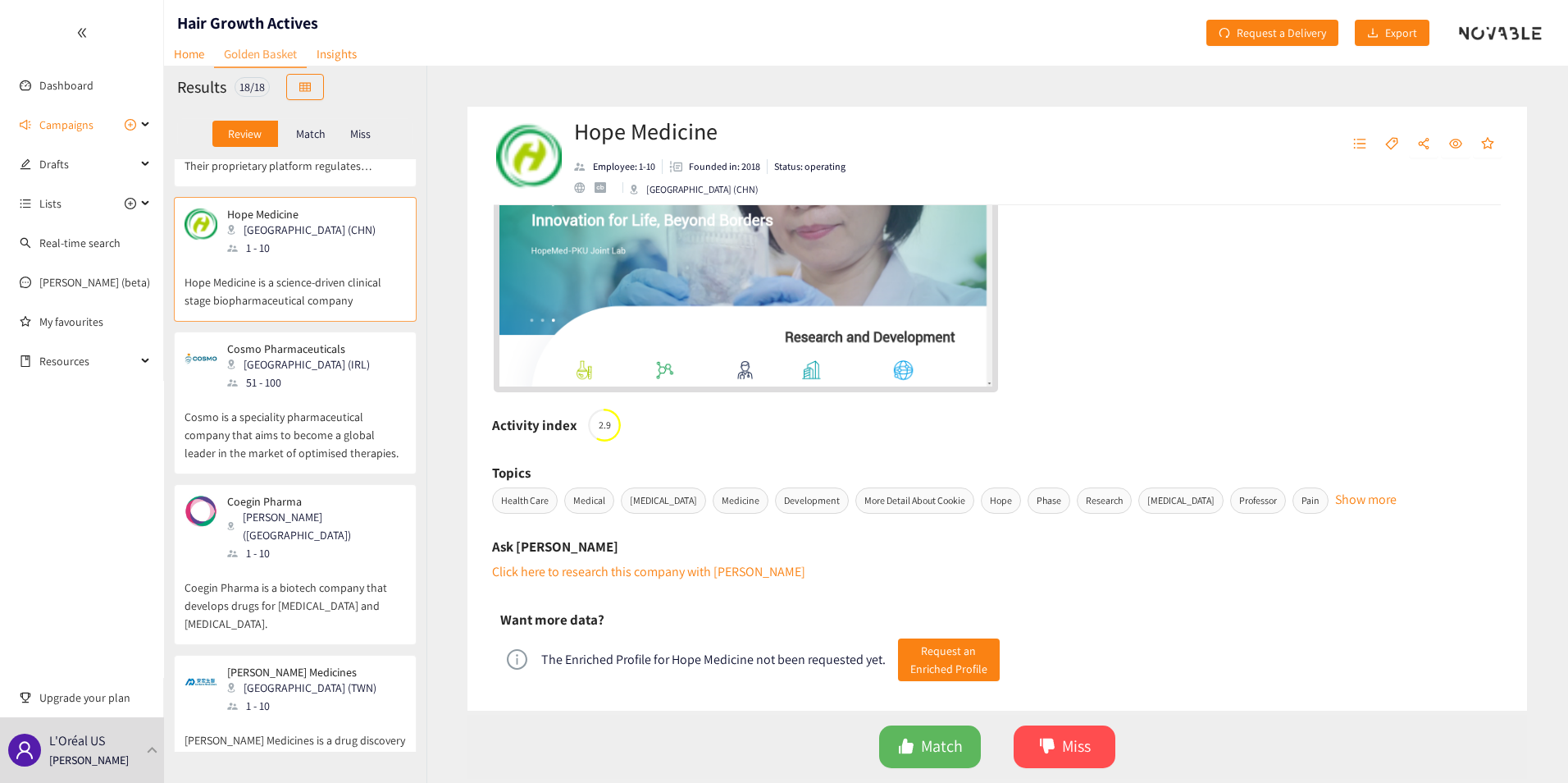
click at [288, 373] on div "51 - 100" at bounding box center [303, 382] width 153 height 18
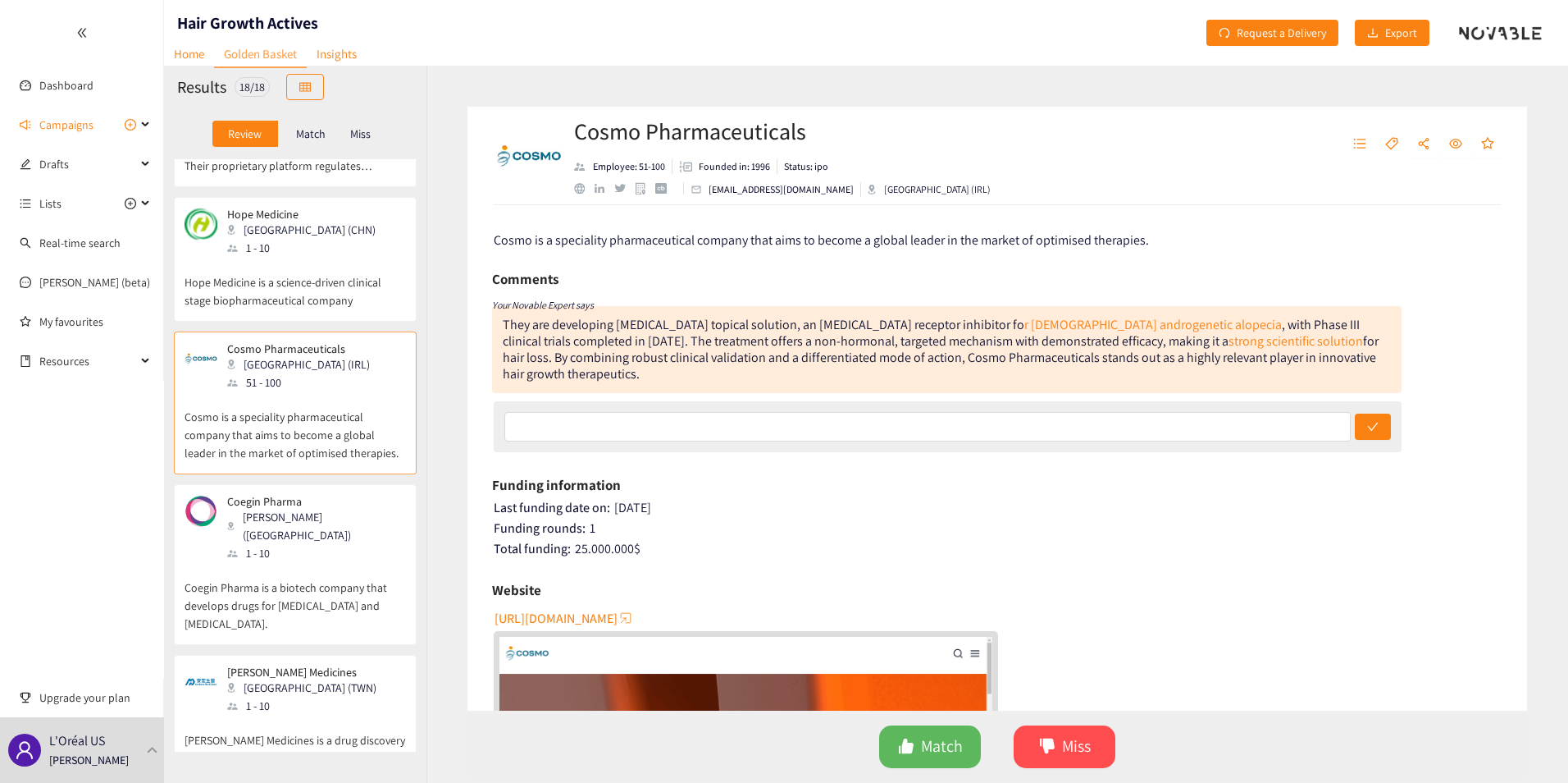
click at [324, 257] on p "Hope Medicine is a science-driven clinical stage biopharmaceutical company" at bounding box center [295, 283] width 221 height 52
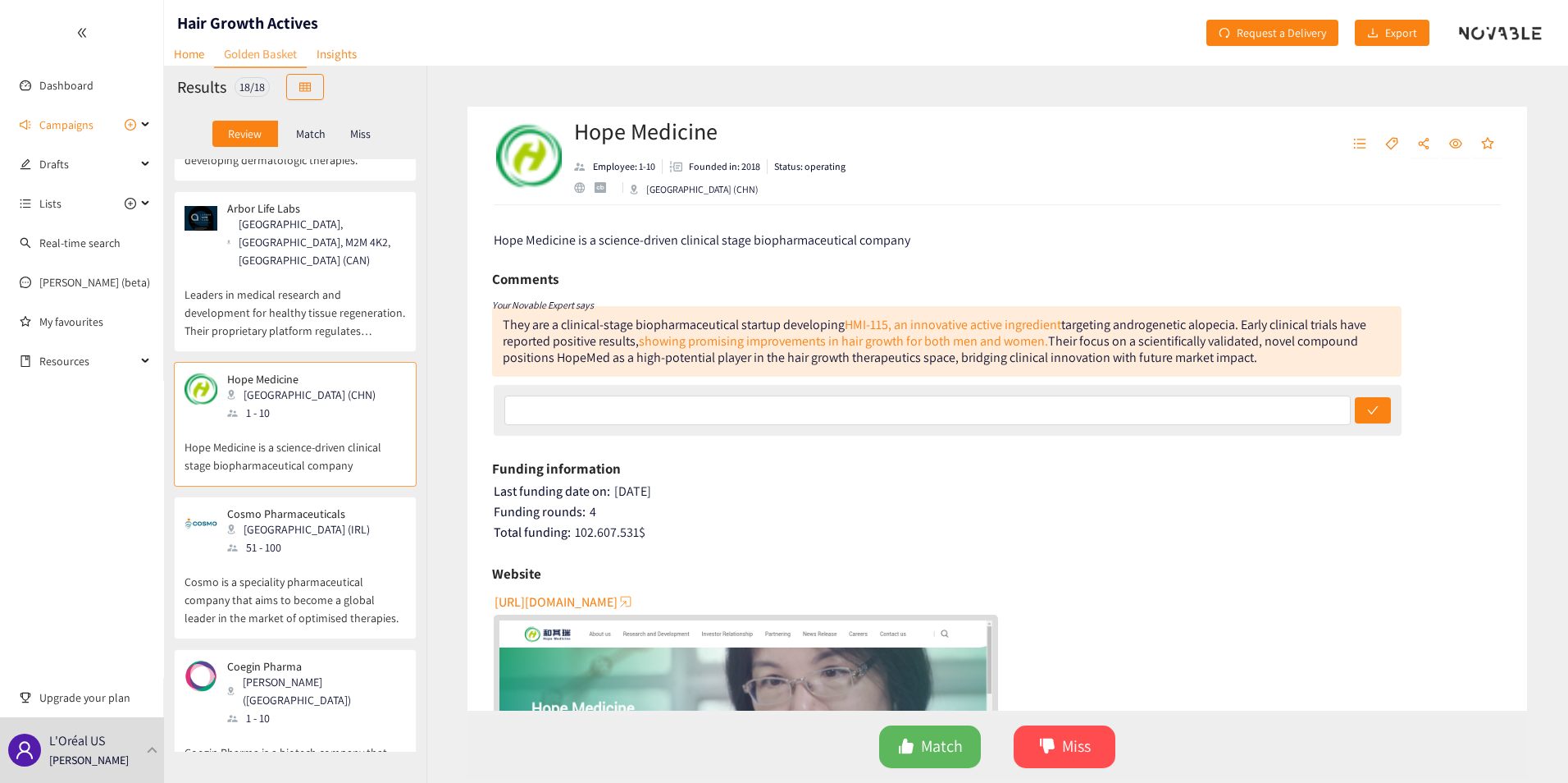
scroll to position [821, 0]
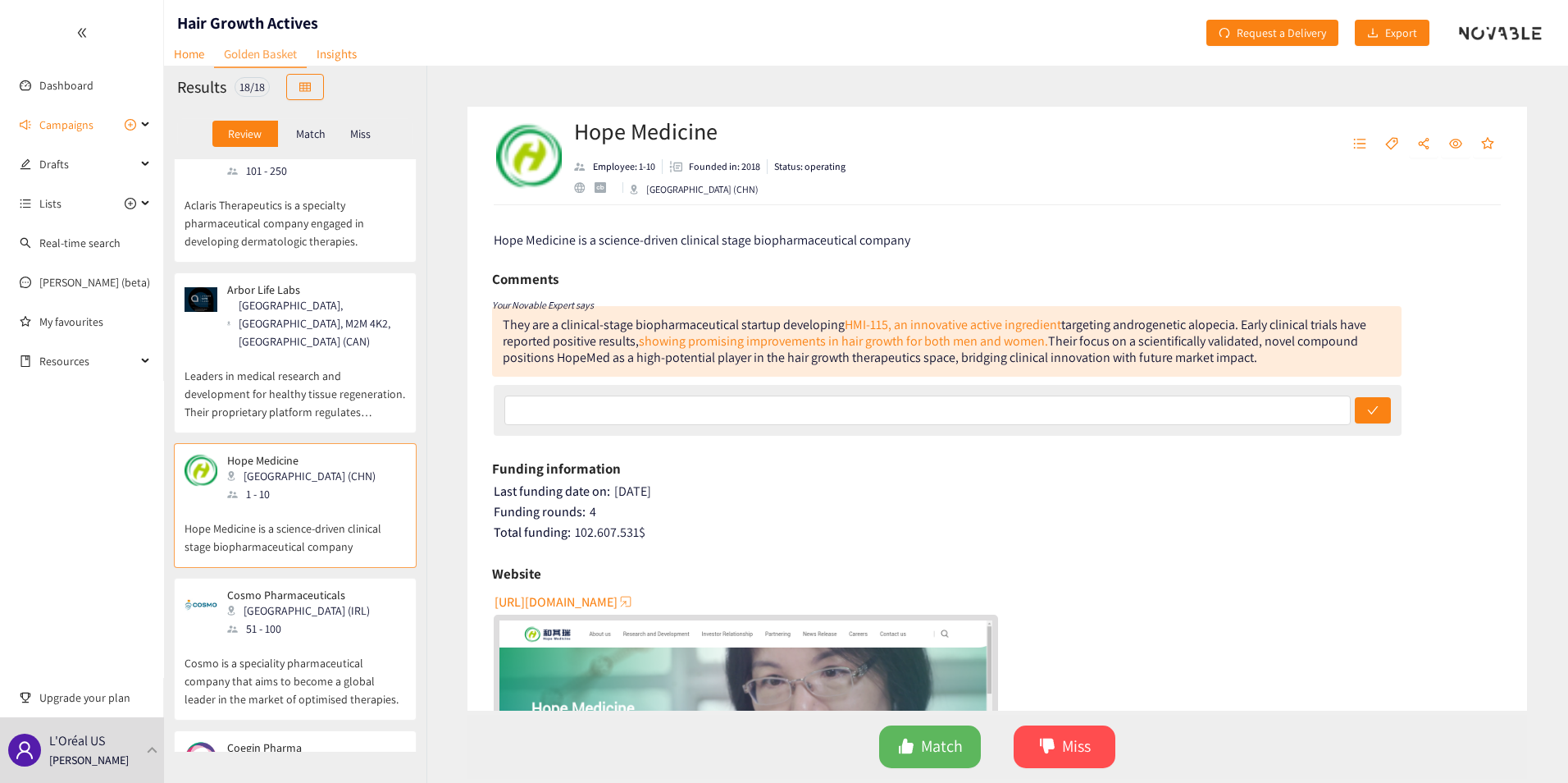
click at [318, 297] on div "[GEOGRAPHIC_DATA], [GEOGRAPHIC_DATA], M2M 4K2, [GEOGRAPHIC_DATA] (CAN)" at bounding box center [315, 324] width 177 height 54
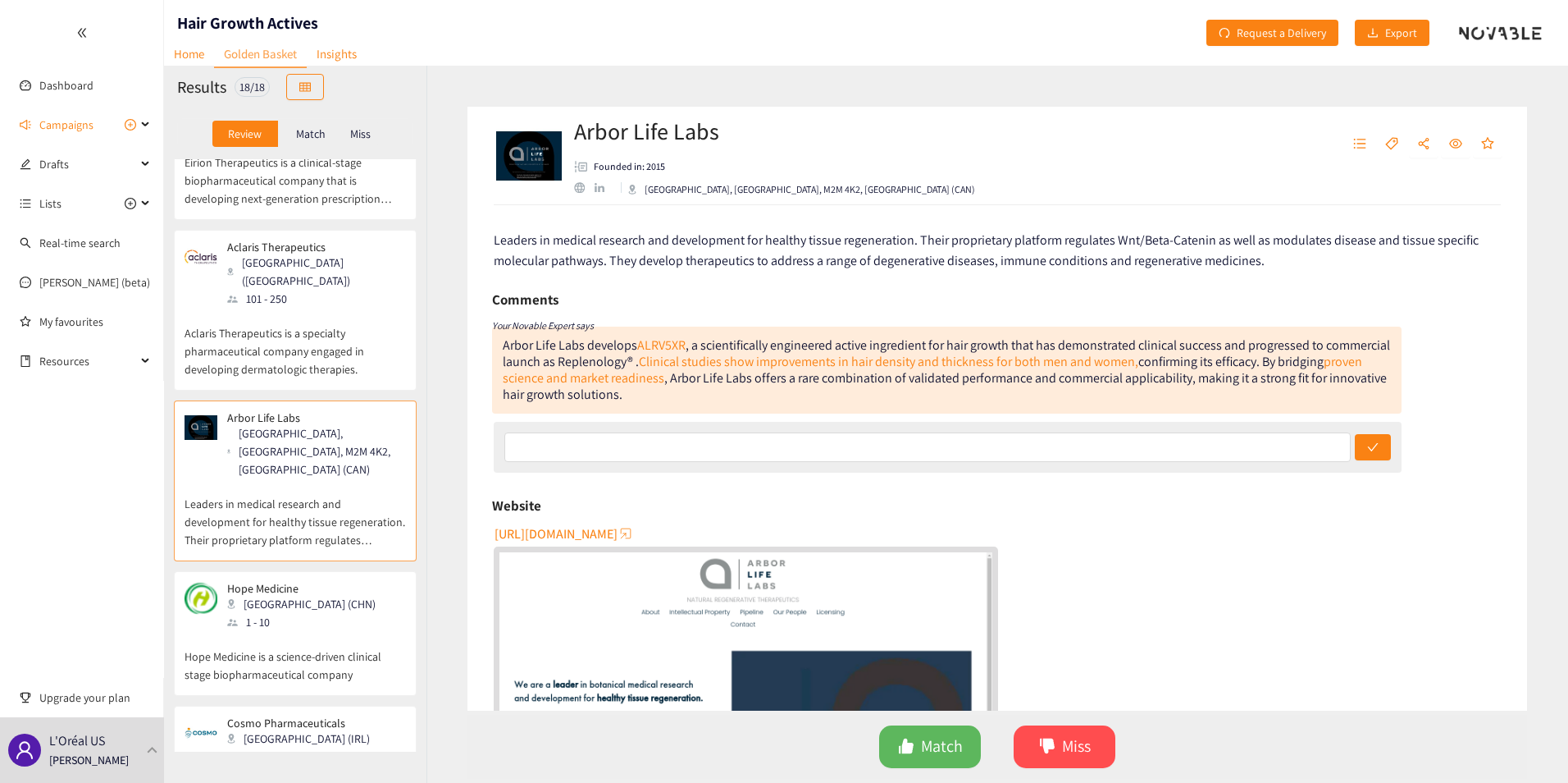
scroll to position [656, 0]
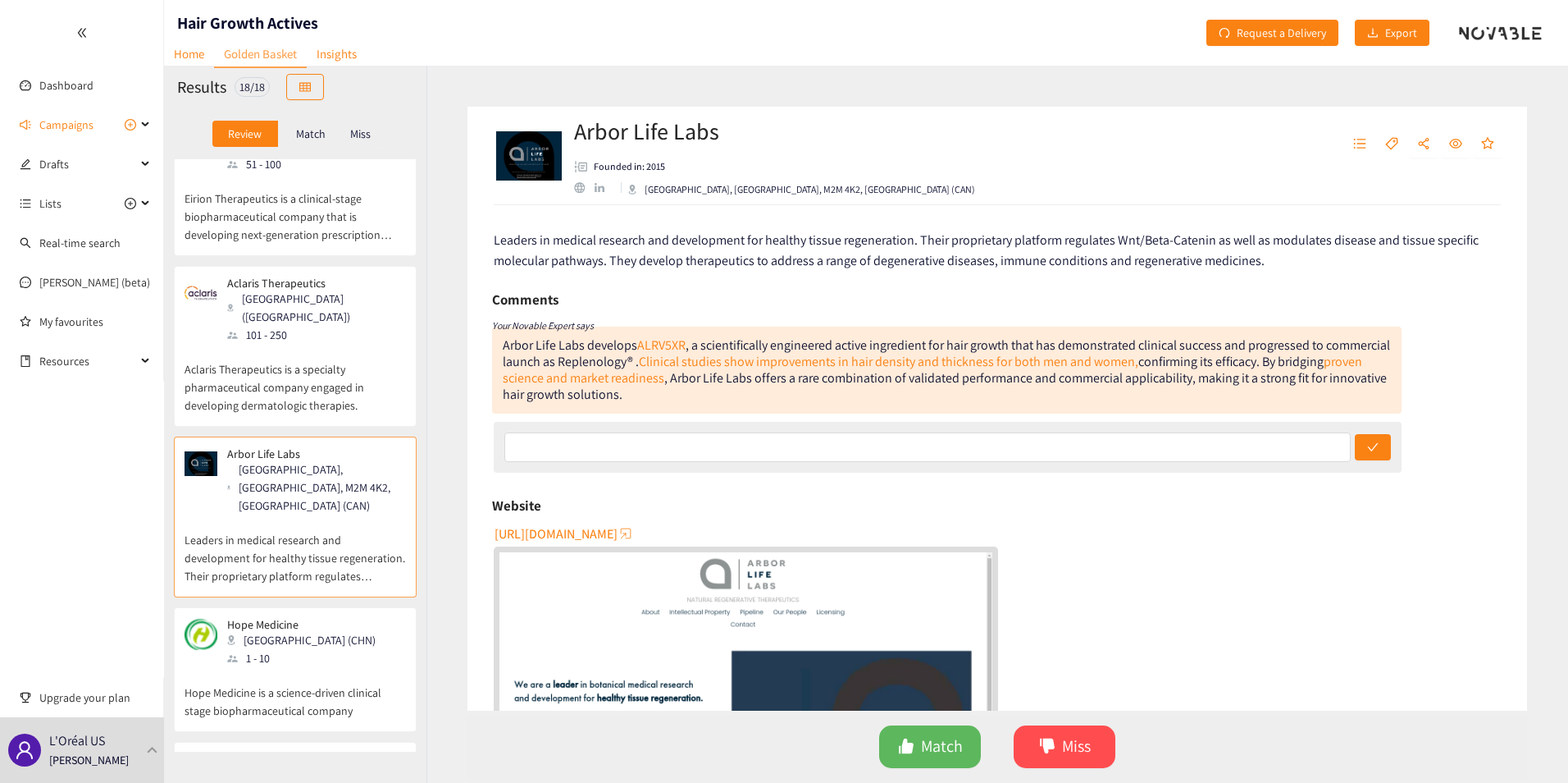
click at [318, 289] on div "[GEOGRAPHIC_DATA] ([GEOGRAPHIC_DATA])" at bounding box center [315, 307] width 177 height 36
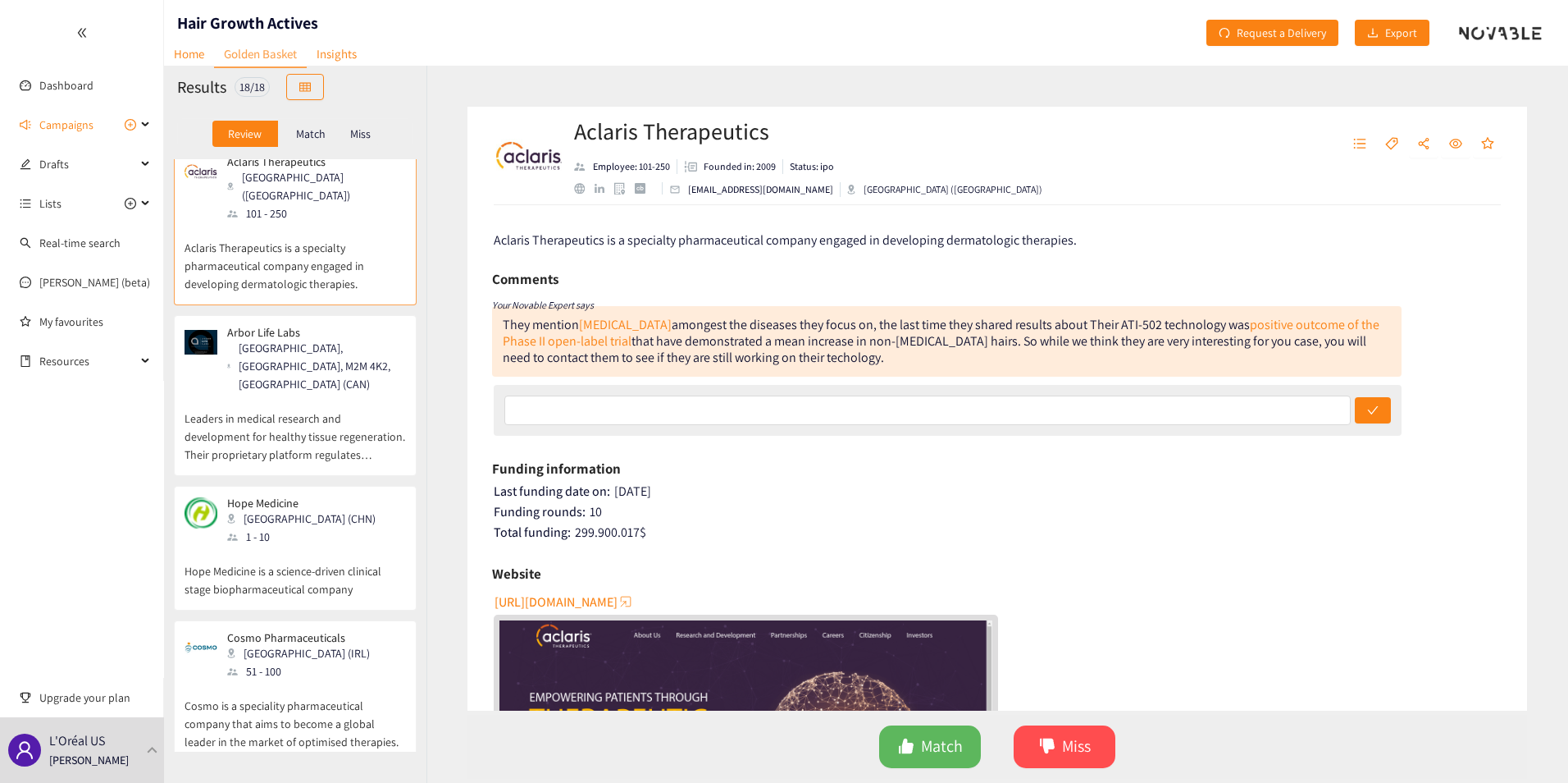
scroll to position [985, 0]
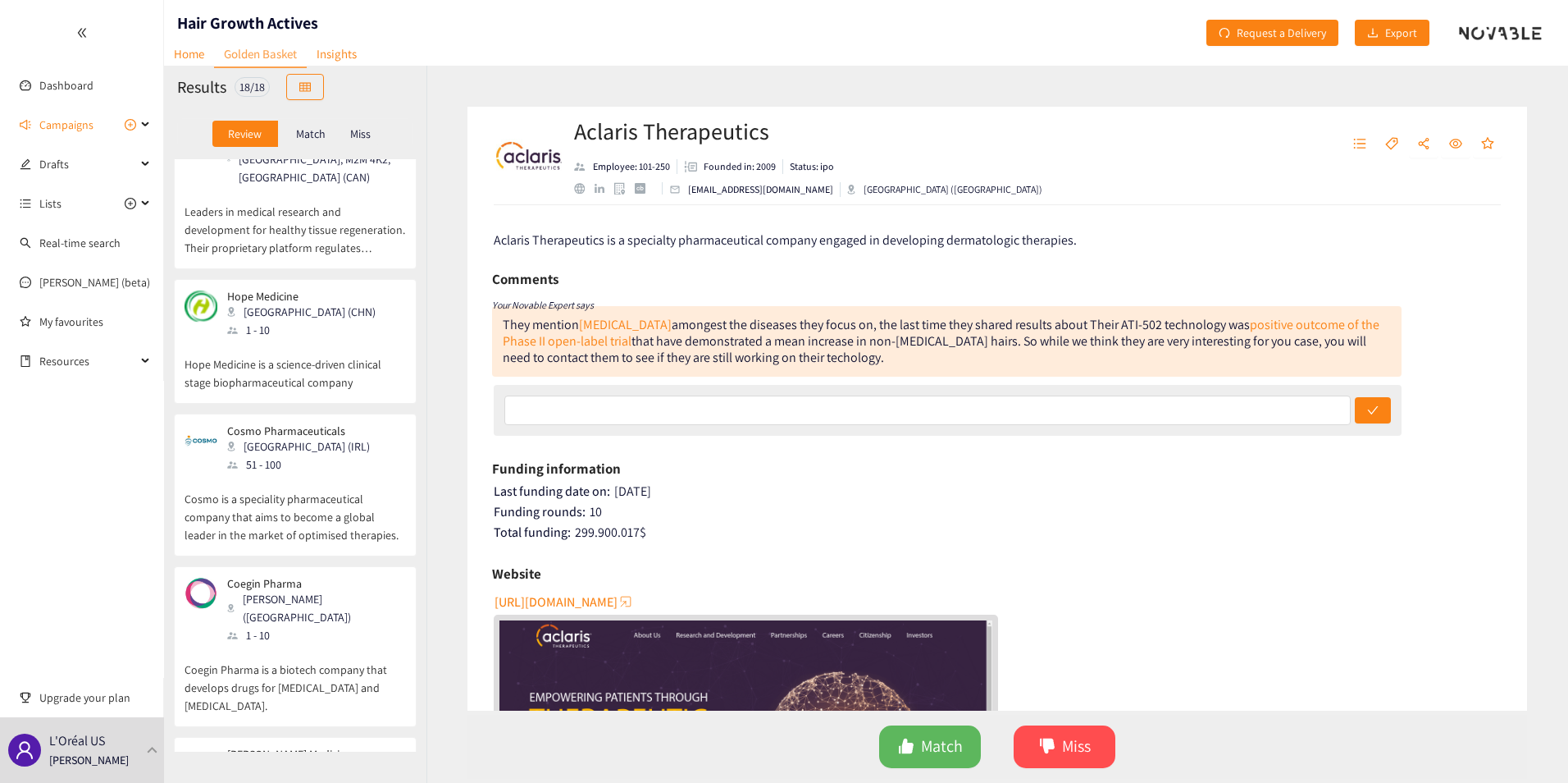
click at [301, 339] on p "Hope Medicine is a science-driven clinical stage biopharmaceutical company" at bounding box center [295, 365] width 221 height 52
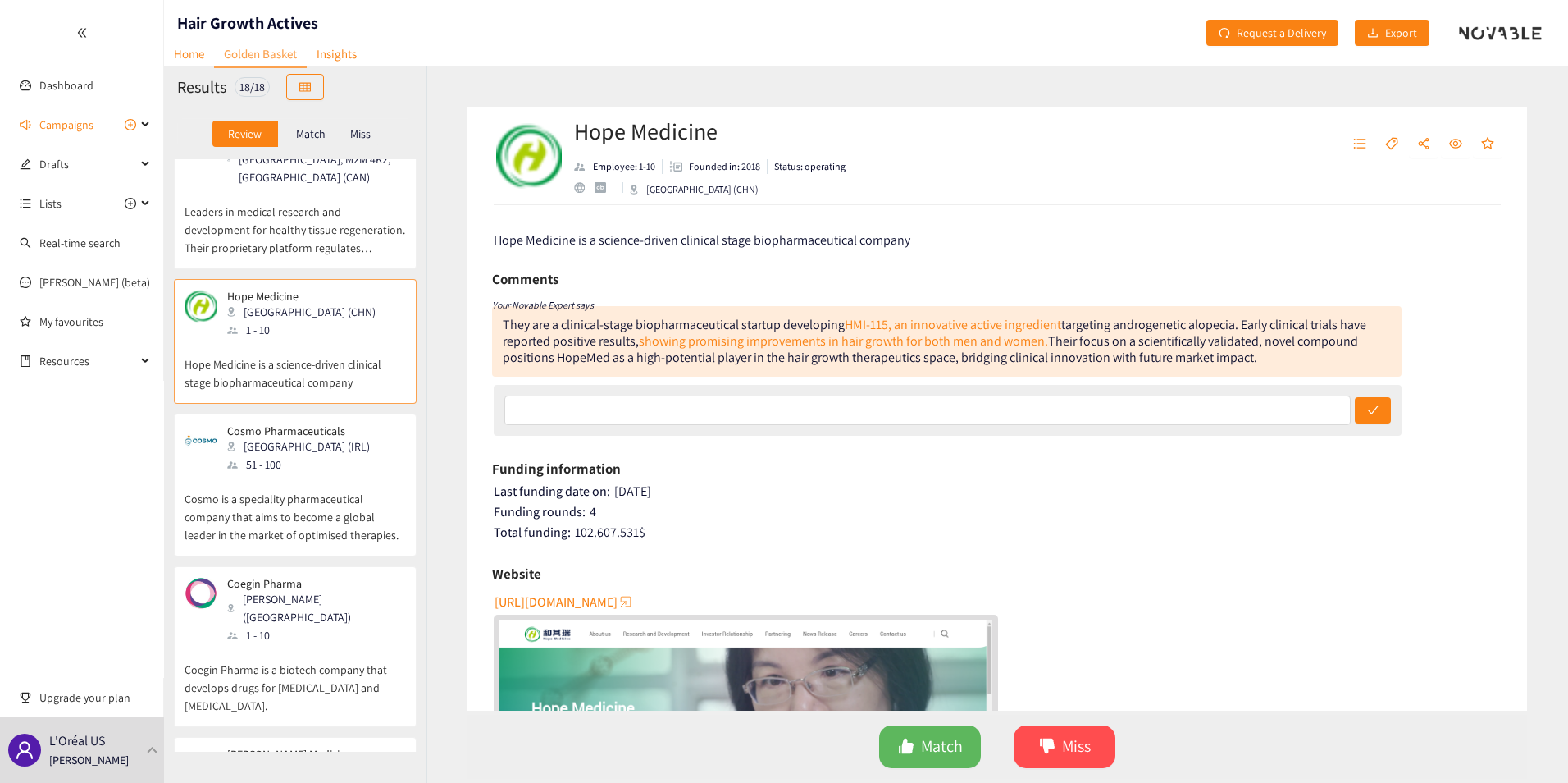
click at [328, 456] on div "51 - 100" at bounding box center [303, 465] width 153 height 18
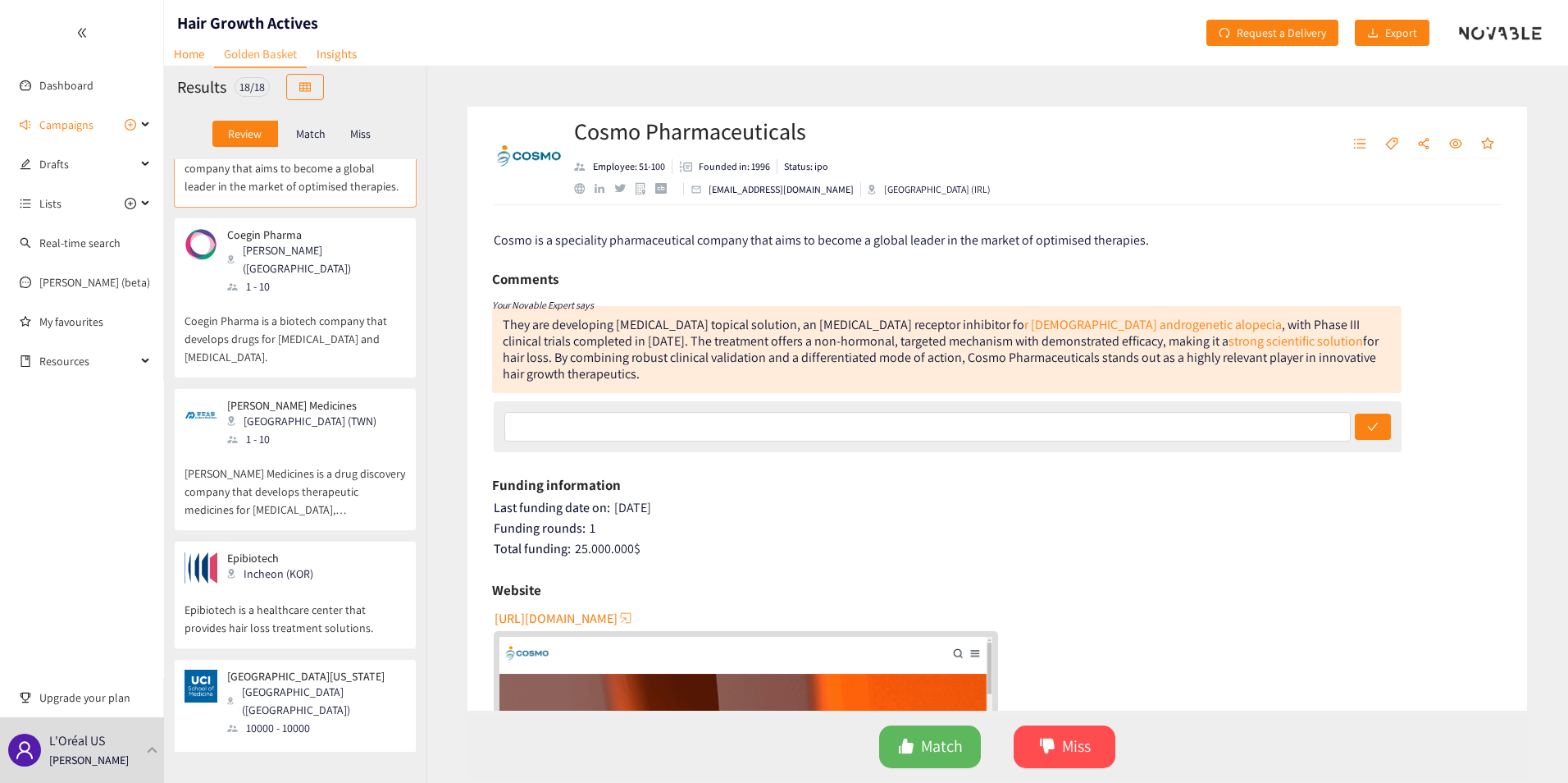
scroll to position [1231, 0]
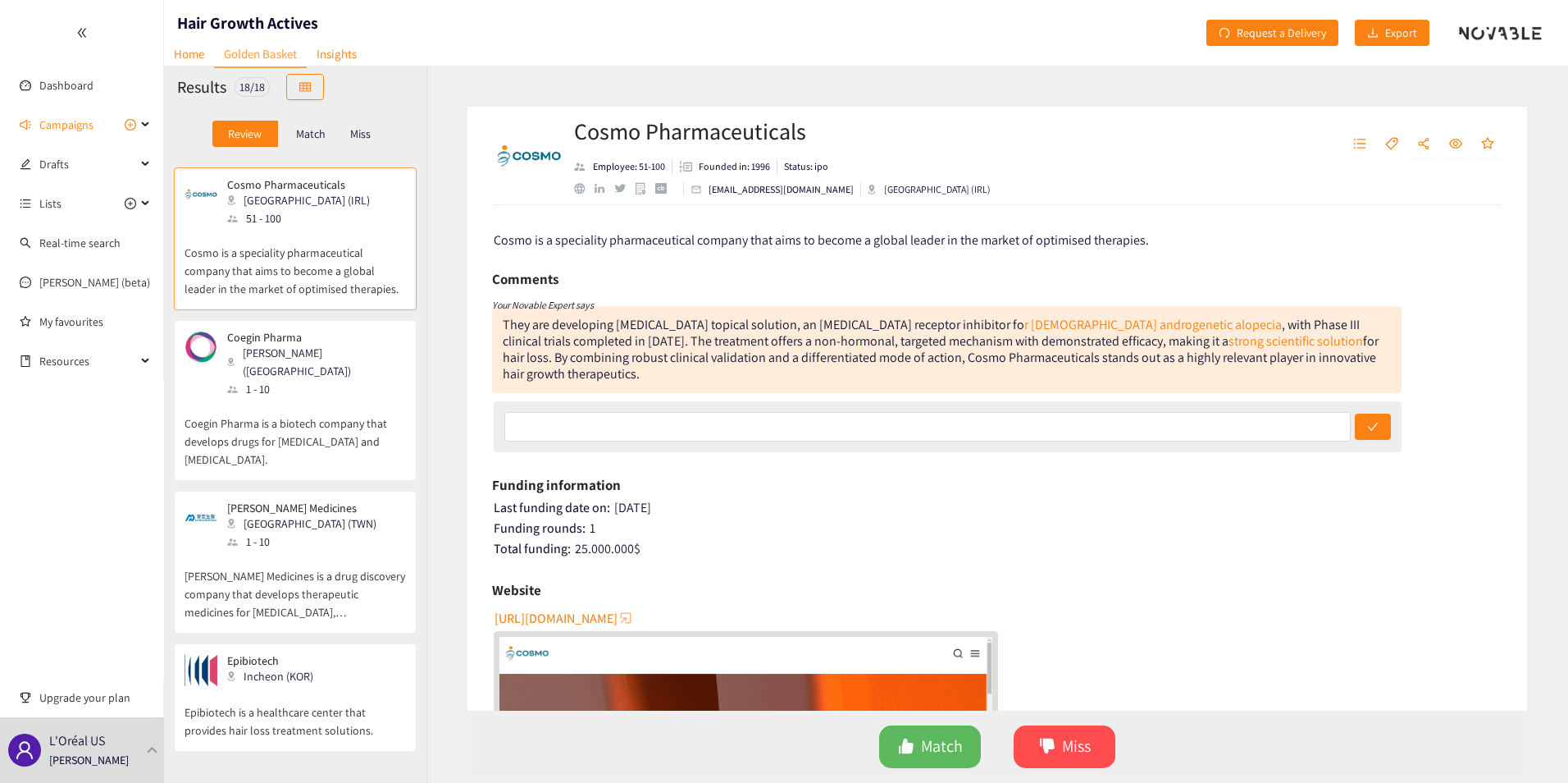
click at [292, 398] on p "Coegin Pharma is a biotech company that develops drugs for [MEDICAL_DATA] and […" at bounding box center [295, 433] width 221 height 71
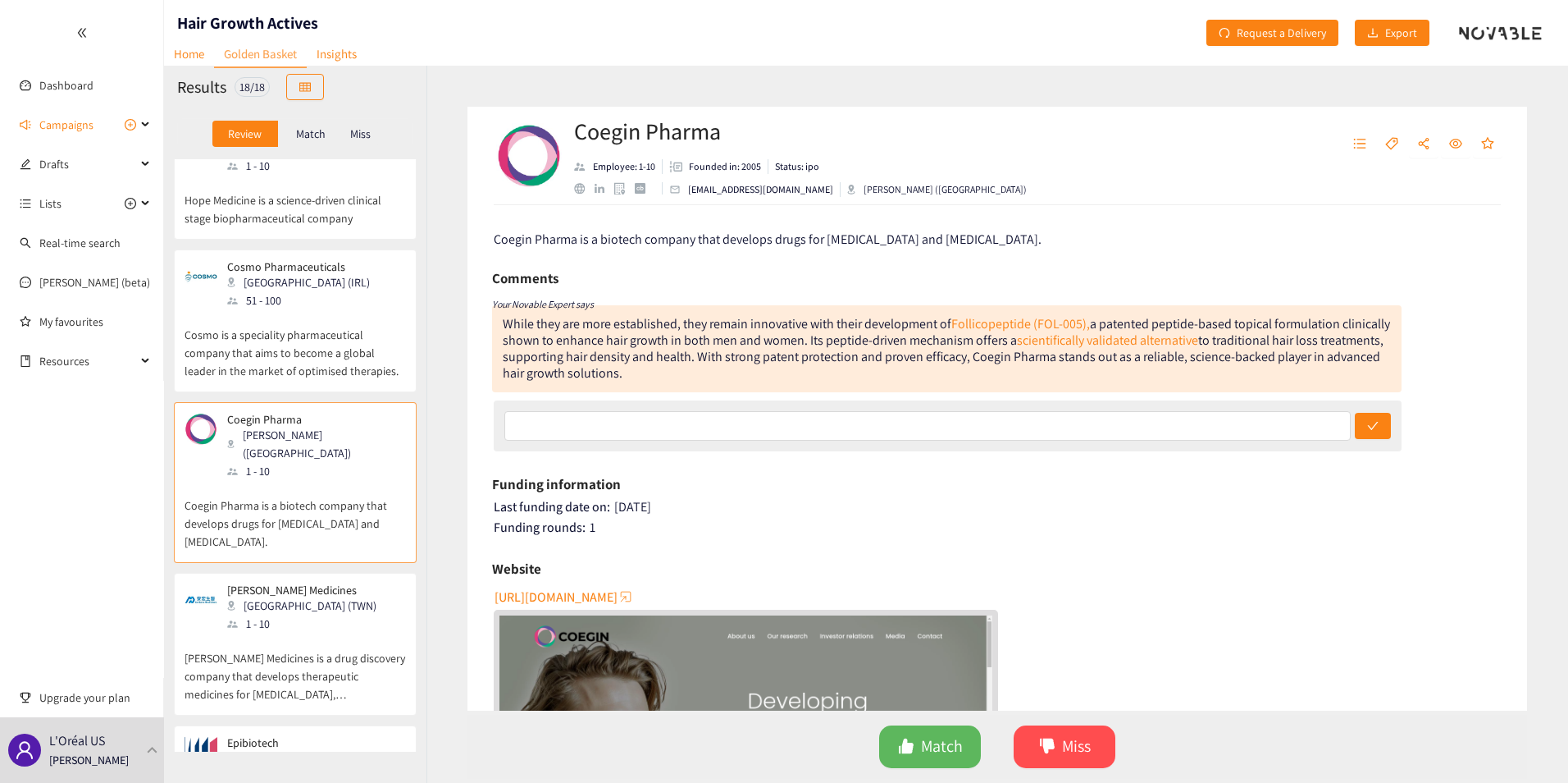
scroll to position [0, 0]
click at [595, 595] on span "[URL][DOMAIN_NAME]" at bounding box center [556, 598] width 123 height 21
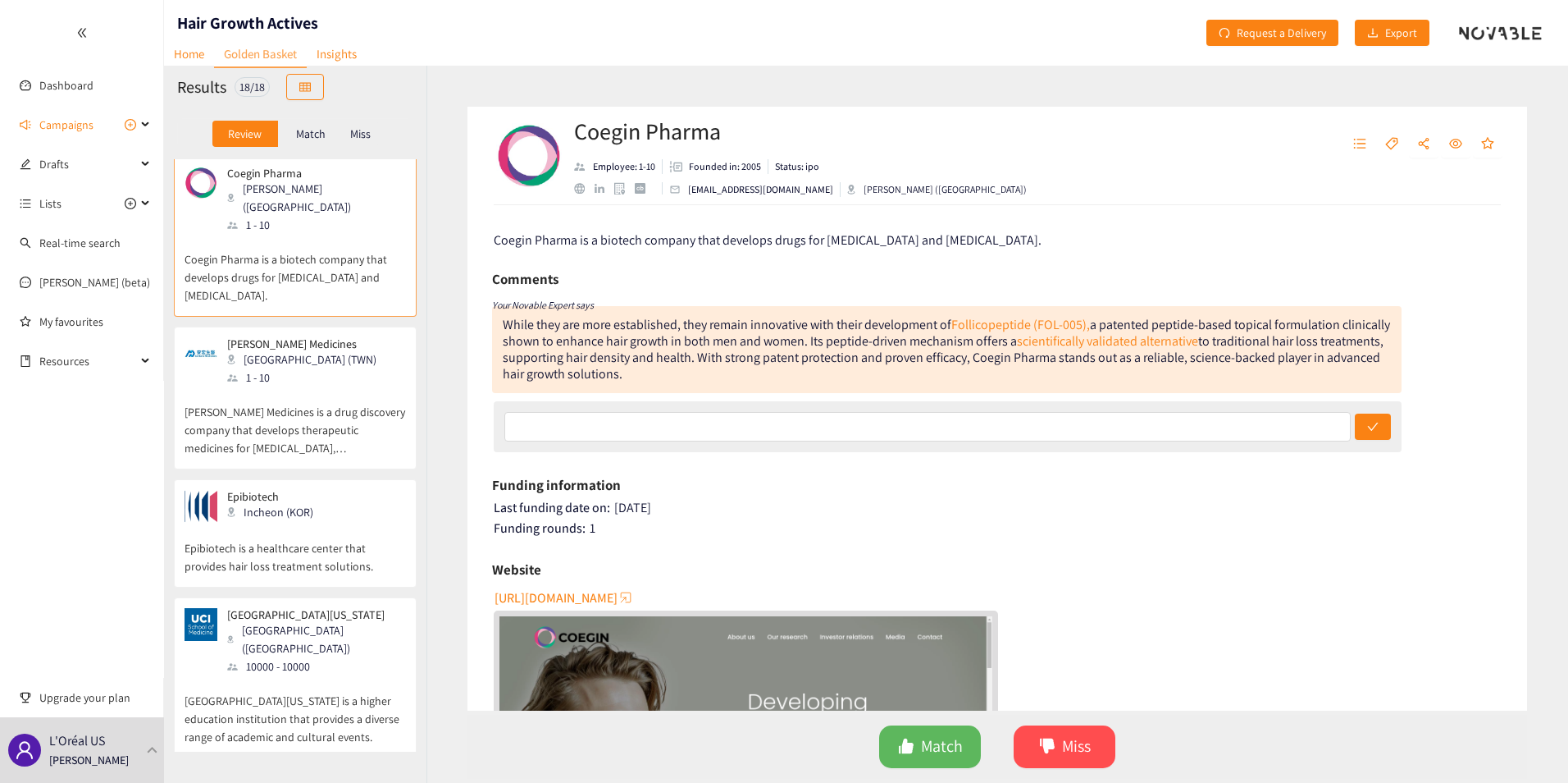
scroll to position [1477, 0]
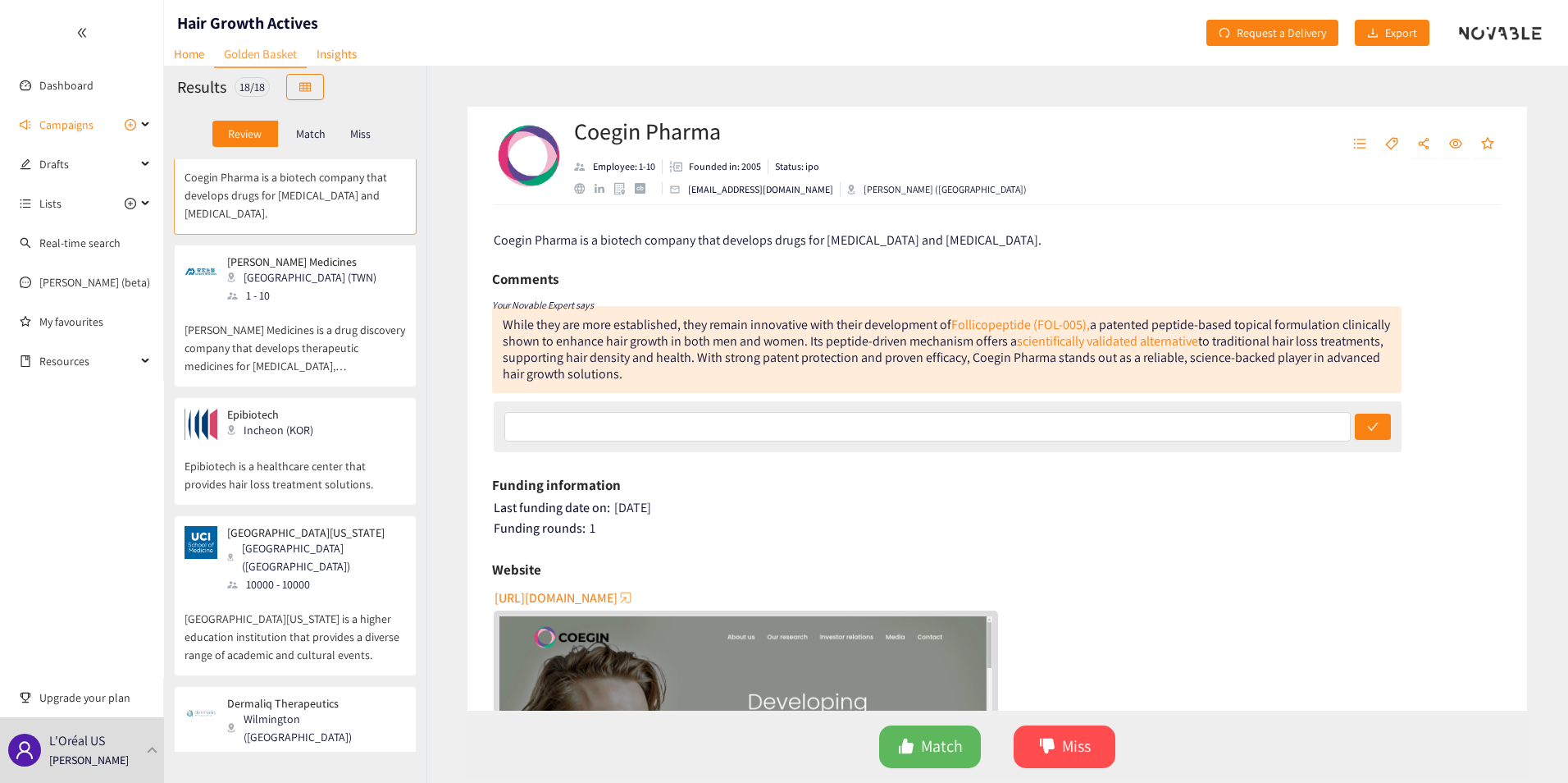
click at [308, 305] on p "[PERSON_NAME] Medicines is a drug discovery company that develops therapeutic m…" at bounding box center [295, 340] width 221 height 71
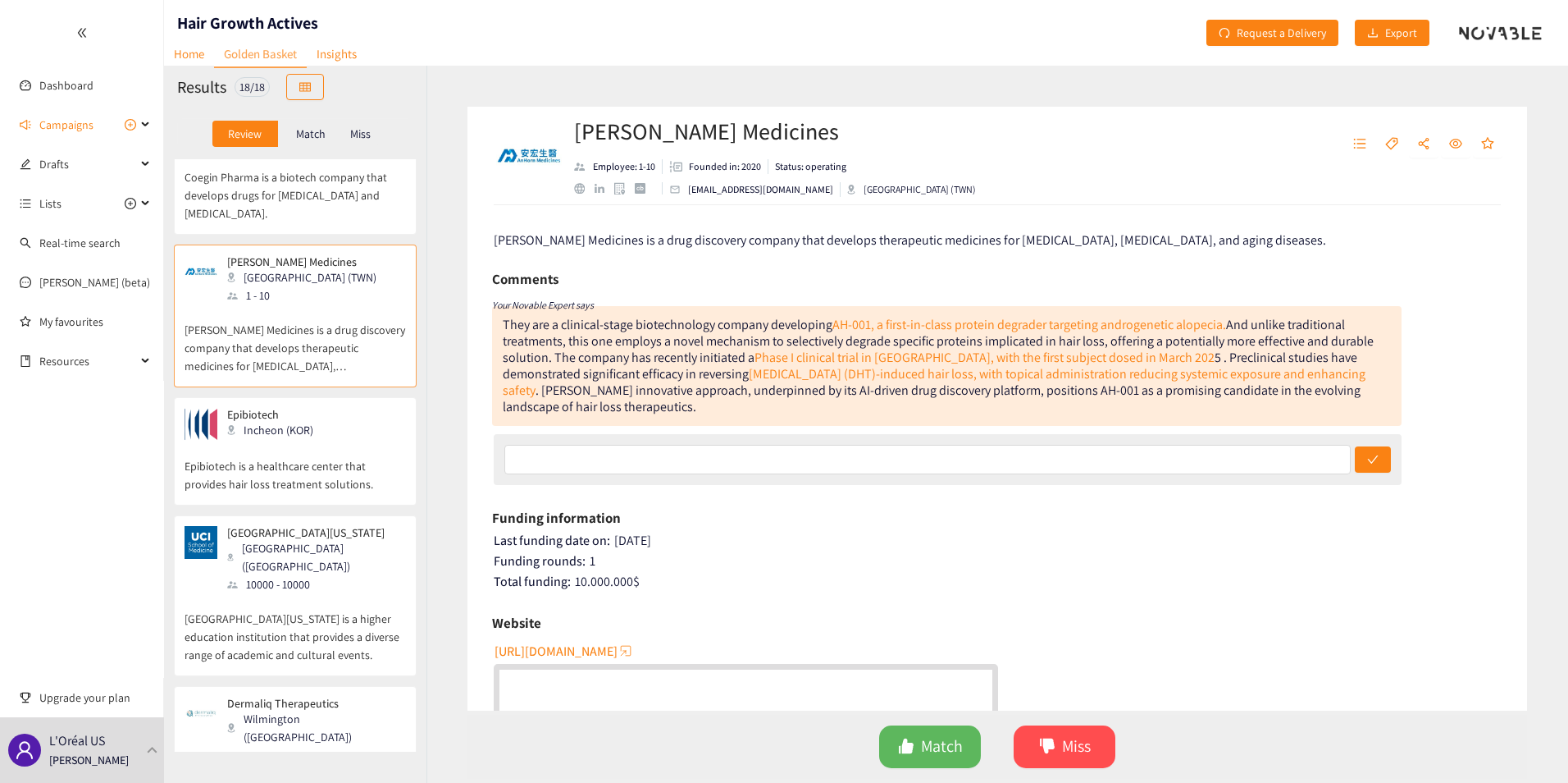
click at [288, 440] on p "Epibiotech is a healthcare center that provides hair loss treatment solutions." at bounding box center [295, 467] width 221 height 52
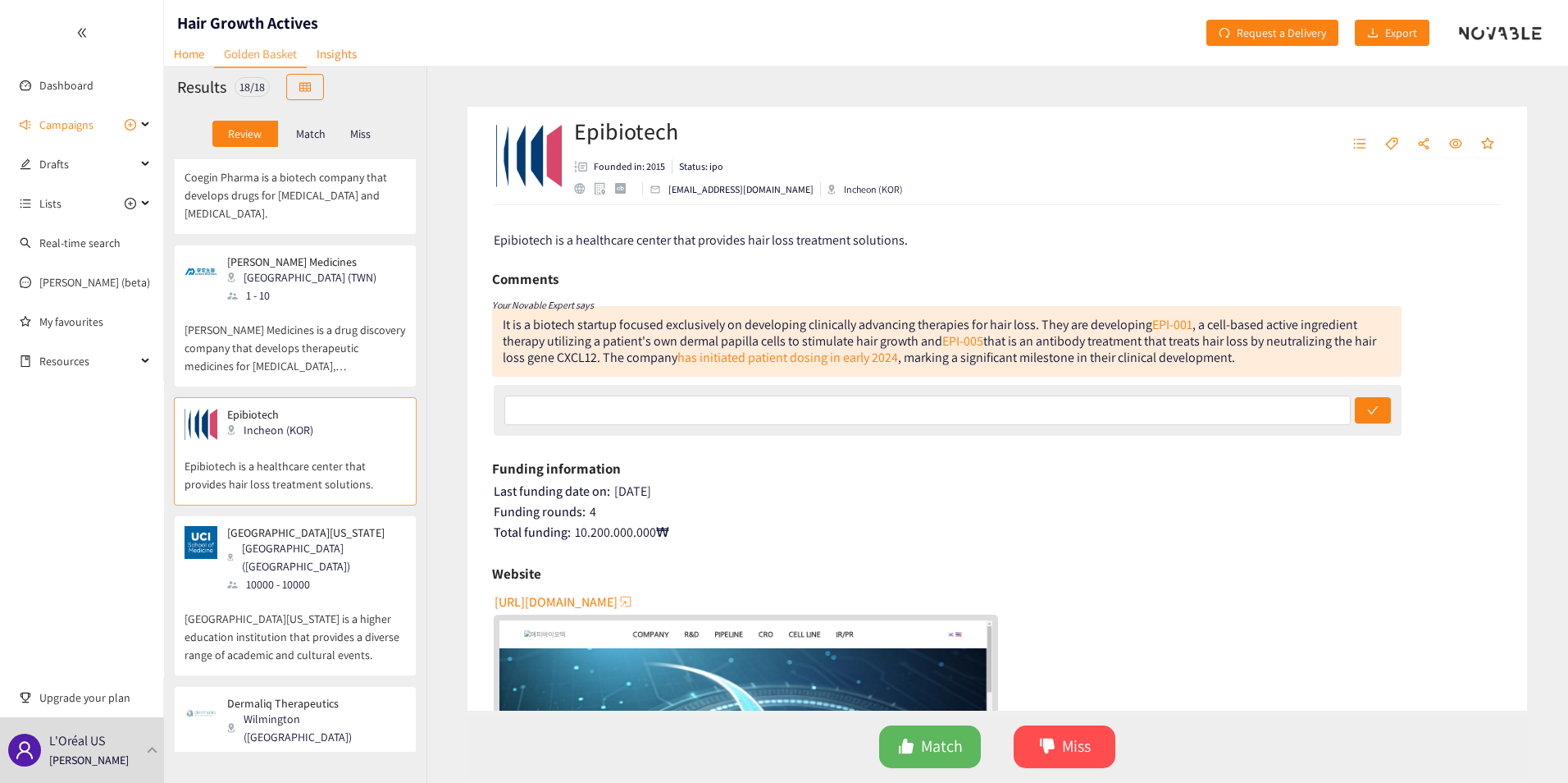
click at [246, 539] on div "[GEOGRAPHIC_DATA] ([GEOGRAPHIC_DATA])" at bounding box center [315, 557] width 177 height 36
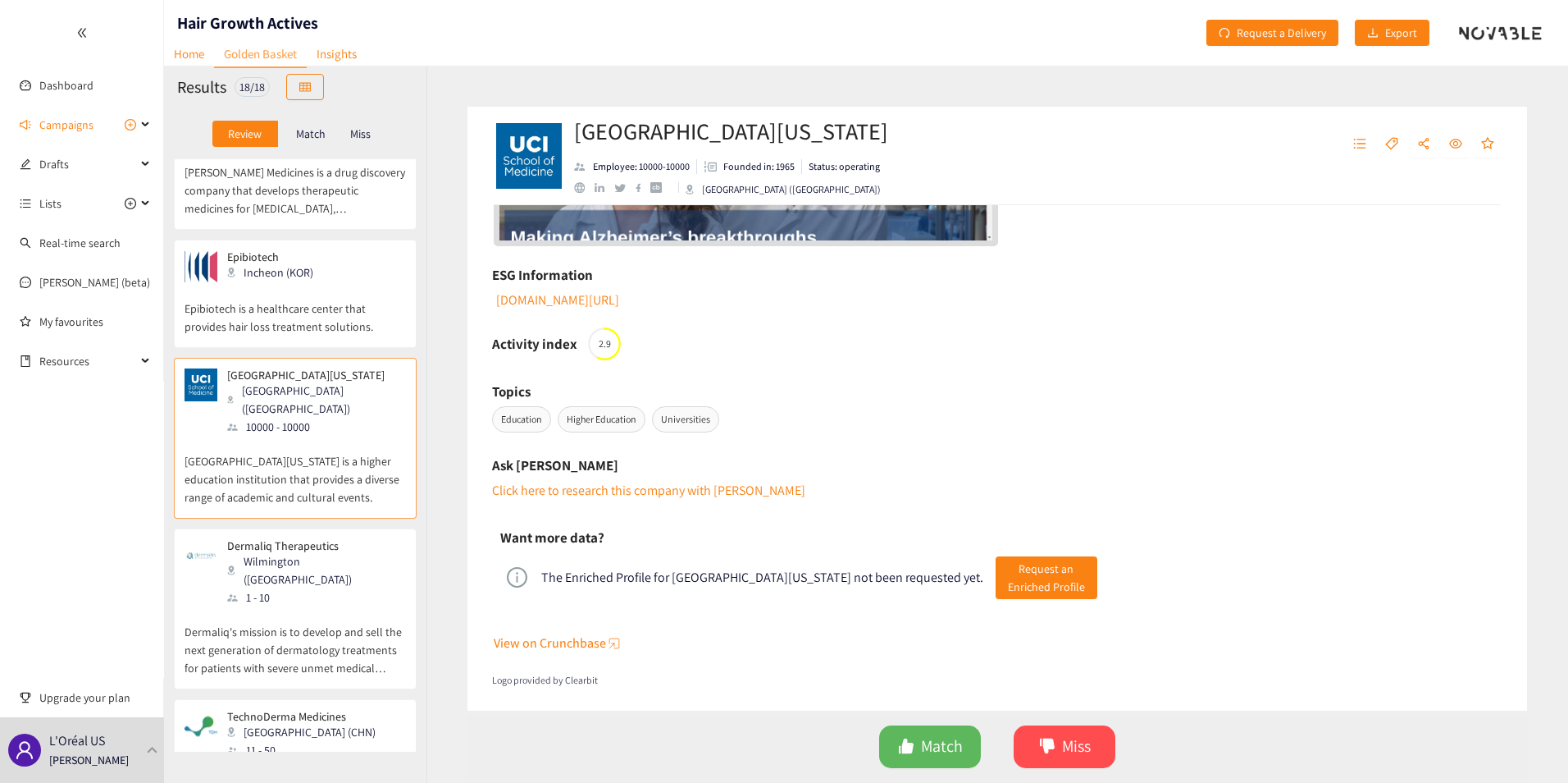
scroll to position [1641, 0]
click at [316, 581] on div "1 - 10" at bounding box center [315, 590] width 177 height 18
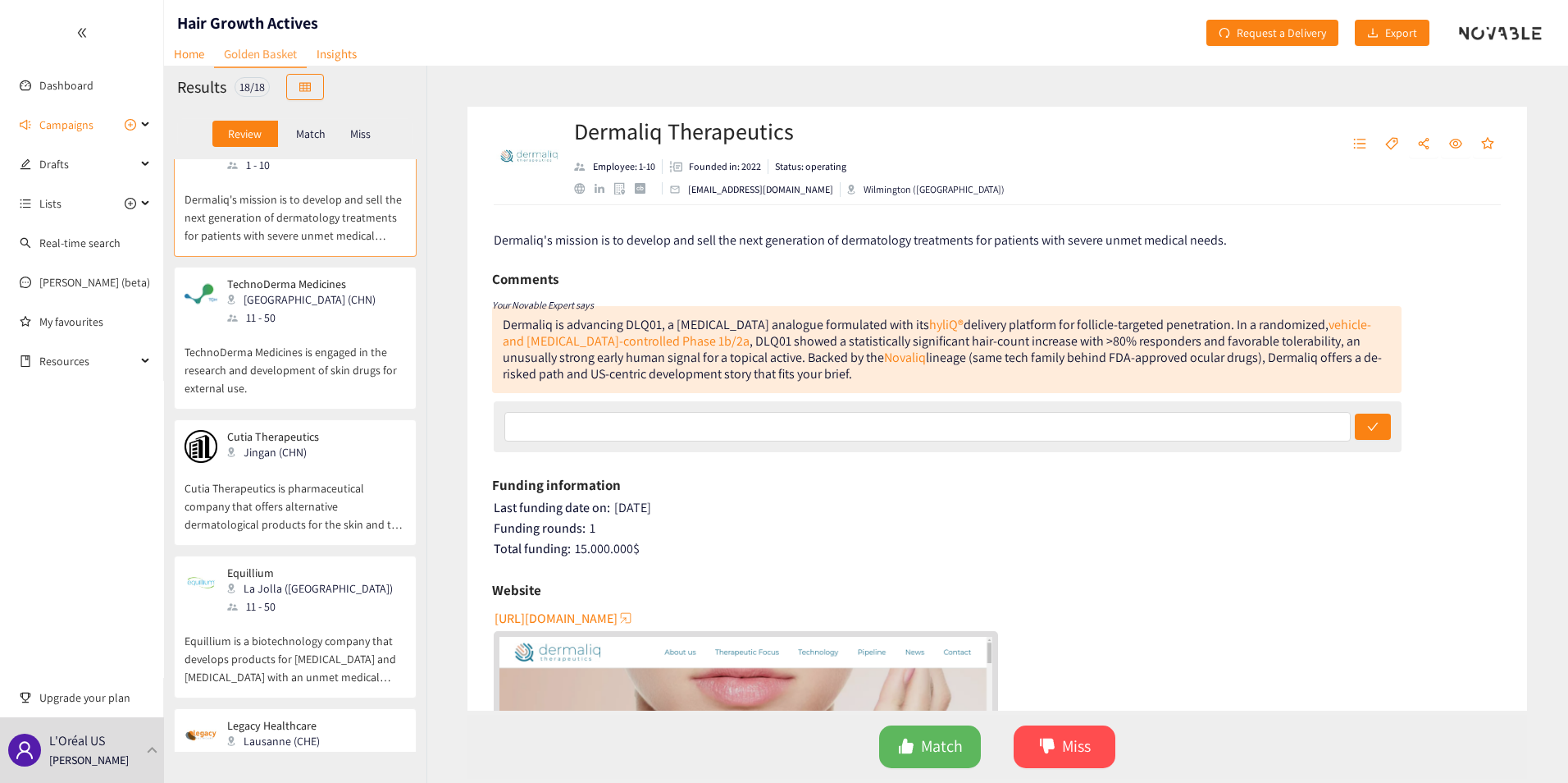
scroll to position [2068, 0]
click at [336, 565] on div "Equillium La Jolla ([GEOGRAPHIC_DATA]) 11 - 50" at bounding box center [295, 590] width 221 height 49
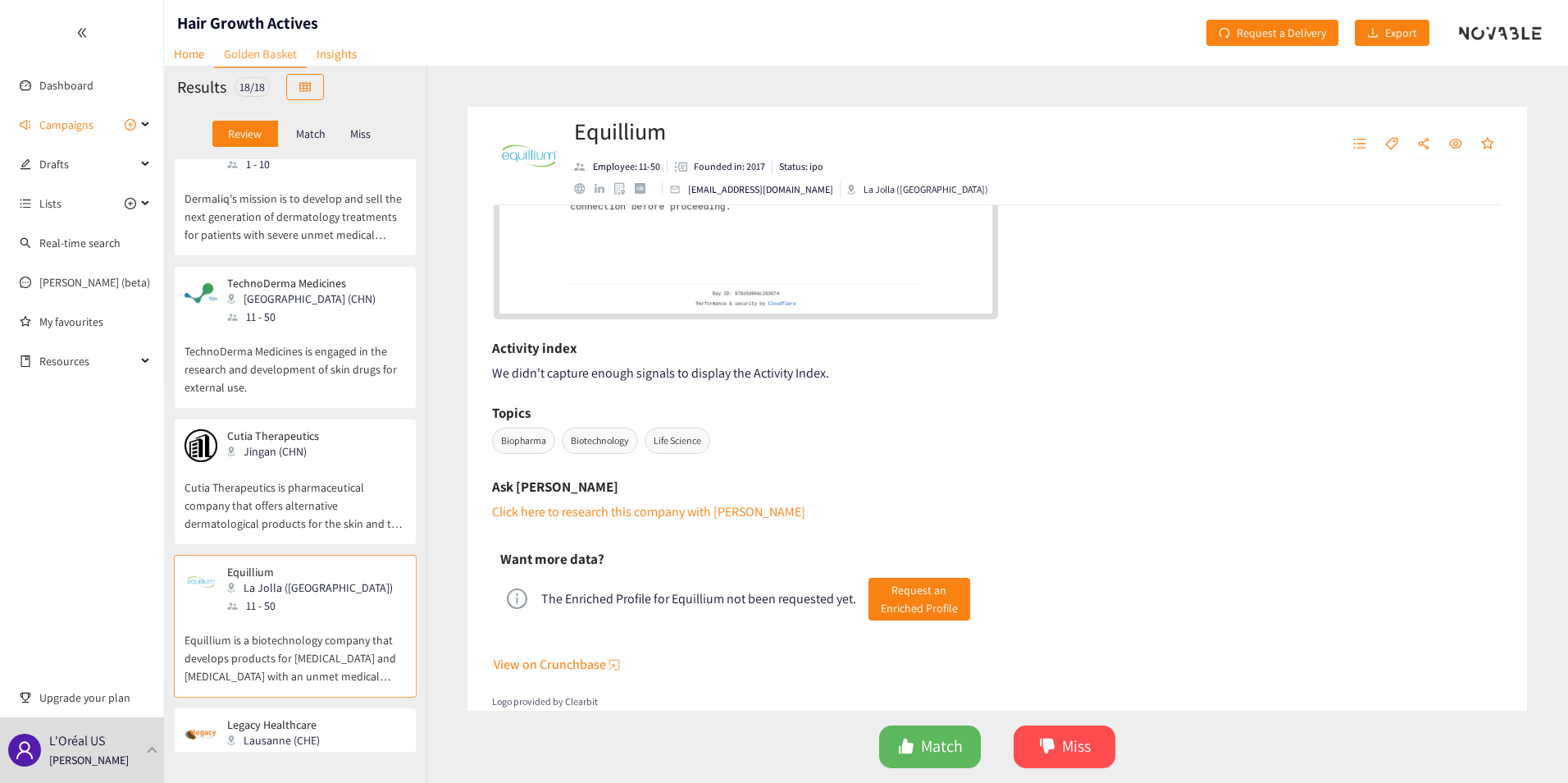
scroll to position [622, 0]
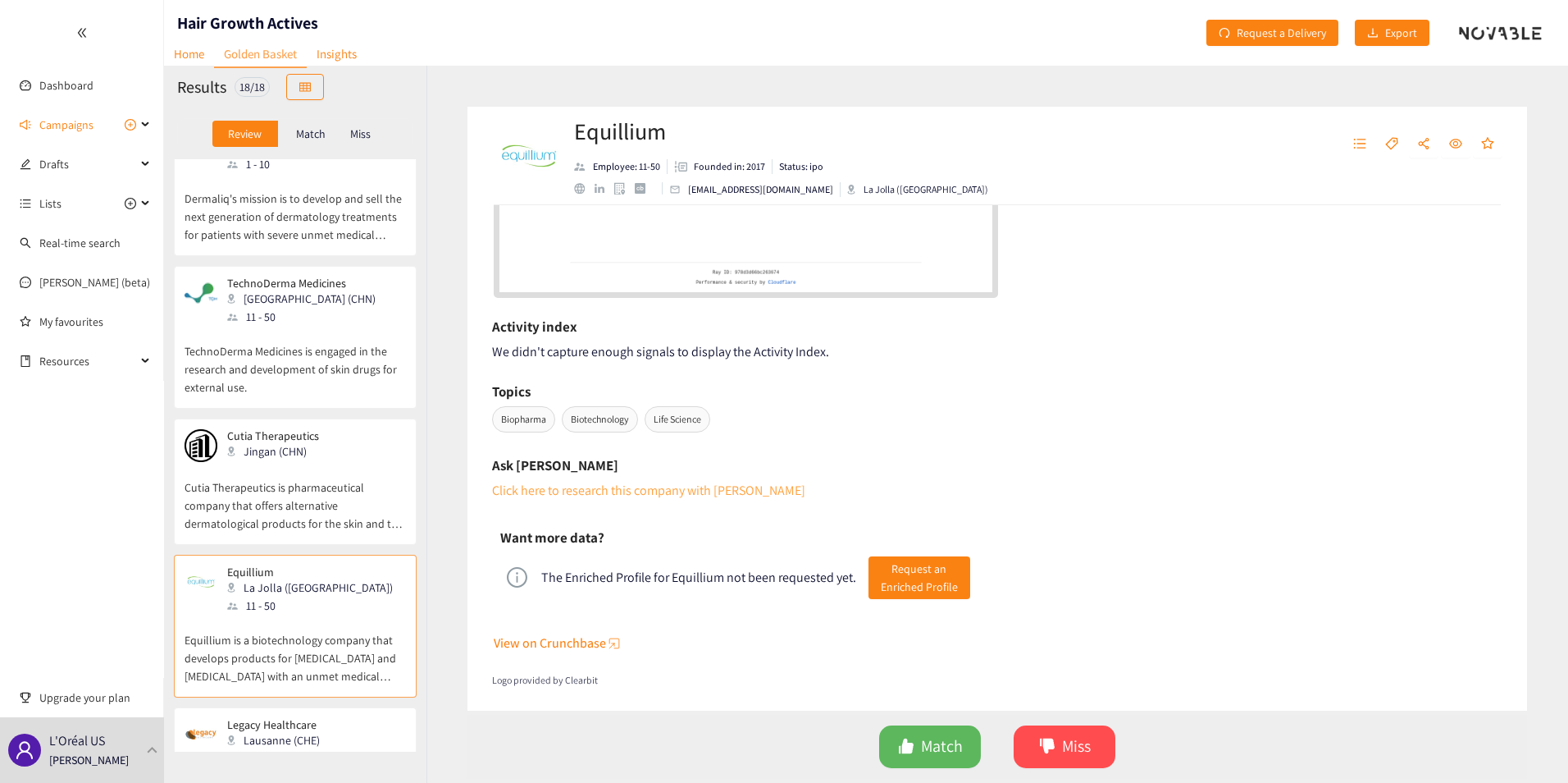
click at [624, 493] on link "Click here to research this company with [PERSON_NAME]" at bounding box center [649, 490] width 314 height 17
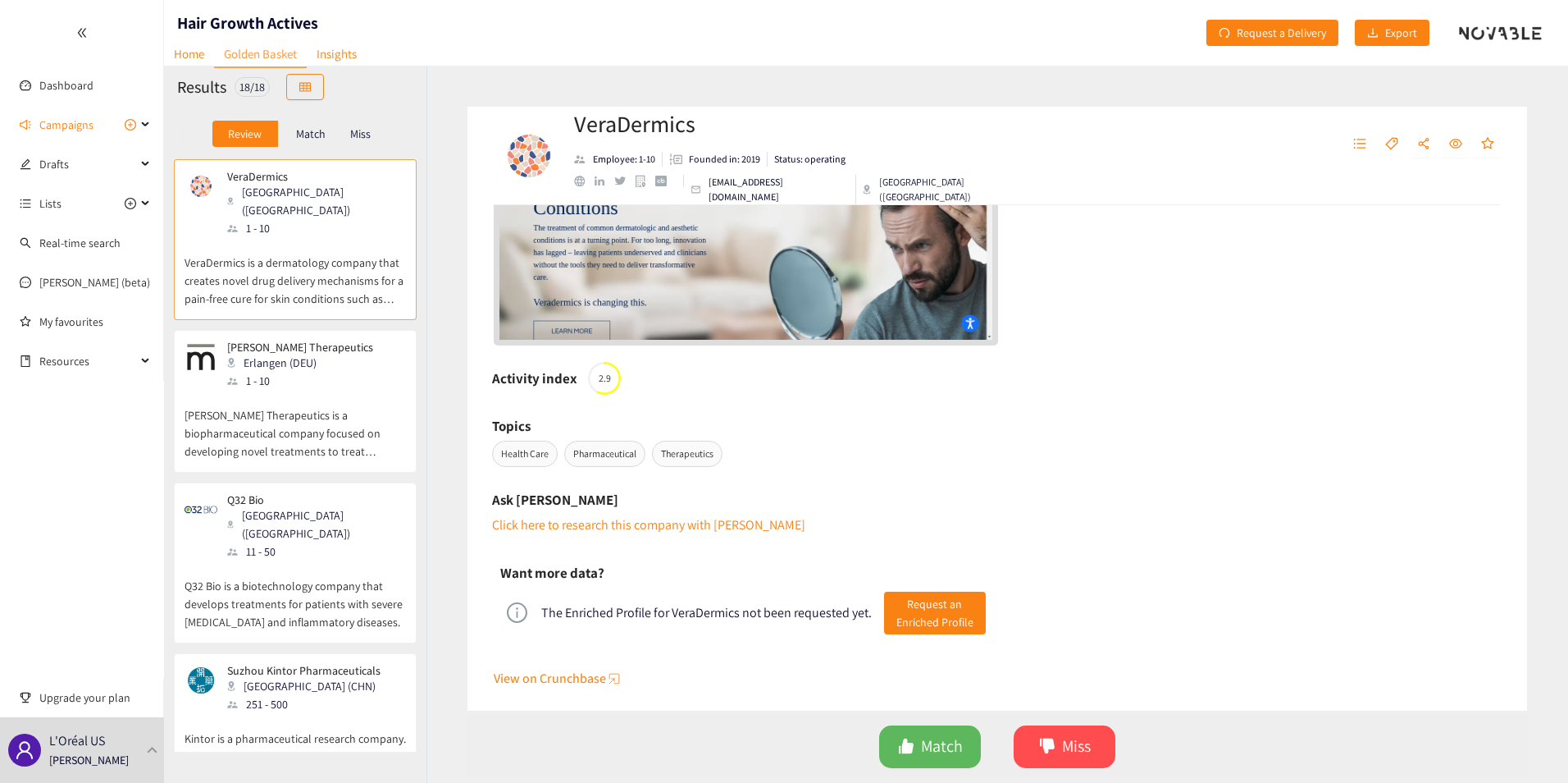
scroll to position [609, 0]
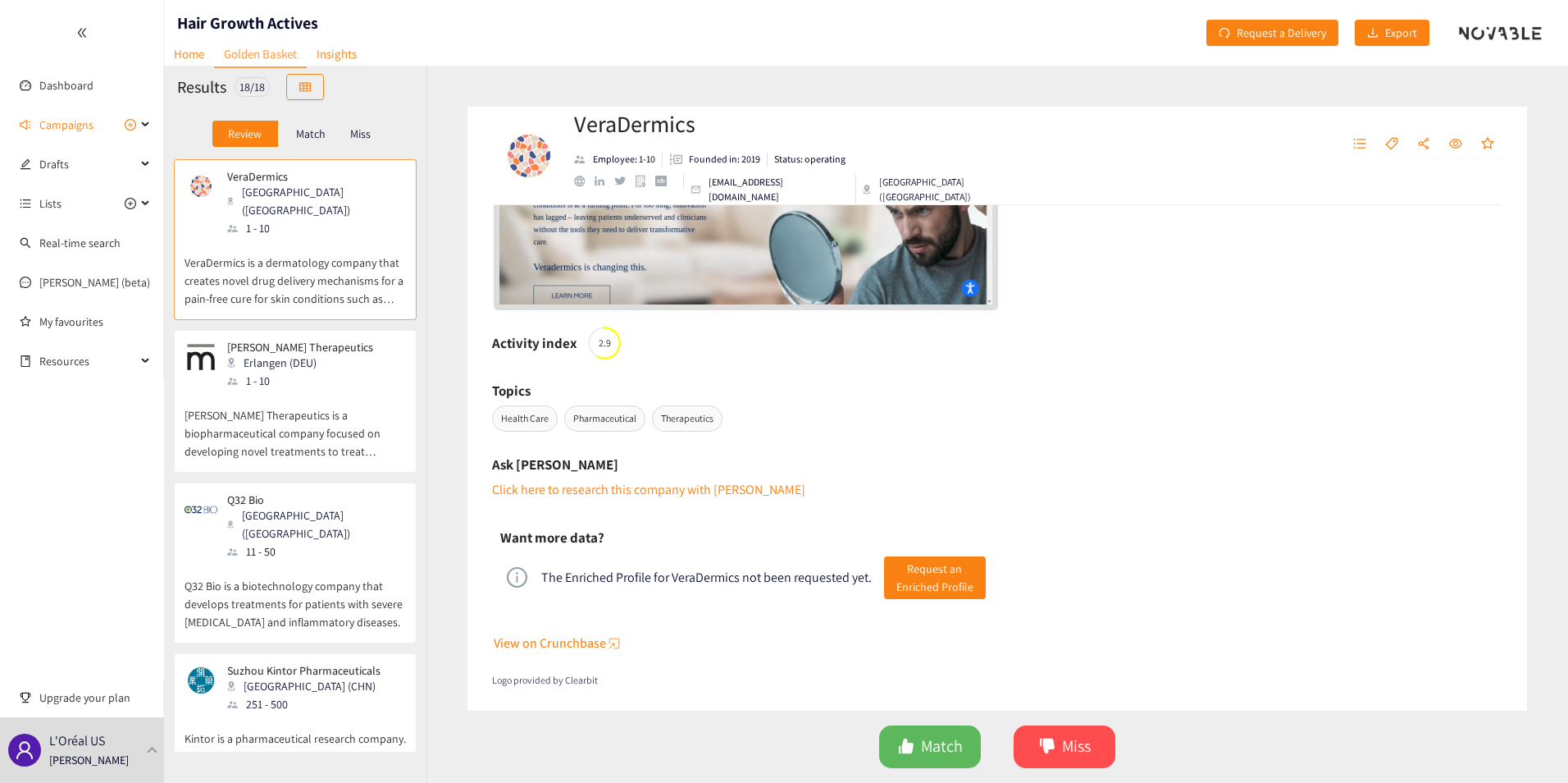
click at [574, 642] on span "View on Crunchbase" at bounding box center [549, 643] width 112 height 21
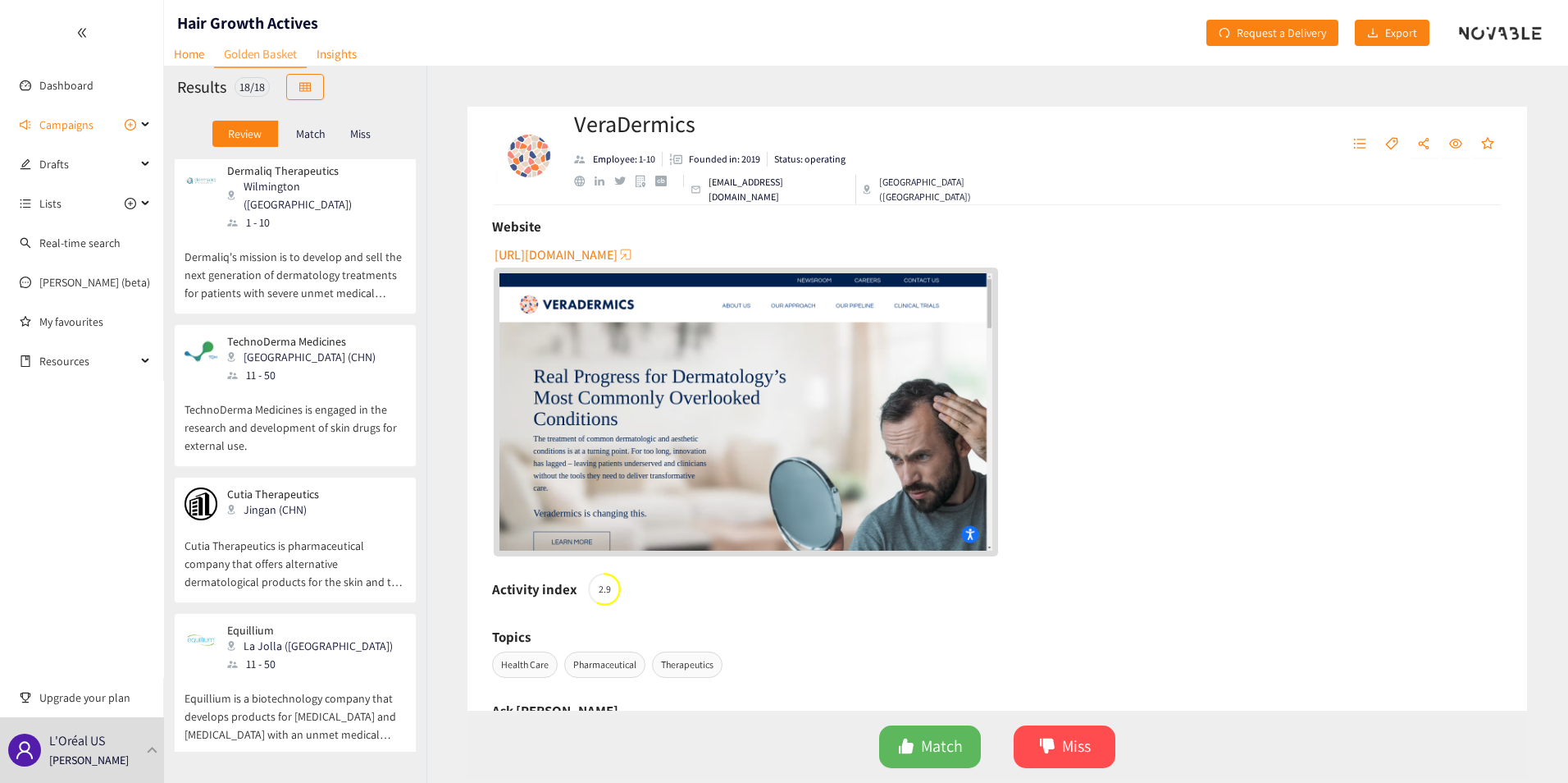
scroll to position [2052, 0]
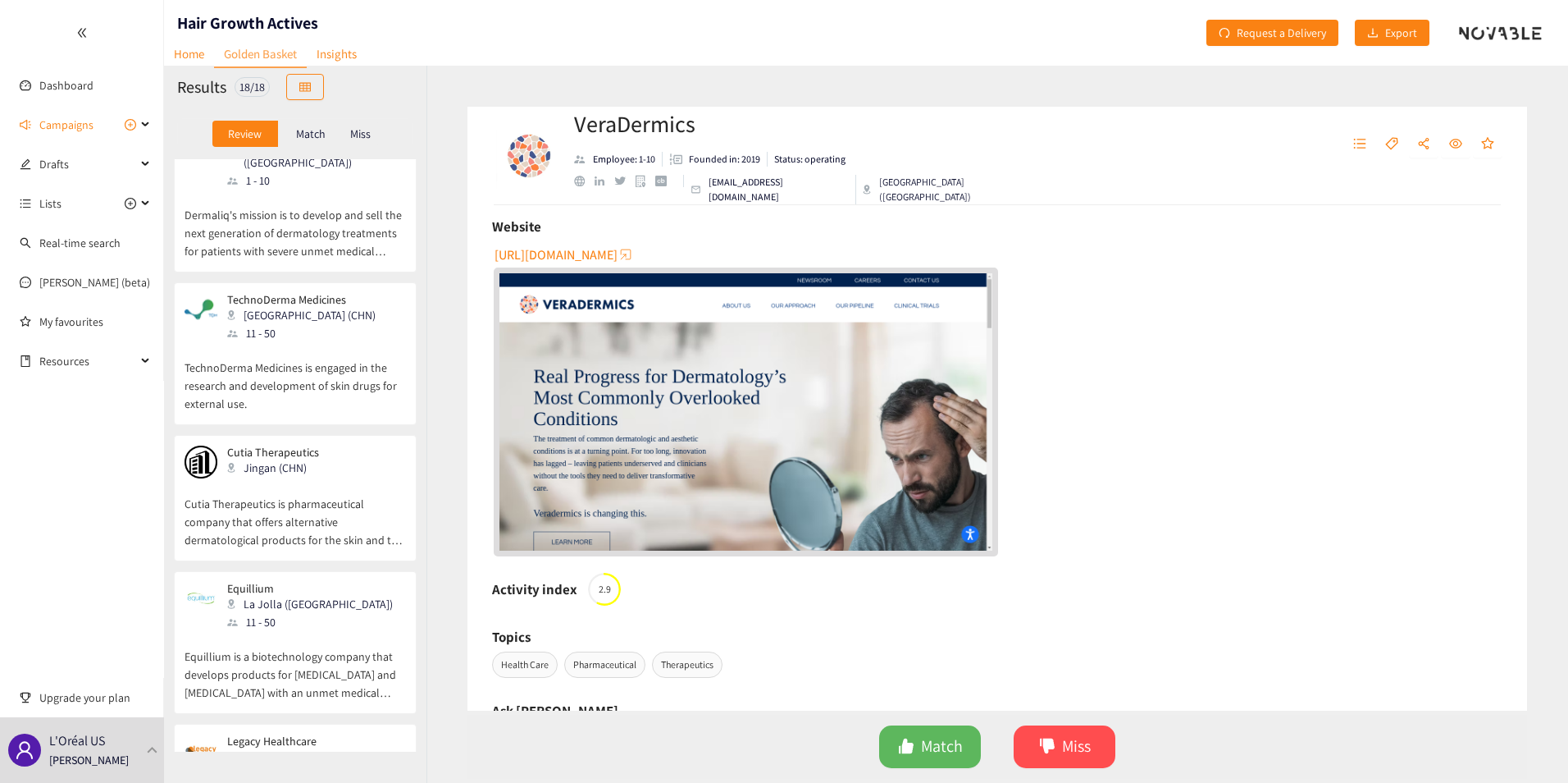
click at [278, 613] on div "11 - 50" at bounding box center [315, 622] width 175 height 18
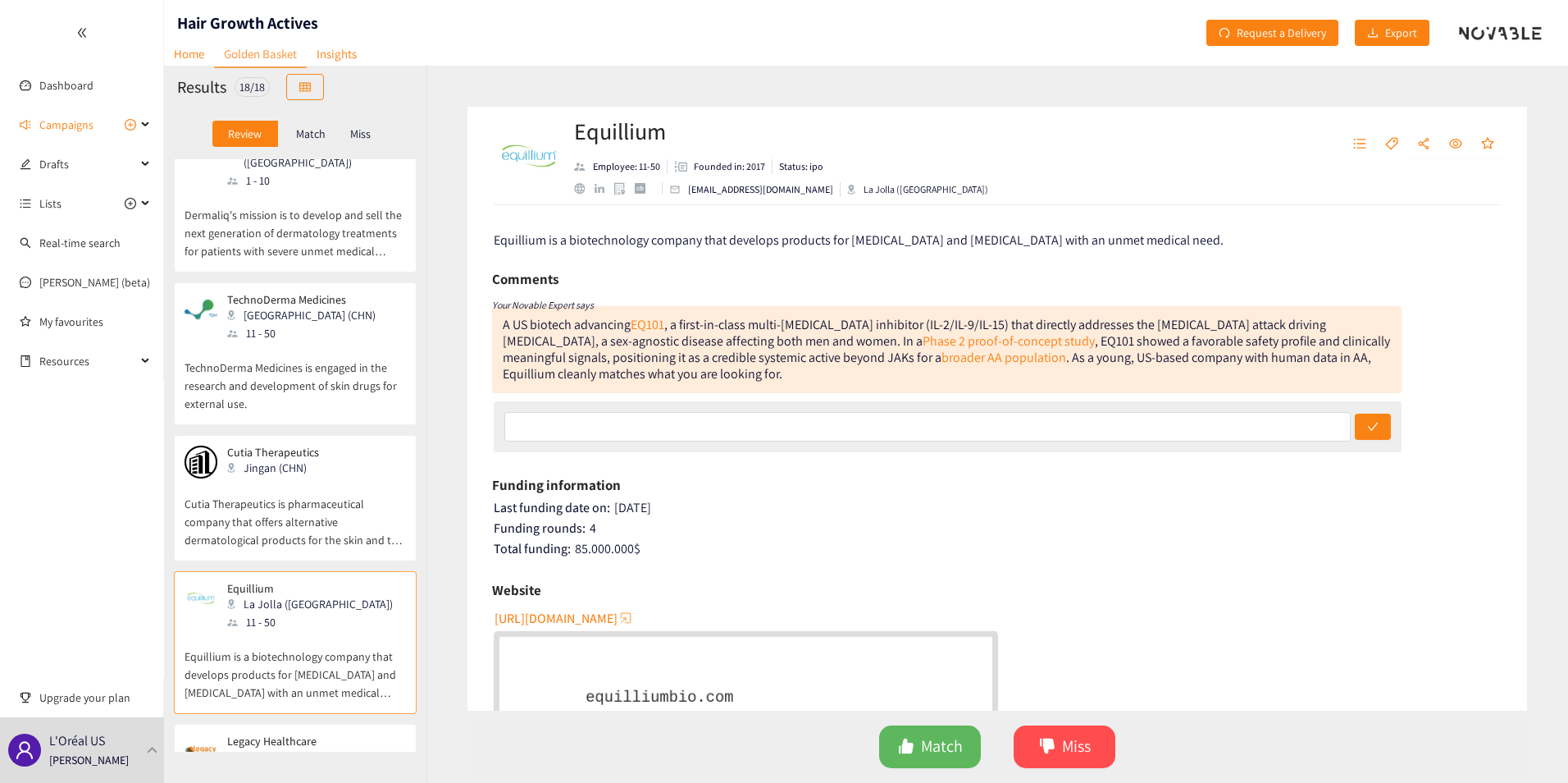
click at [580, 616] on span "[URL][DOMAIN_NAME]" at bounding box center [556, 618] width 123 height 21
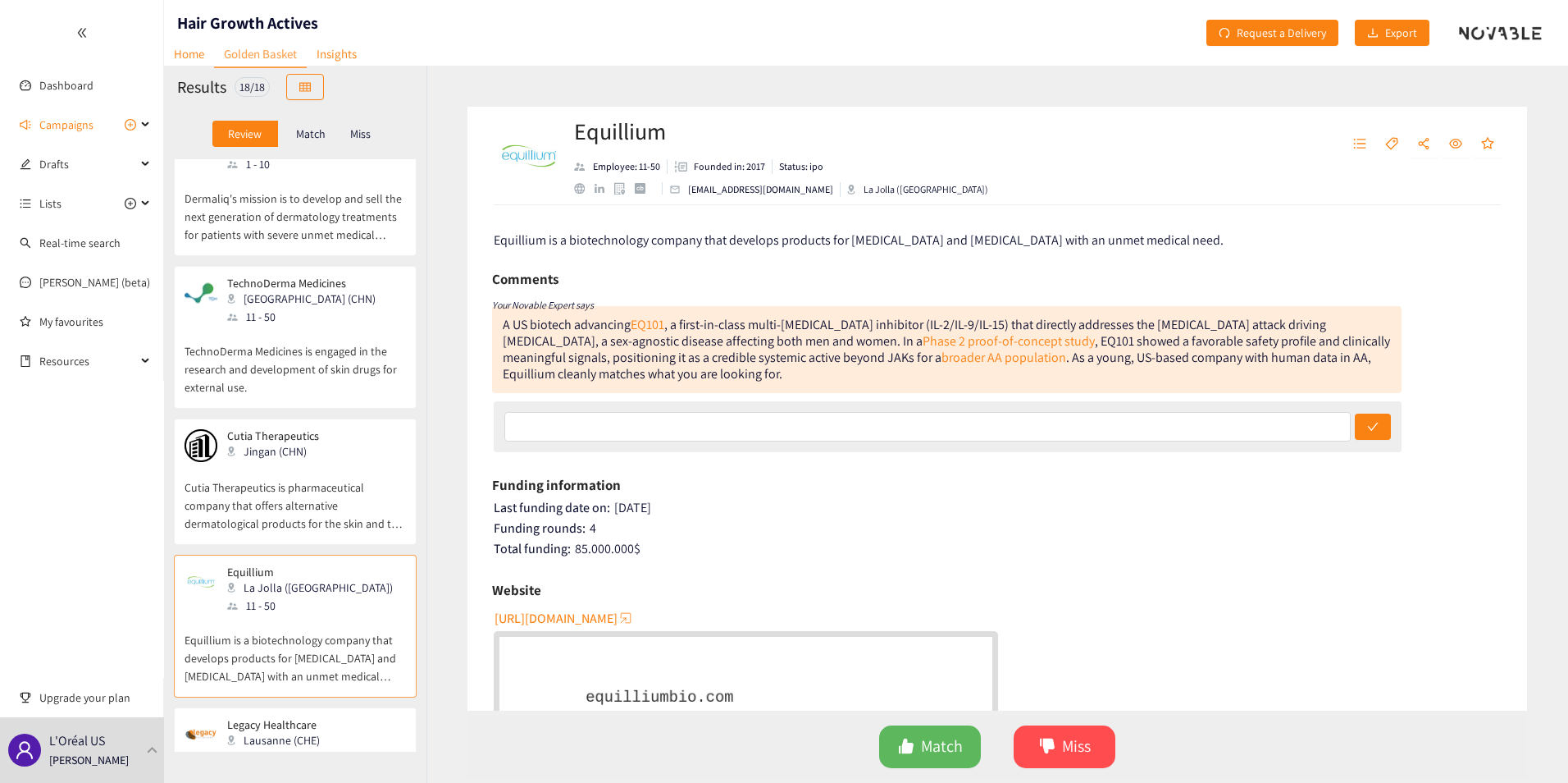
click at [321, 718] on div "Legacy Healthcare Lausanne (CHE) 11 - 50" at bounding box center [295, 742] width 221 height 49
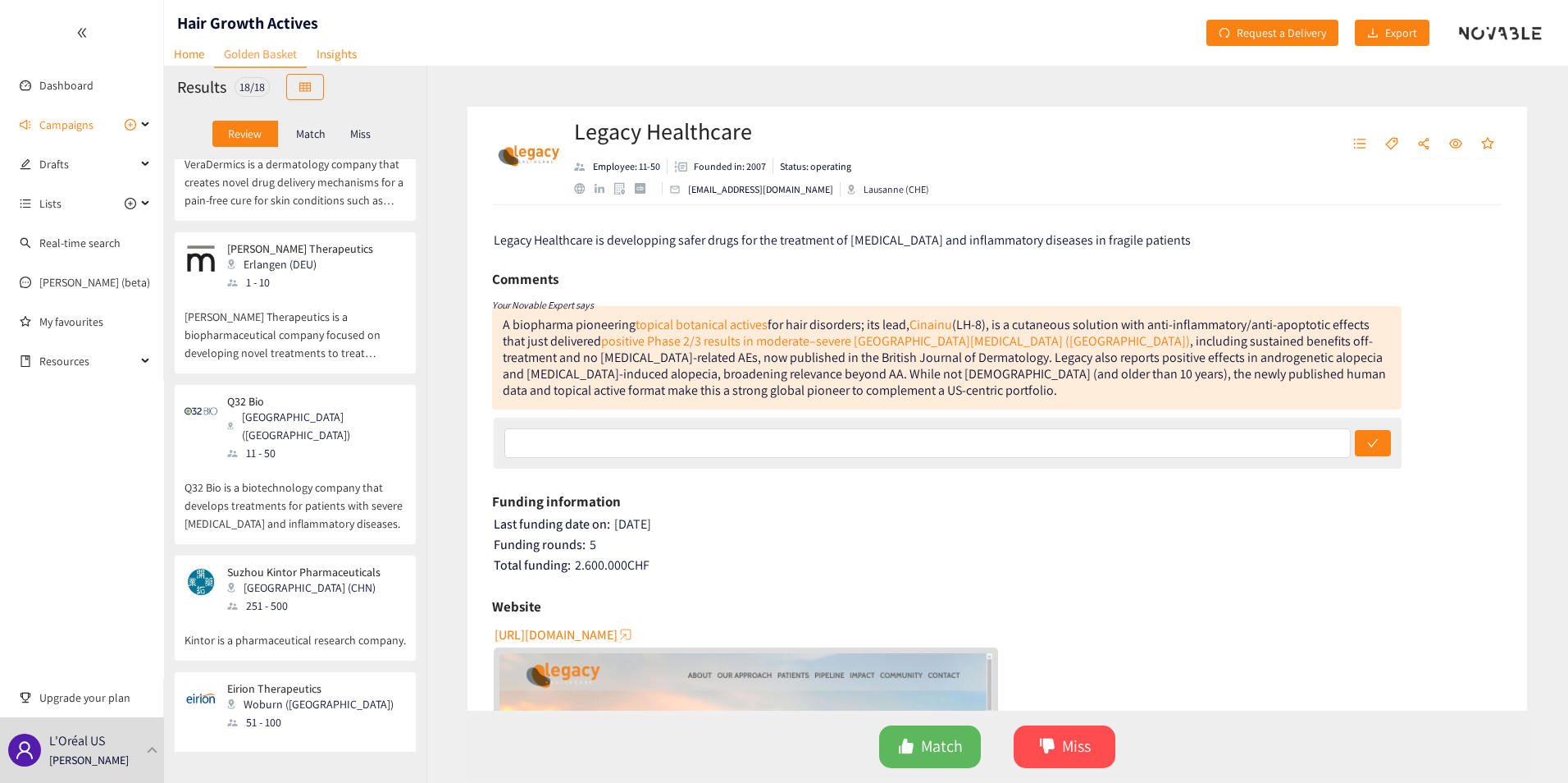
scroll to position [0, 0]
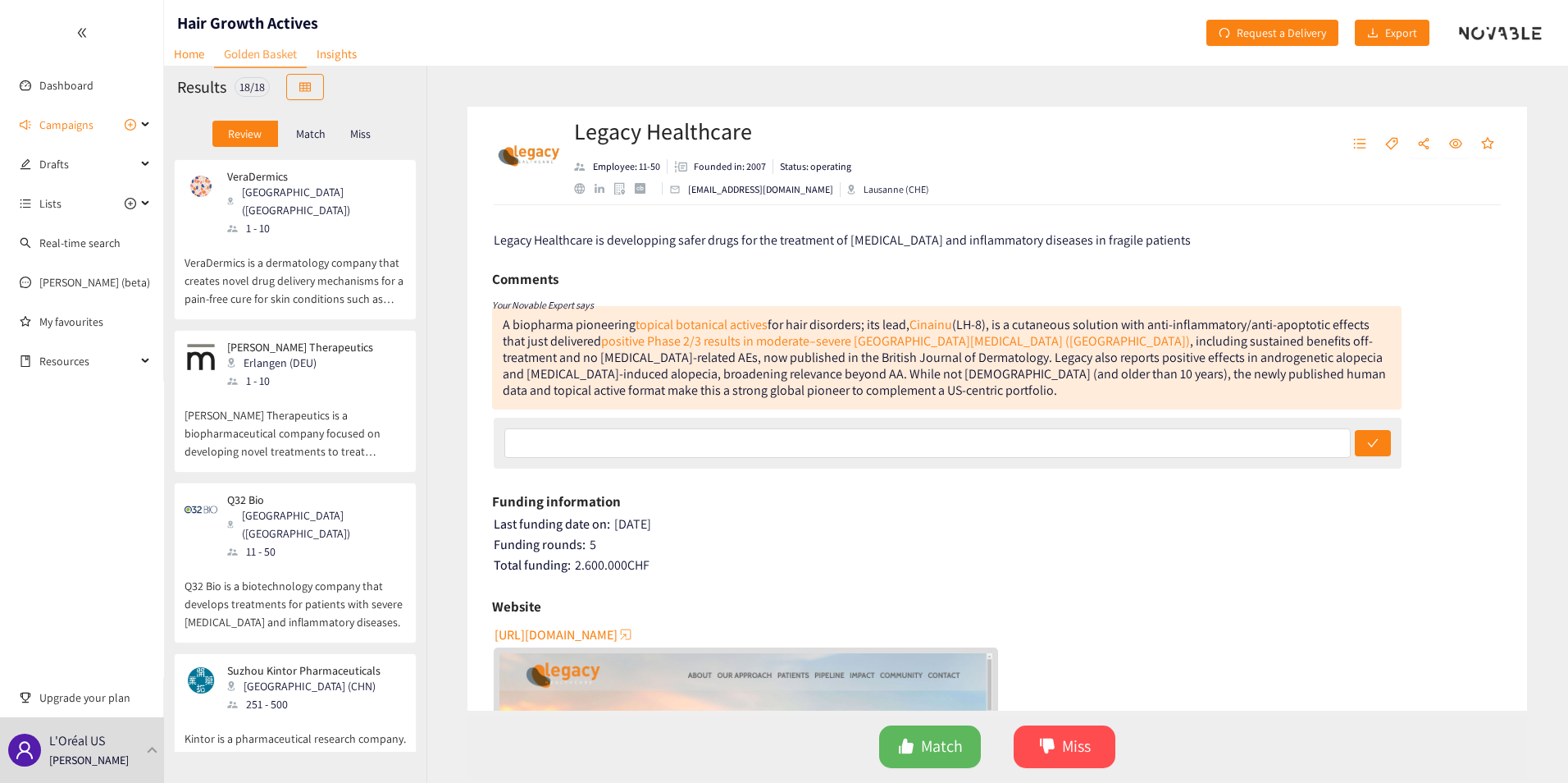
click at [303, 240] on p "VeraDermics is a dermatology company that creates novel drug delivery mechanism…" at bounding box center [295, 272] width 221 height 71
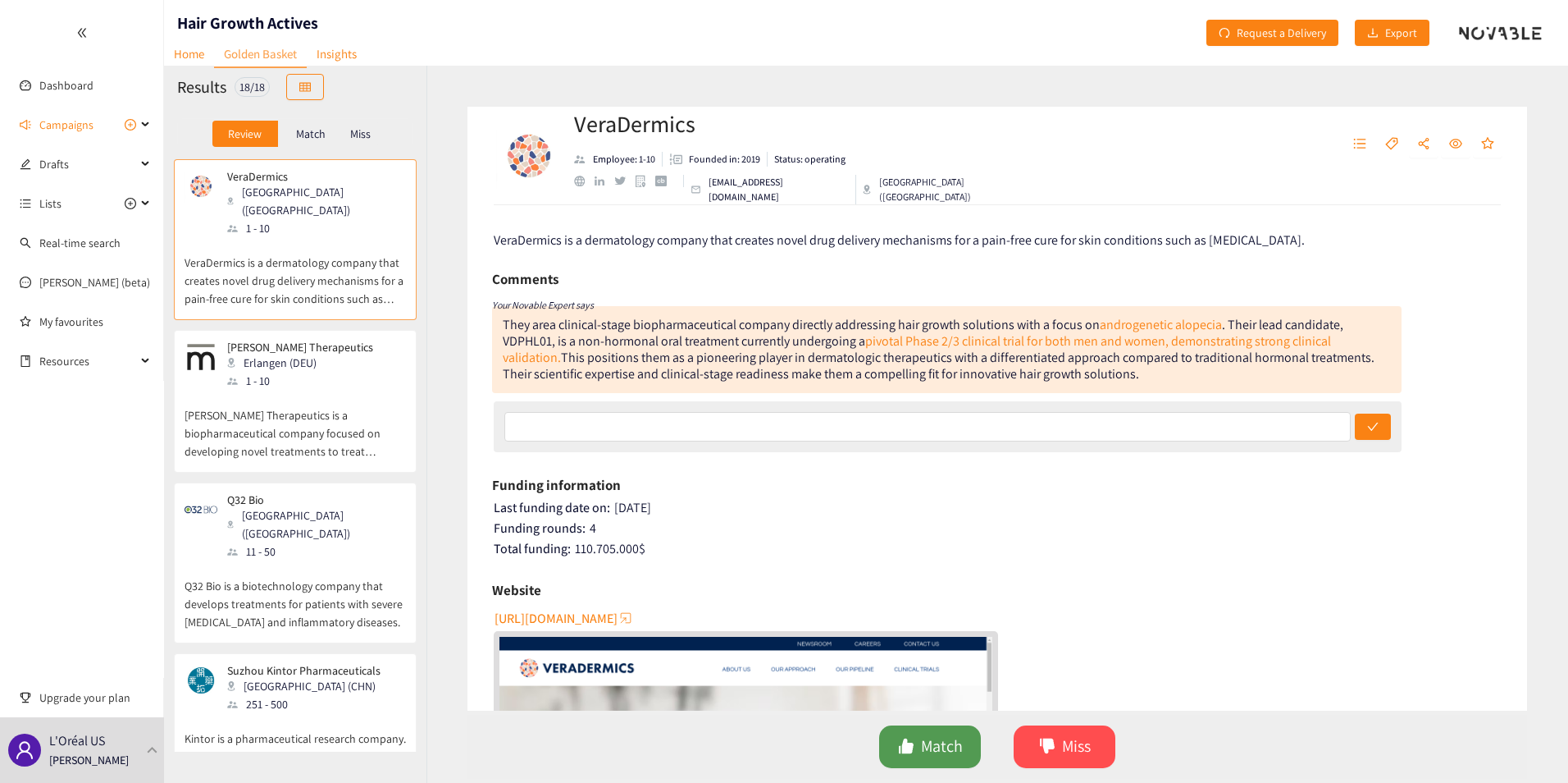
click at [918, 749] on button "Match" at bounding box center [930, 746] width 102 height 42
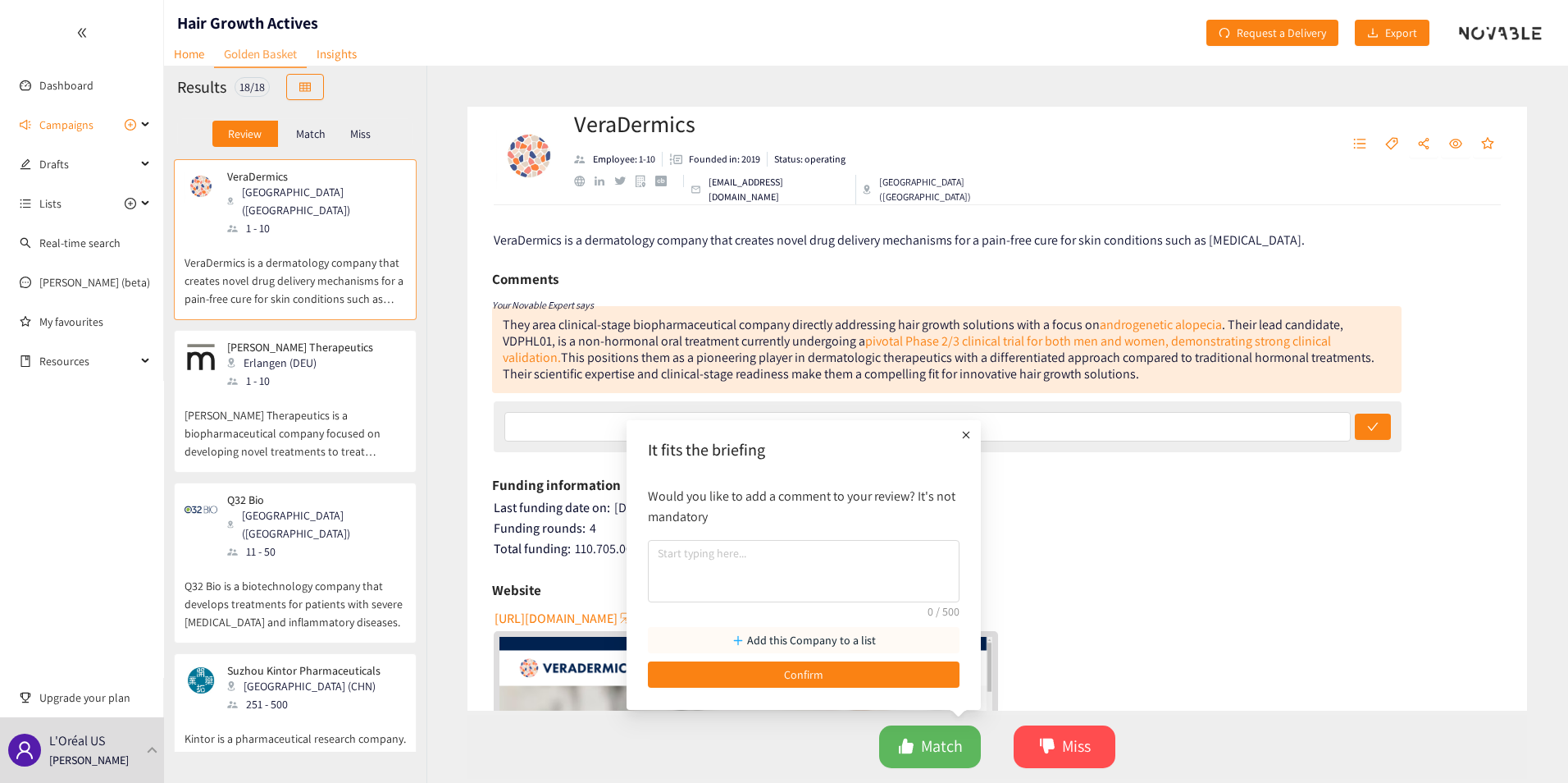
click at [786, 644] on p "Add this Company to a list" at bounding box center [812, 640] width 128 height 18
click at [911, 496] on p "Would you like to add a comment to your review? It's not mandatory" at bounding box center [803, 505] width 312 height 41
click at [843, 670] on button "Confirm" at bounding box center [803, 674] width 312 height 26
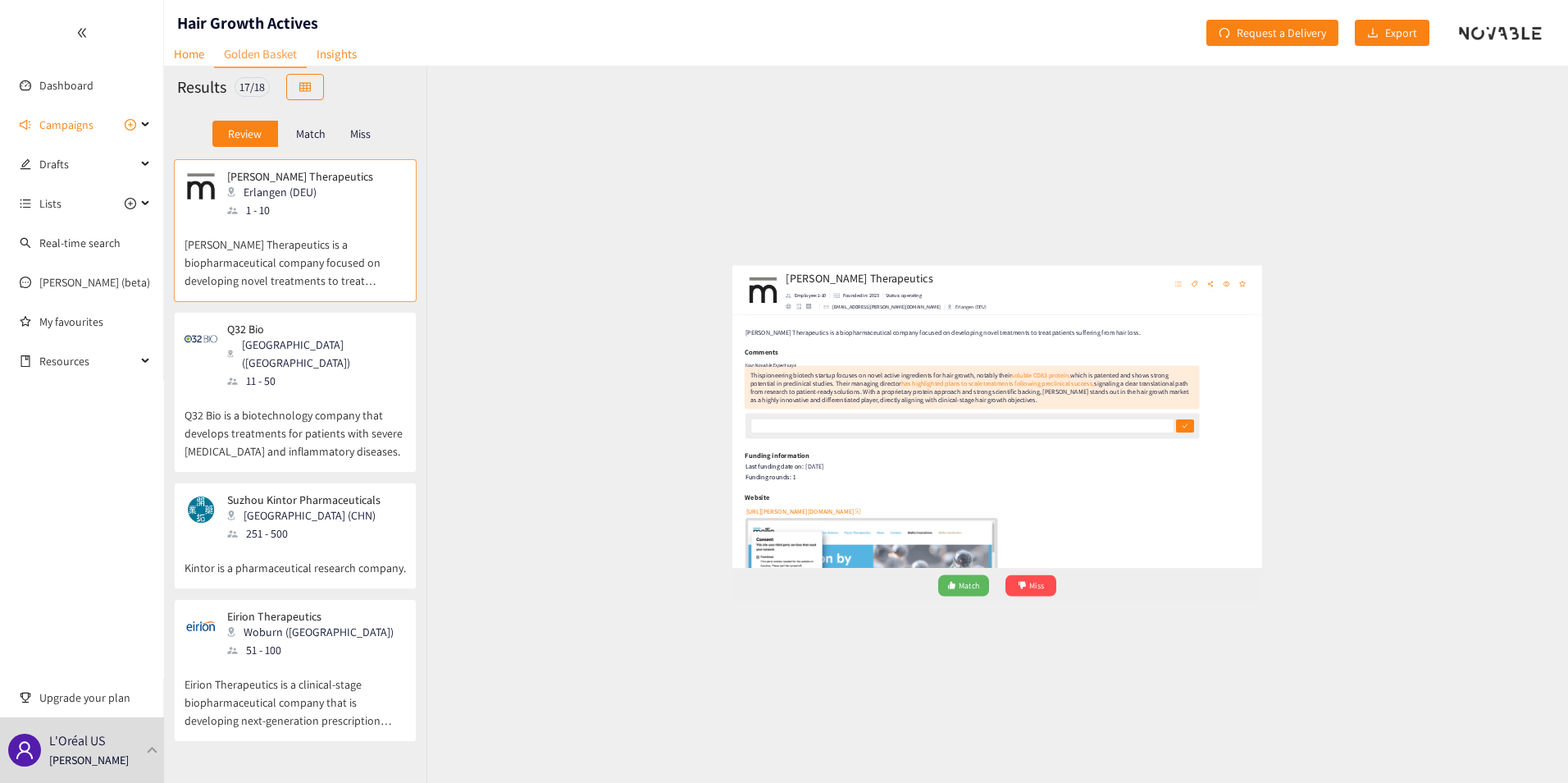
click at [315, 390] on p "Q32 Bio is a biotechnology company that develops treatments for patients with s…" at bounding box center [295, 425] width 221 height 71
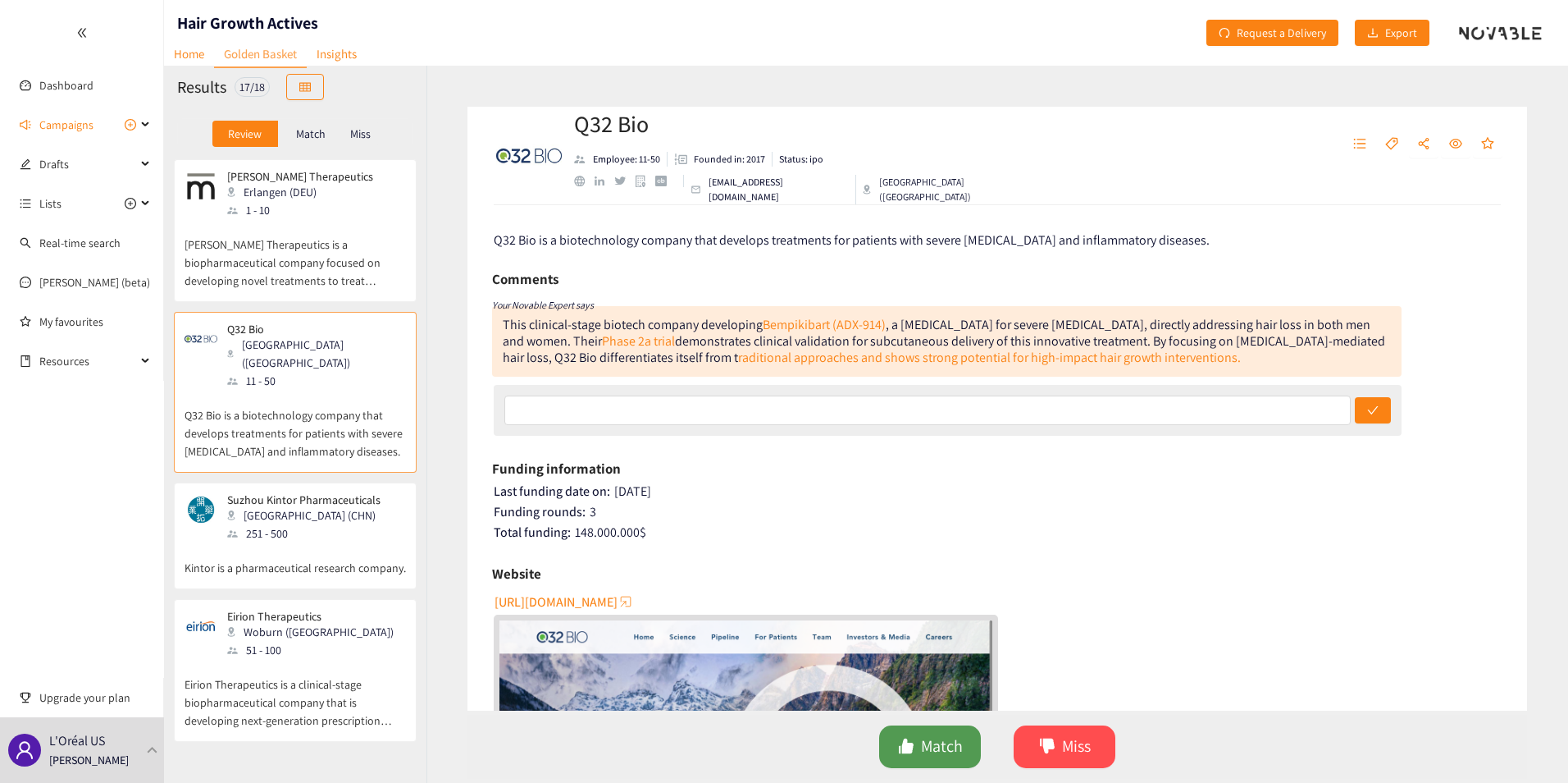
click at [952, 751] on span "Match" at bounding box center [942, 746] width 42 height 25
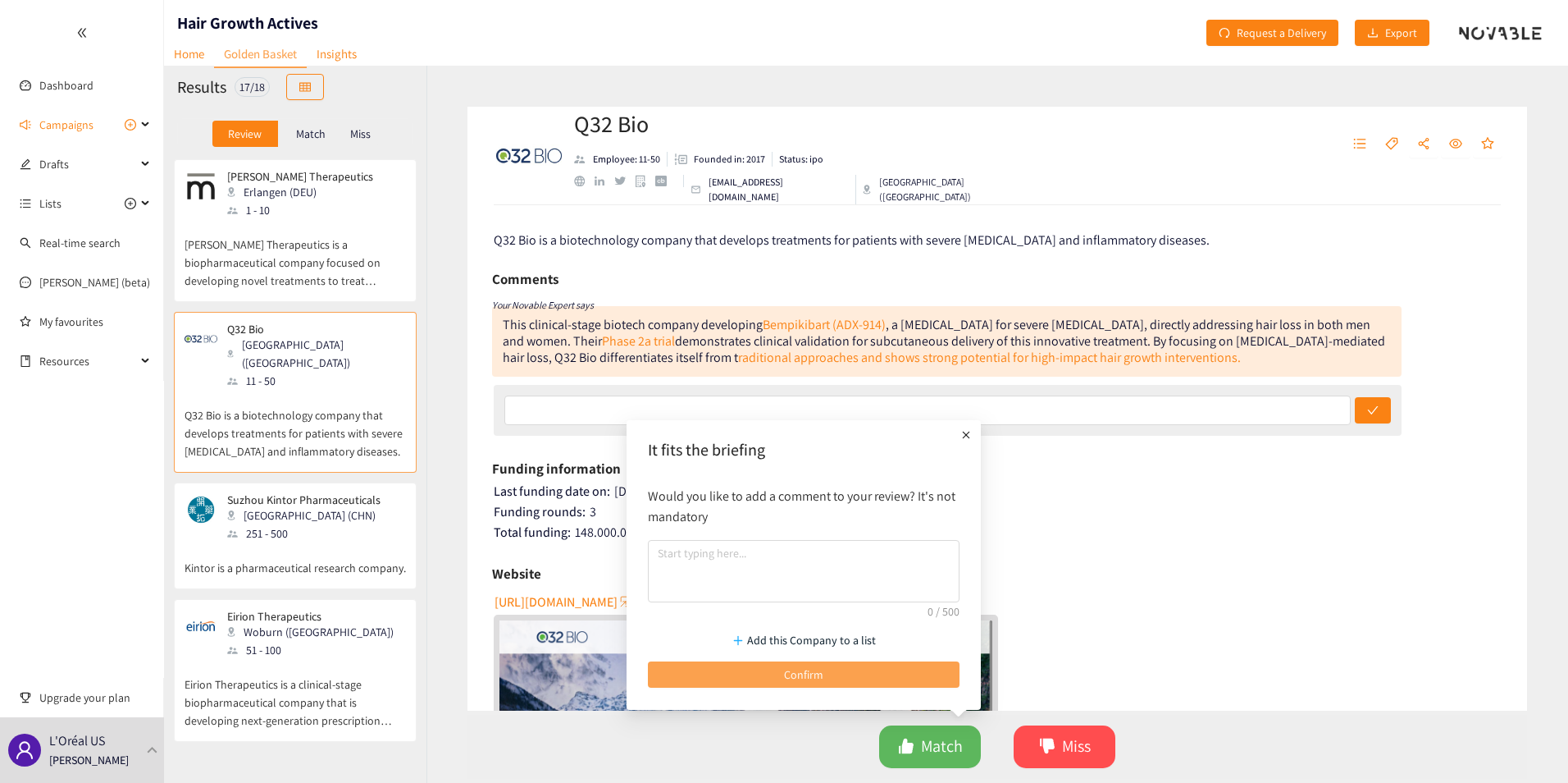
click at [812, 675] on span "Confirm" at bounding box center [804, 675] width 40 height 18
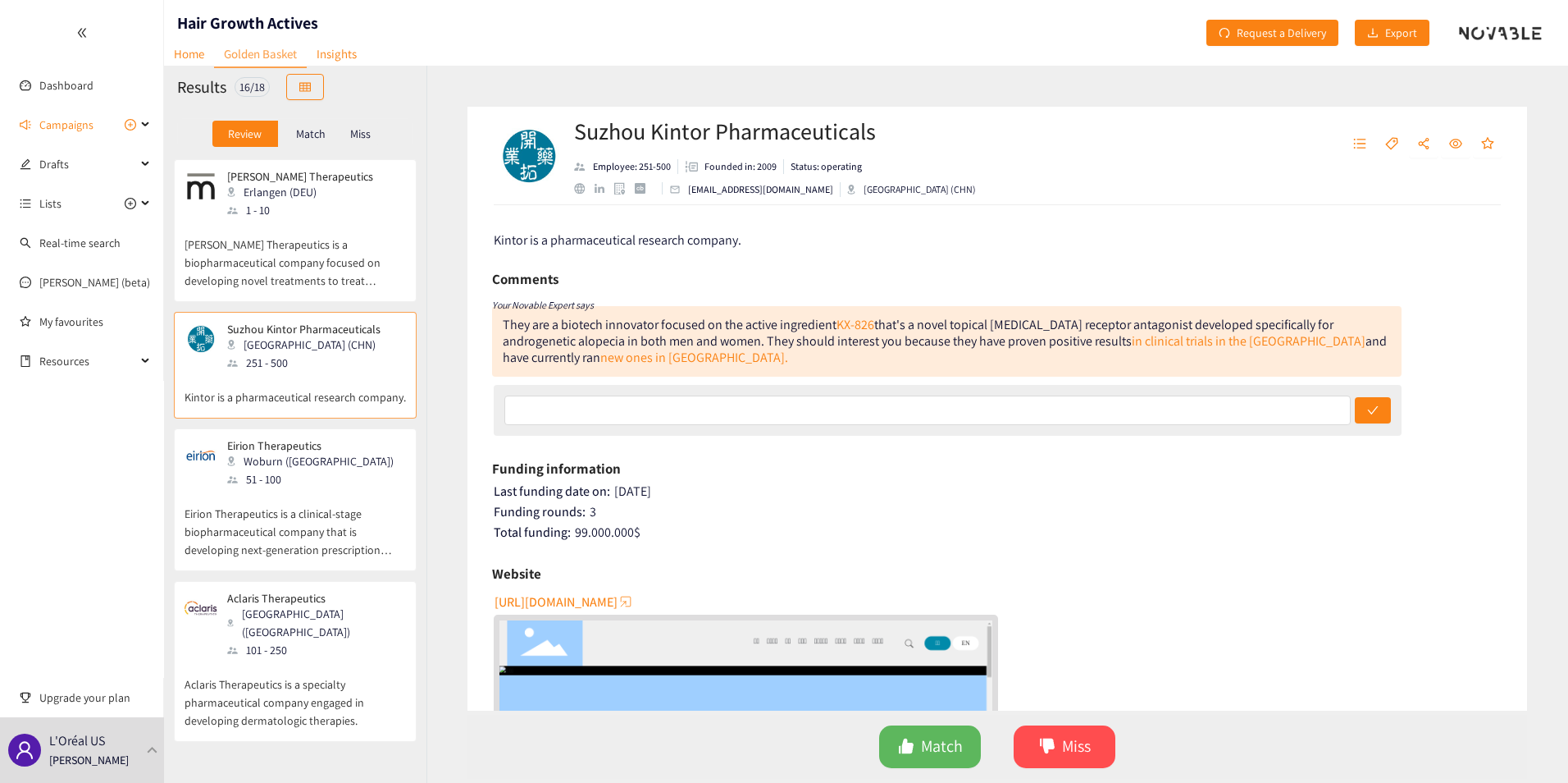
scroll to position [82, 0]
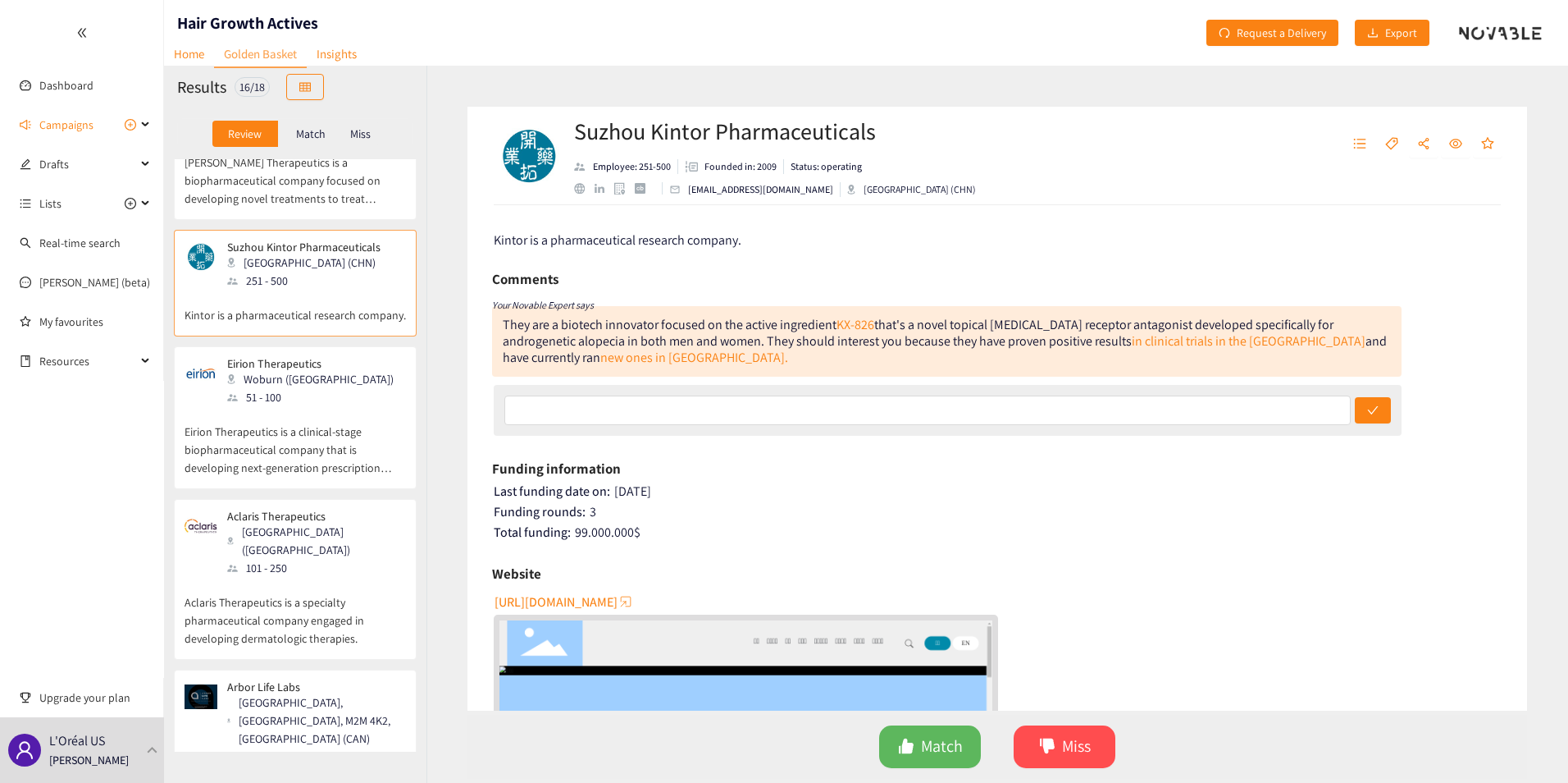
click at [305, 406] on div "51 - 100" at bounding box center [315, 397] width 176 height 18
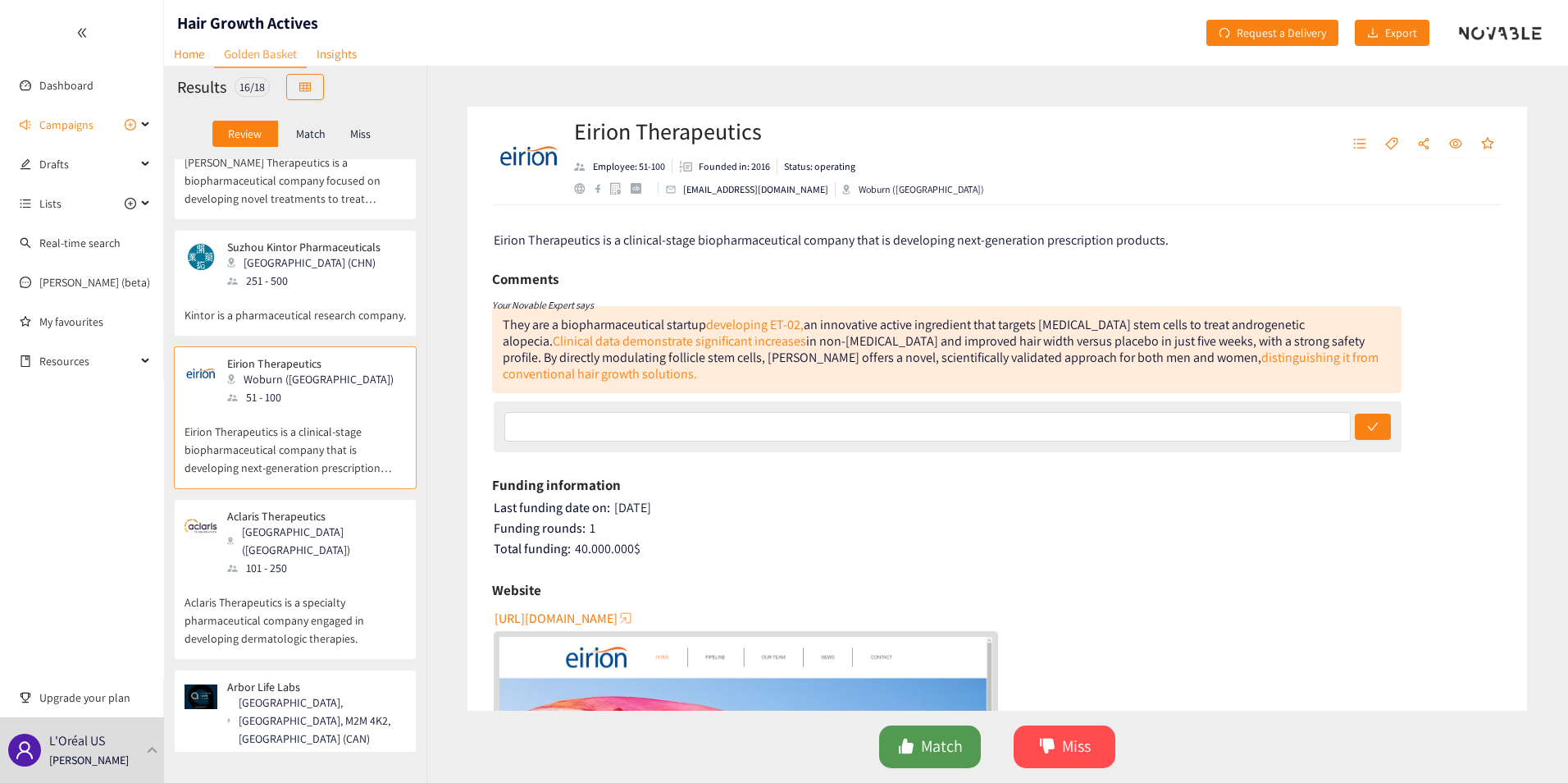
drag, startPoint x: 936, startPoint y: 750, endPoint x: 936, endPoint y: 734, distance: 16.0
click at [937, 750] on span "Match" at bounding box center [942, 746] width 42 height 25
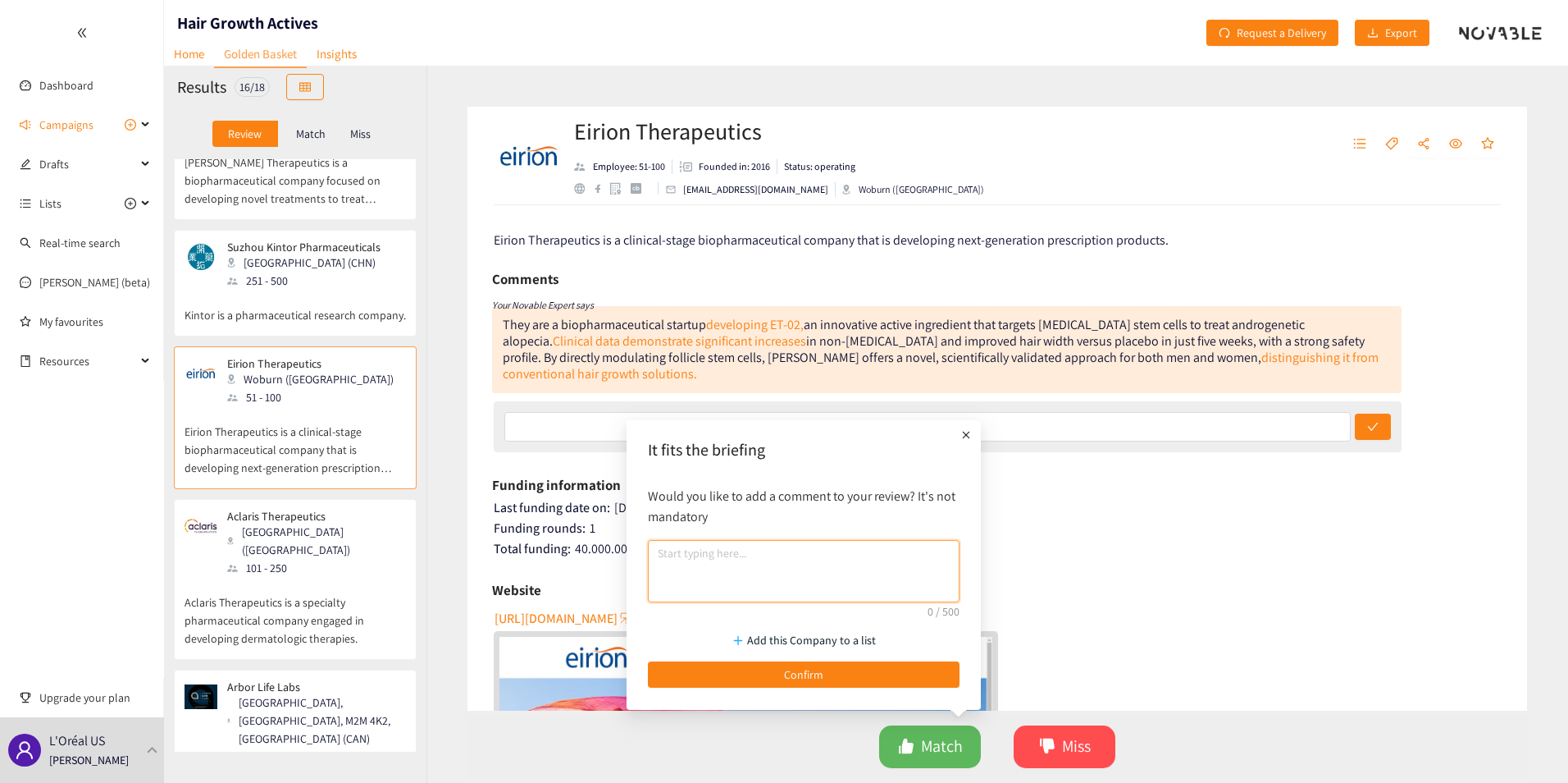
click at [688, 561] on textarea at bounding box center [803, 571] width 312 height 62
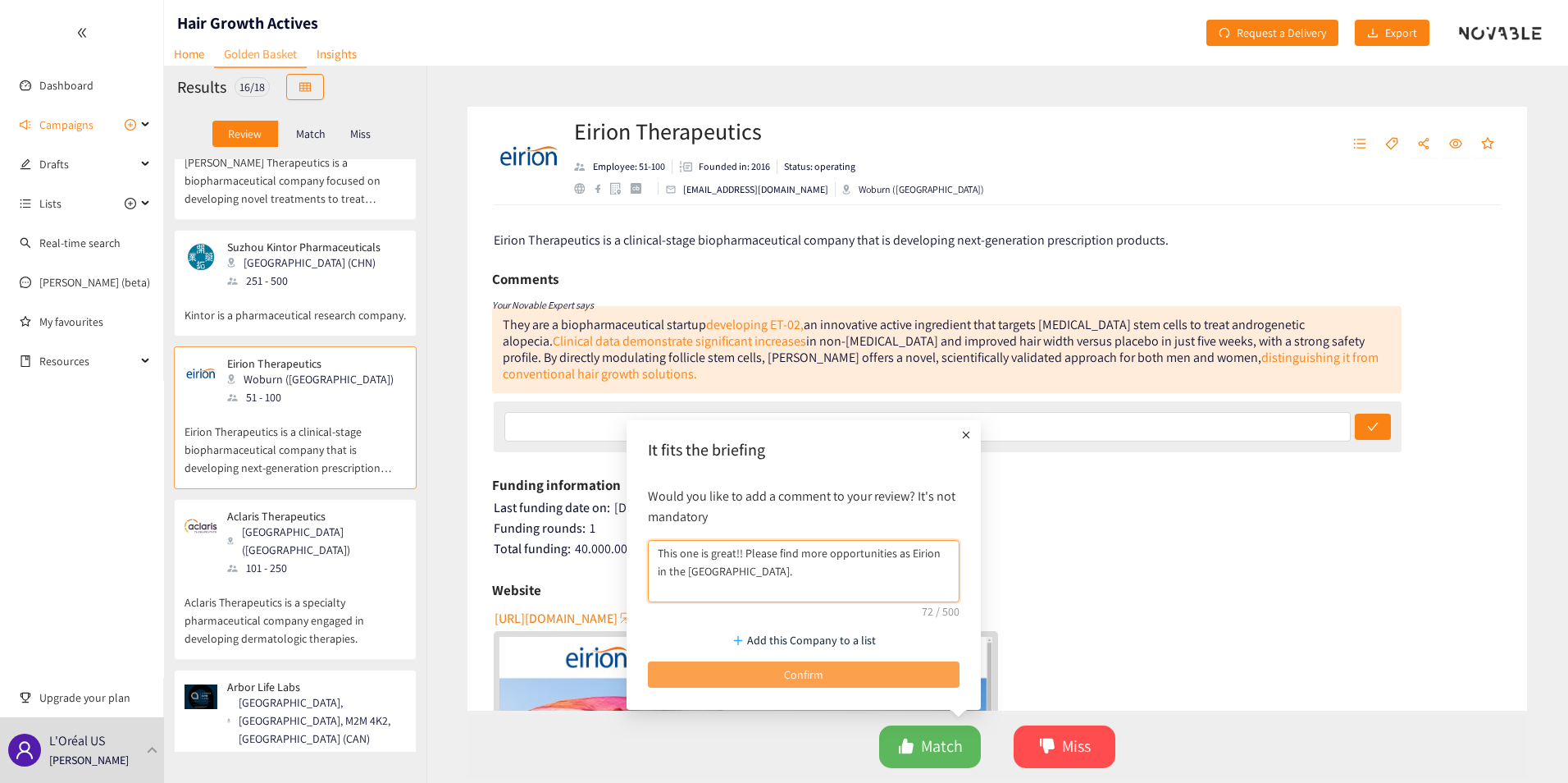
type textarea "This one is great!! Please find more opportunities as Eirion in the [GEOGRAPHIC…"
click at [776, 670] on button "Confirm" at bounding box center [803, 674] width 312 height 26
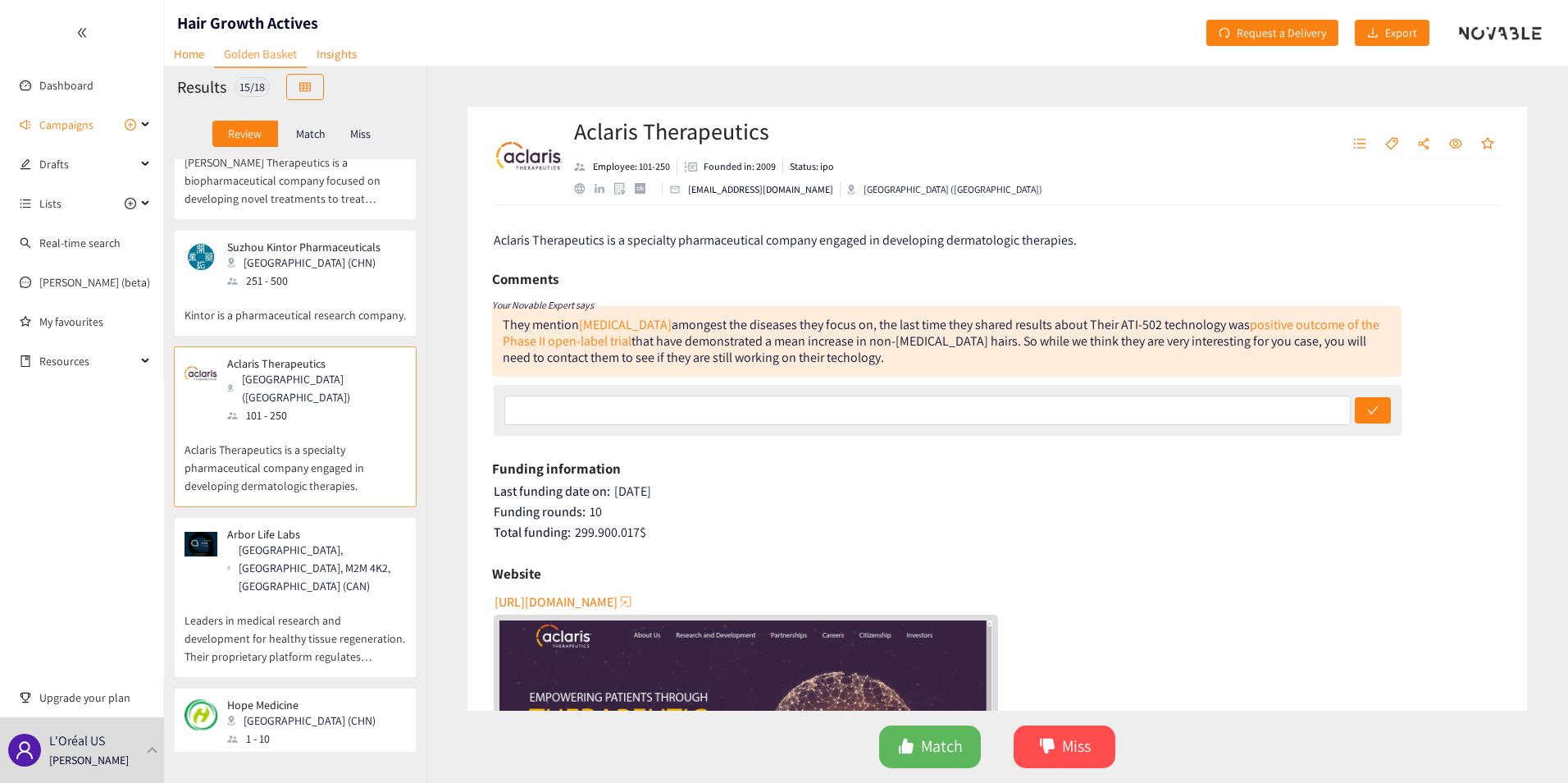
scroll to position [165, 0]
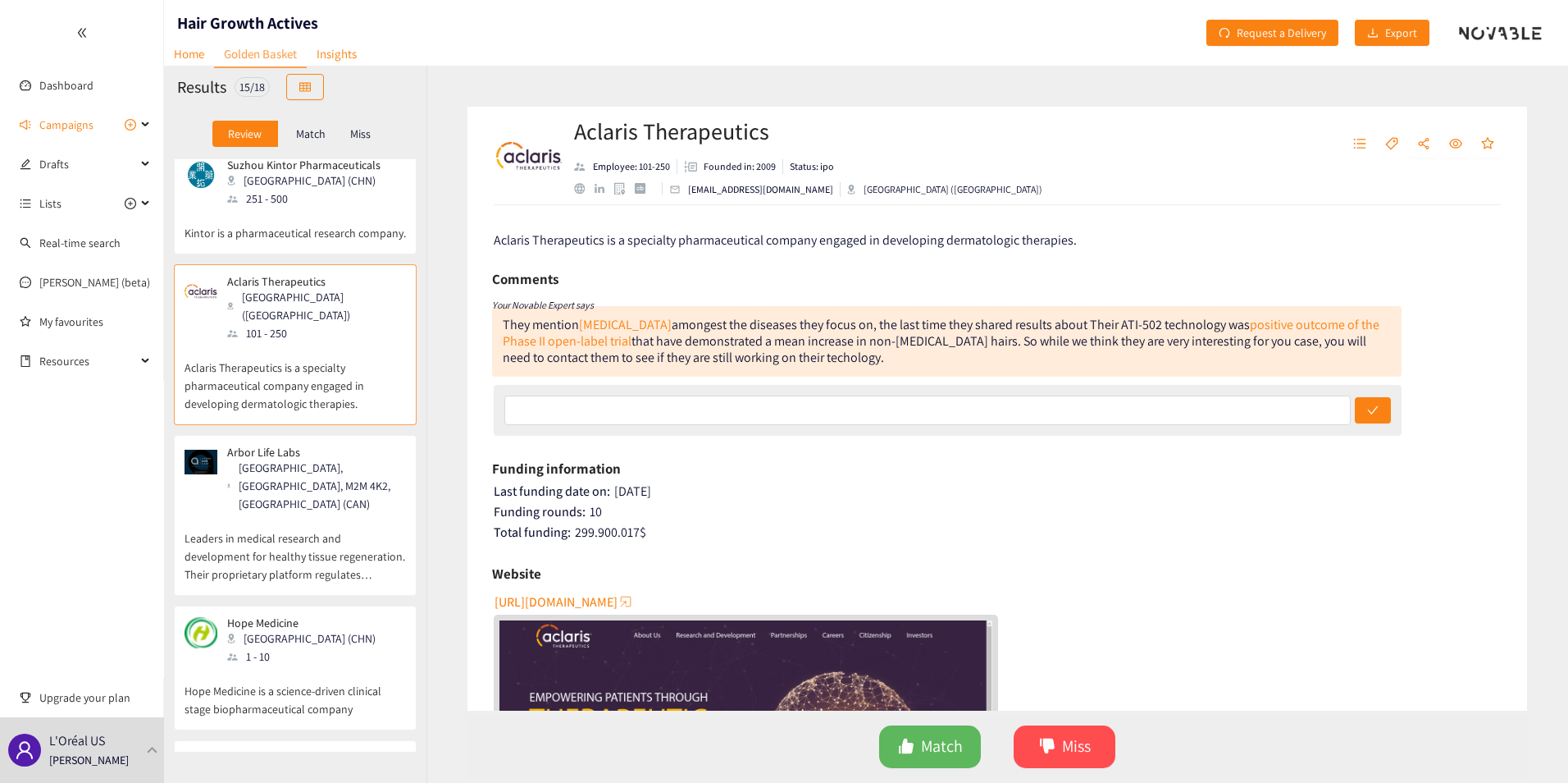
click at [318, 481] on div "[GEOGRAPHIC_DATA], [GEOGRAPHIC_DATA], M2M 4K2, [GEOGRAPHIC_DATA] (CAN)" at bounding box center [315, 486] width 177 height 54
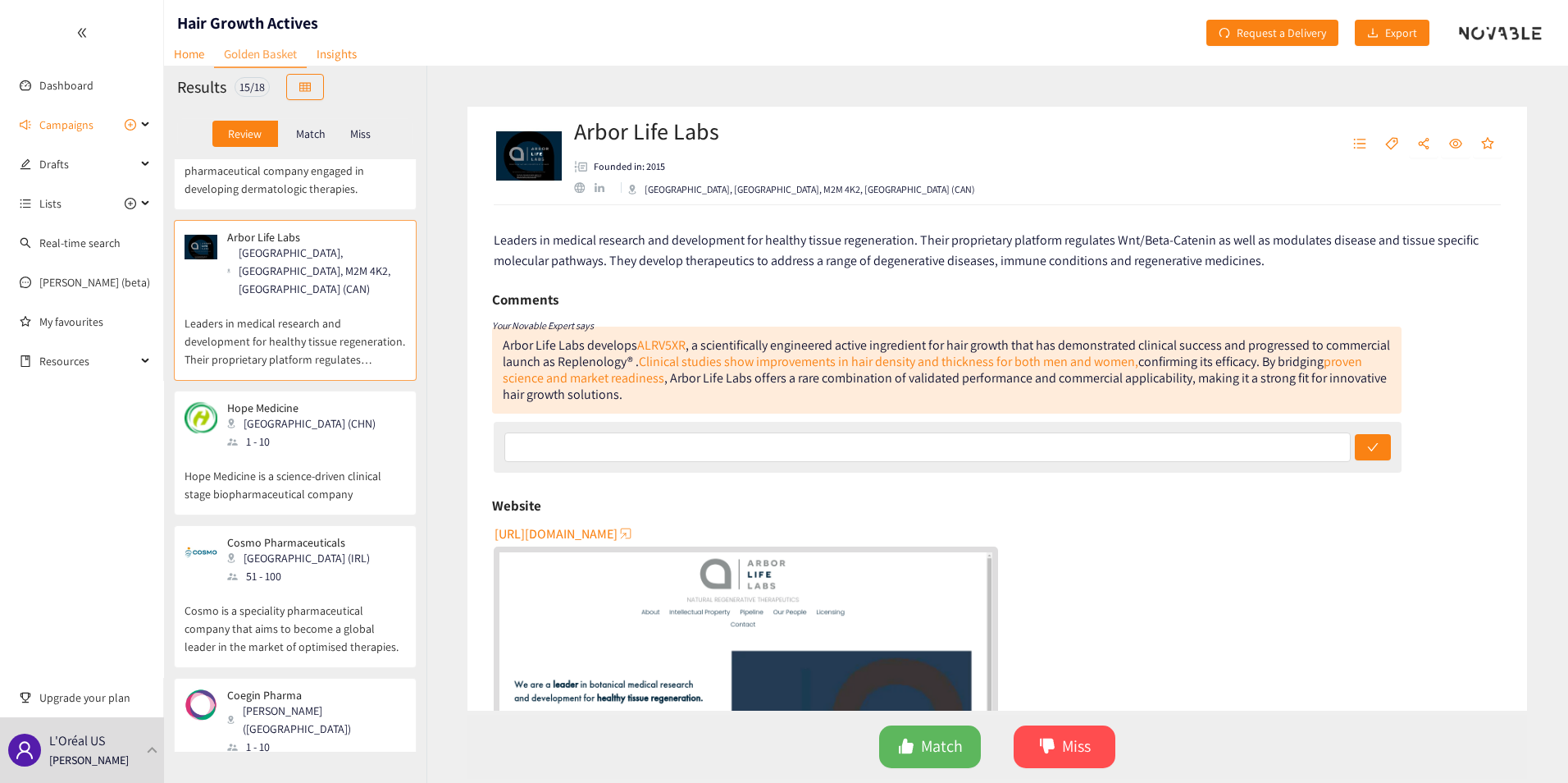
scroll to position [0, 0]
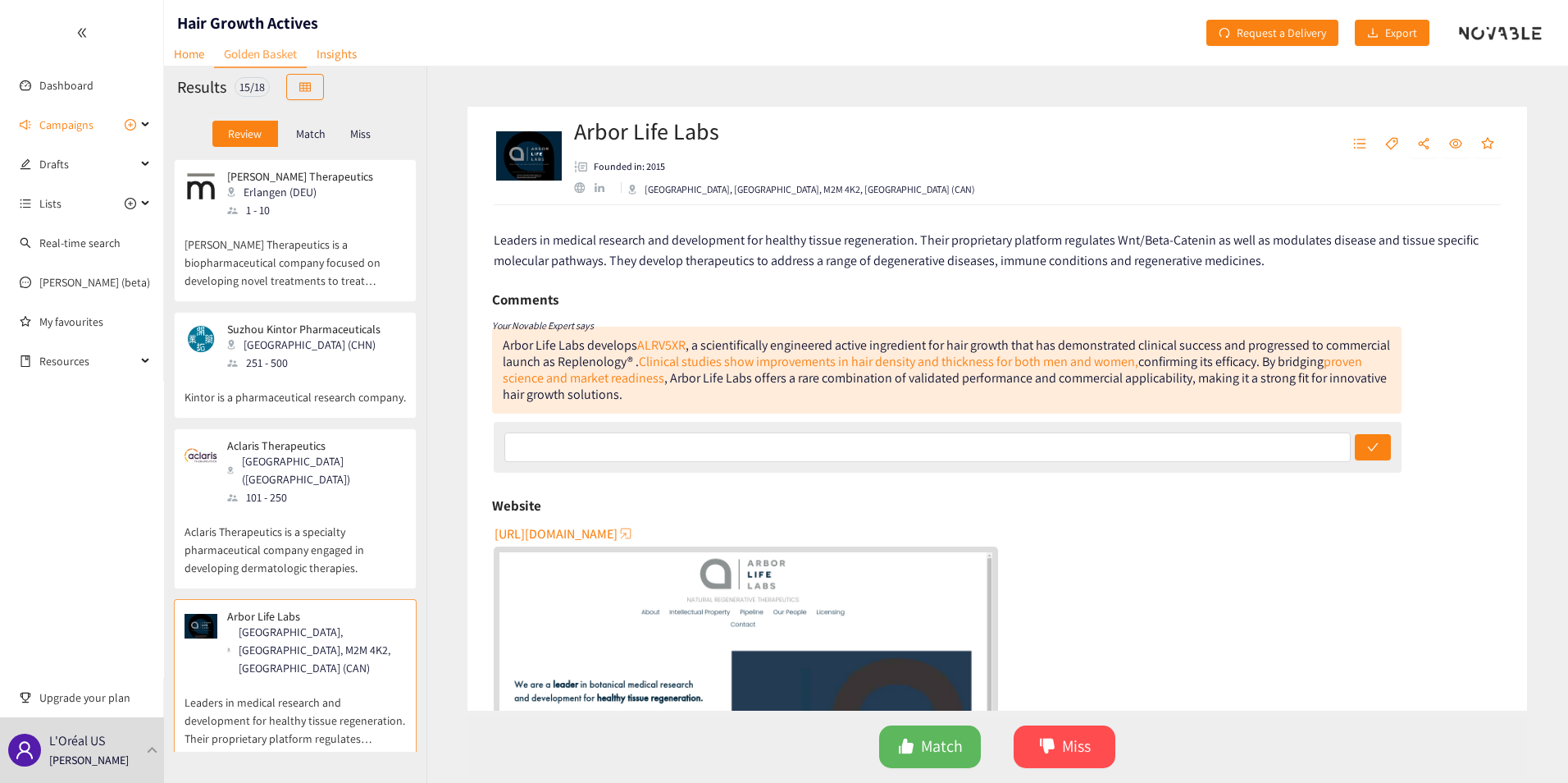
click at [302, 493] on div "101 - 250" at bounding box center [315, 497] width 177 height 18
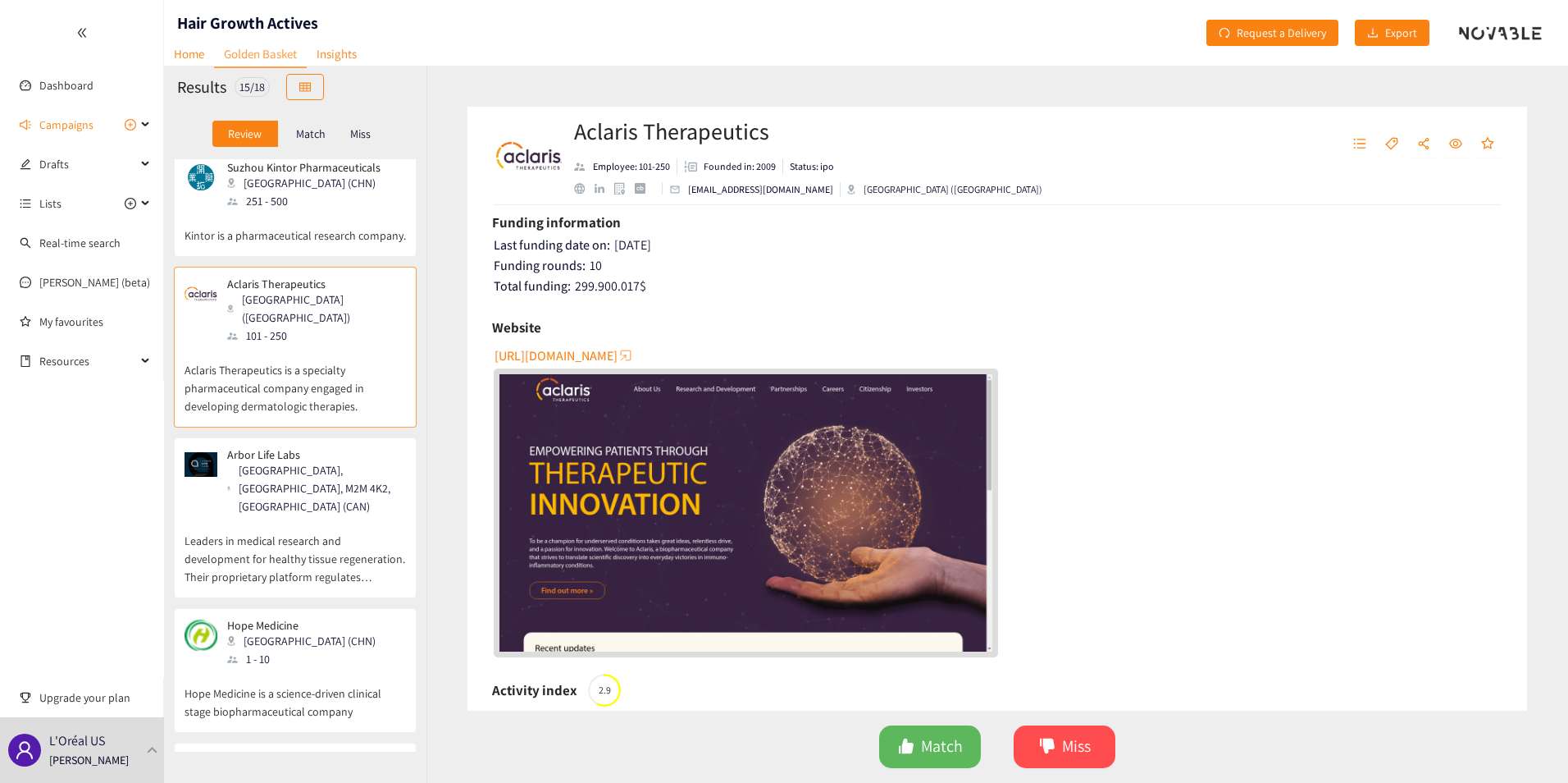
scroll to position [165, 0]
click at [279, 479] on div "[GEOGRAPHIC_DATA], [GEOGRAPHIC_DATA], M2M 4K2, [GEOGRAPHIC_DATA] (CAN)" at bounding box center [315, 486] width 177 height 54
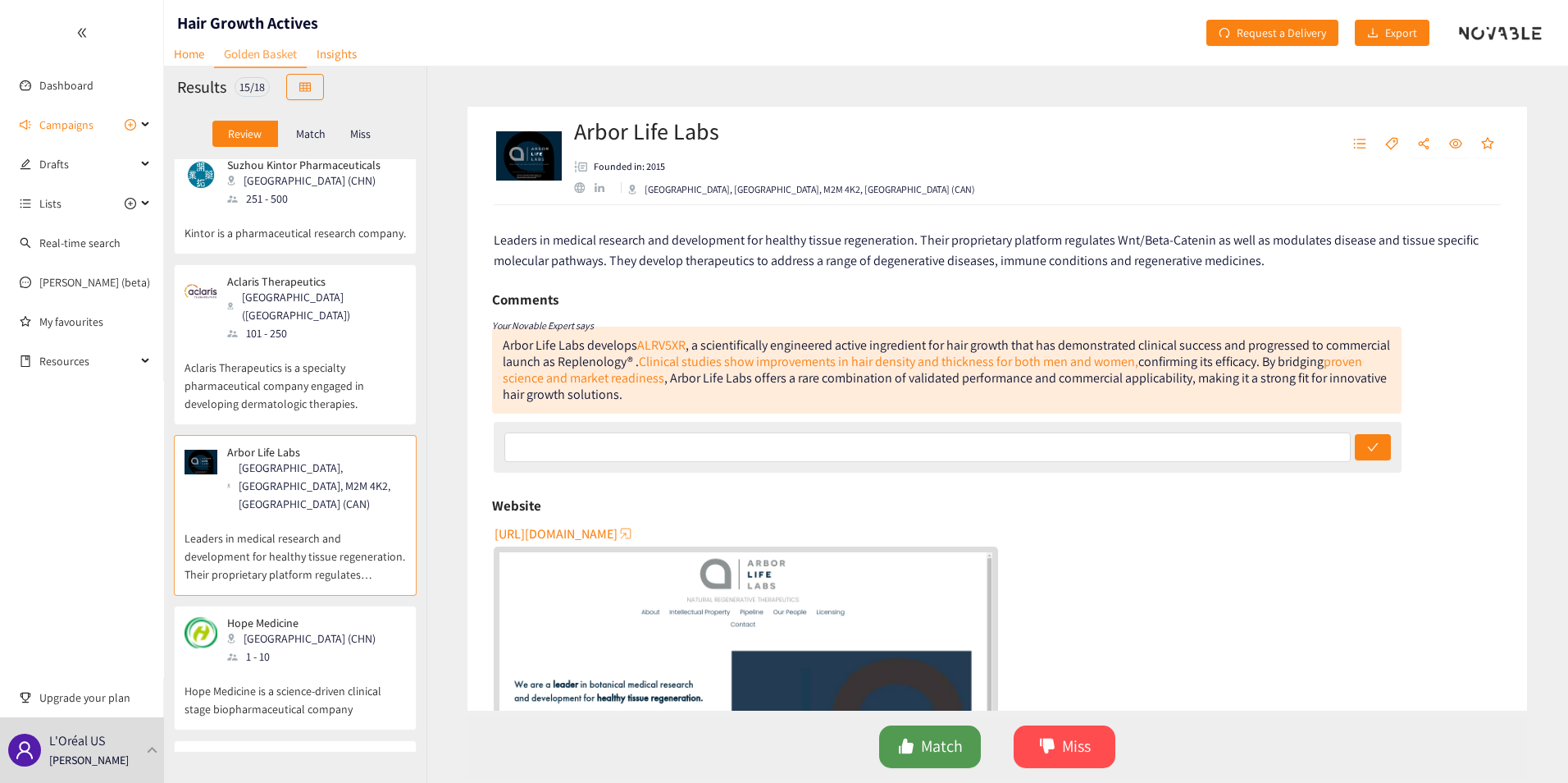
click at [928, 740] on span "Match" at bounding box center [942, 746] width 42 height 25
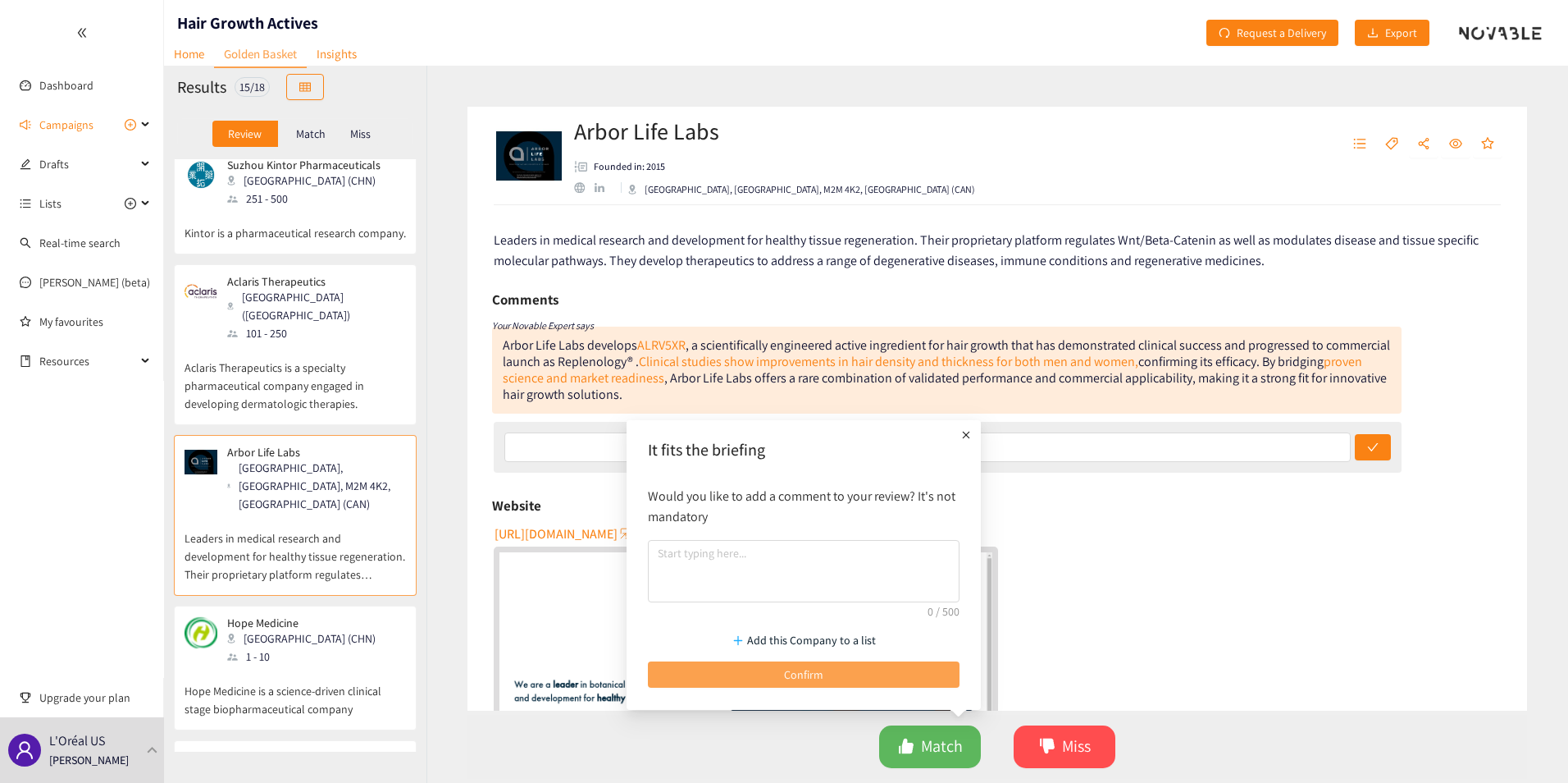
click at [777, 670] on button "Confirm" at bounding box center [803, 674] width 312 height 26
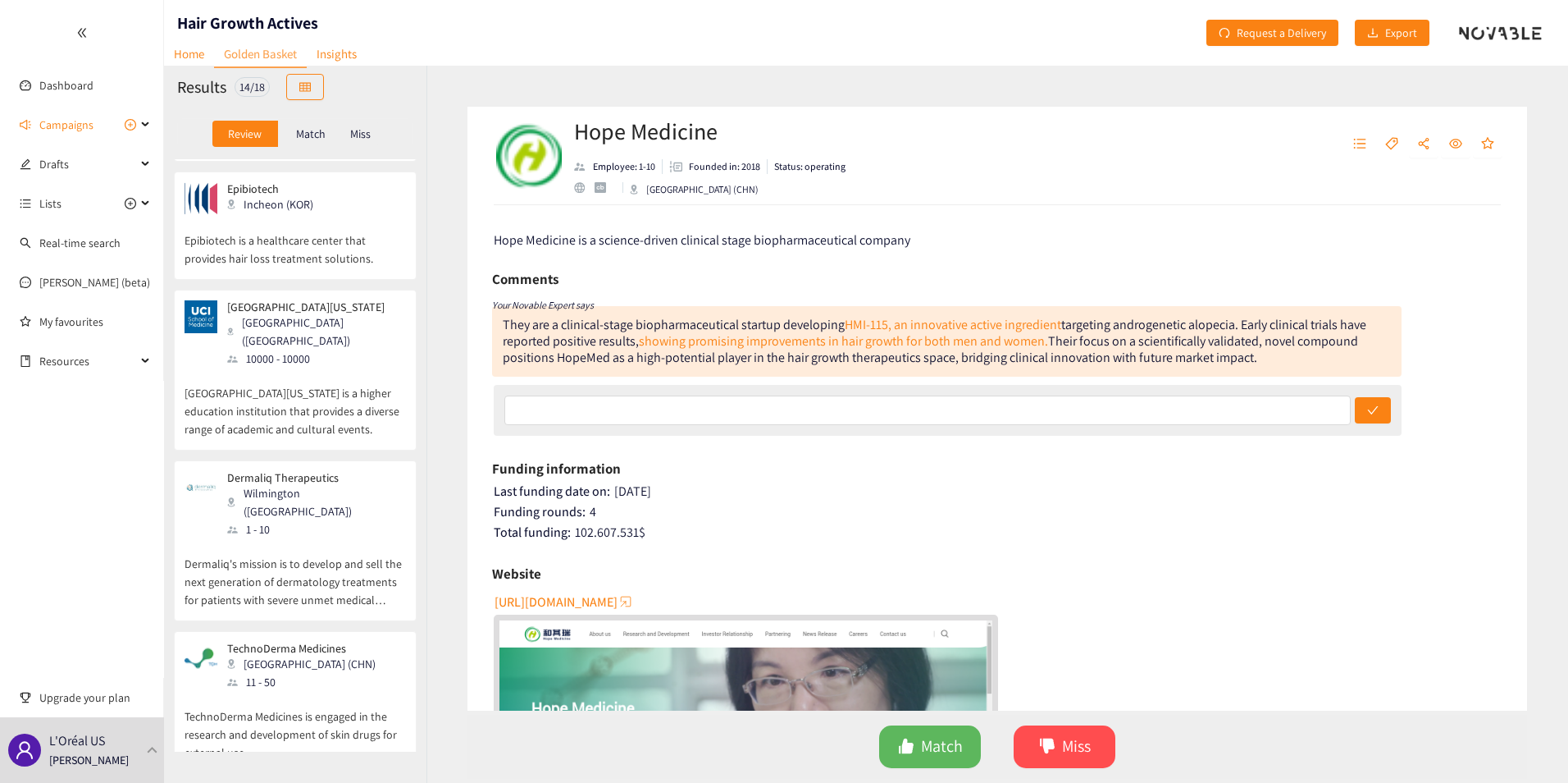
scroll to position [1067, 0]
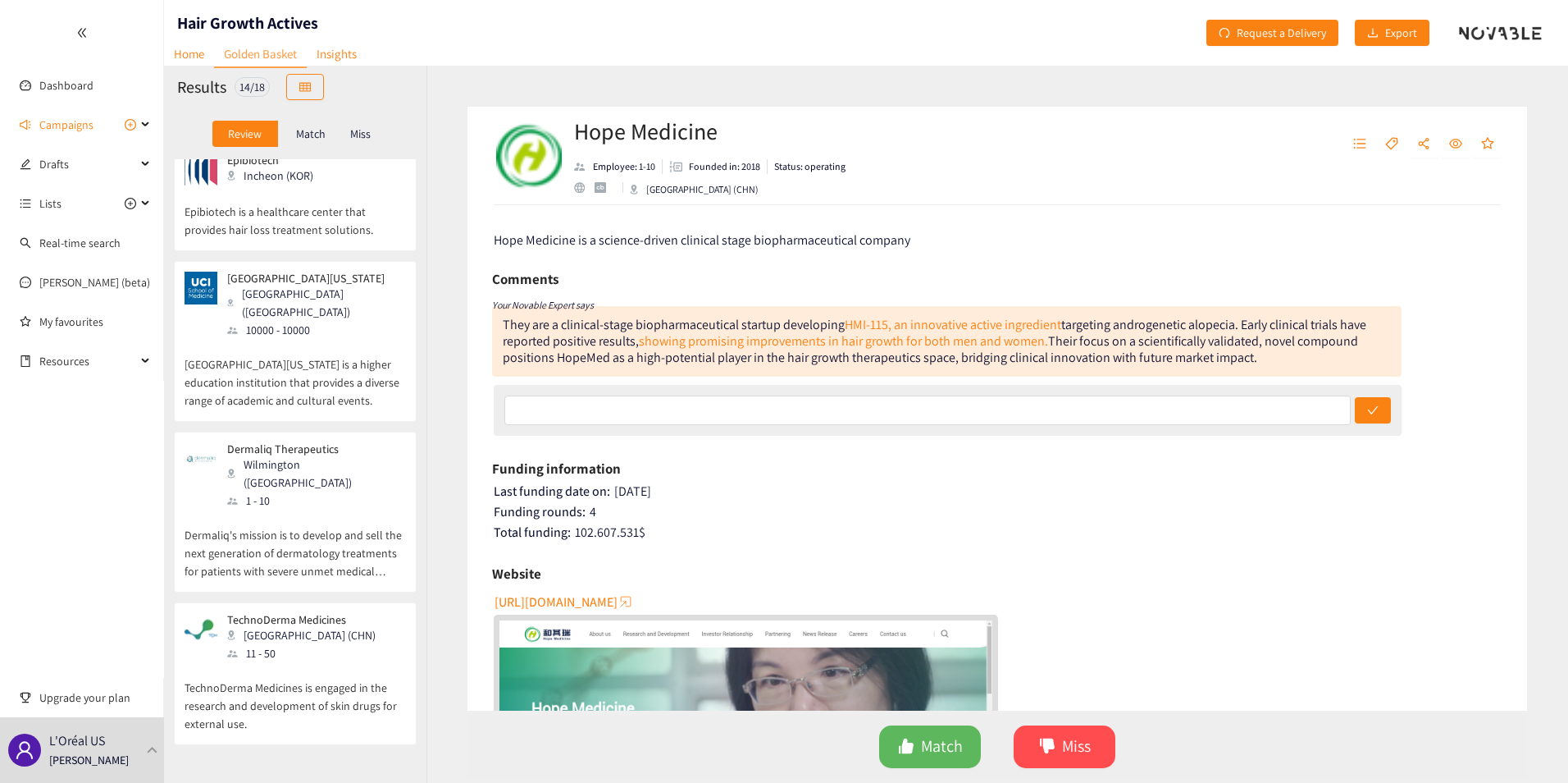
click at [312, 510] on p "Dermaliq's mission is to develop and sell the next generation of dermatology tr…" at bounding box center [295, 545] width 221 height 71
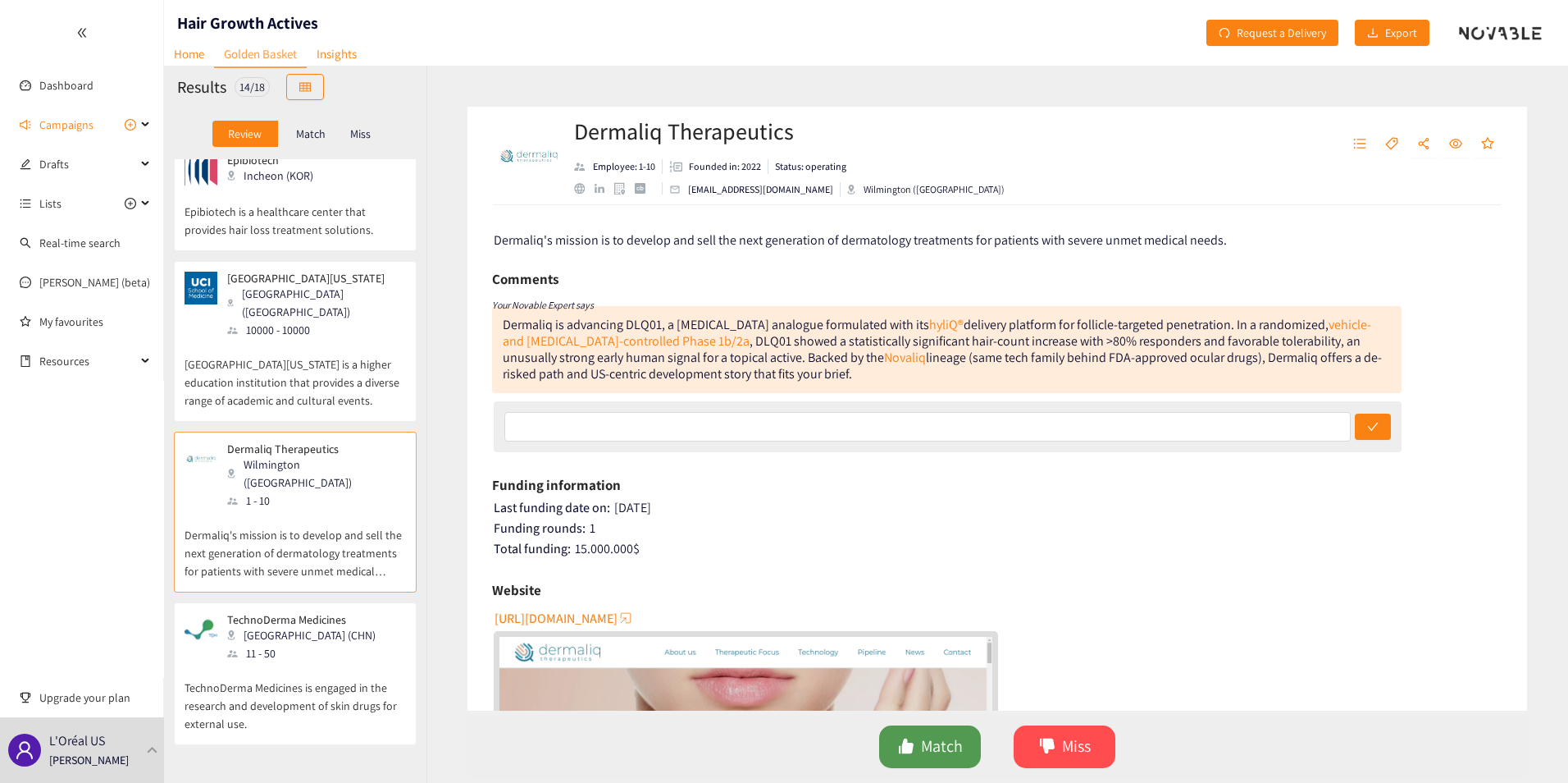
click at [936, 741] on span "Match" at bounding box center [942, 746] width 42 height 25
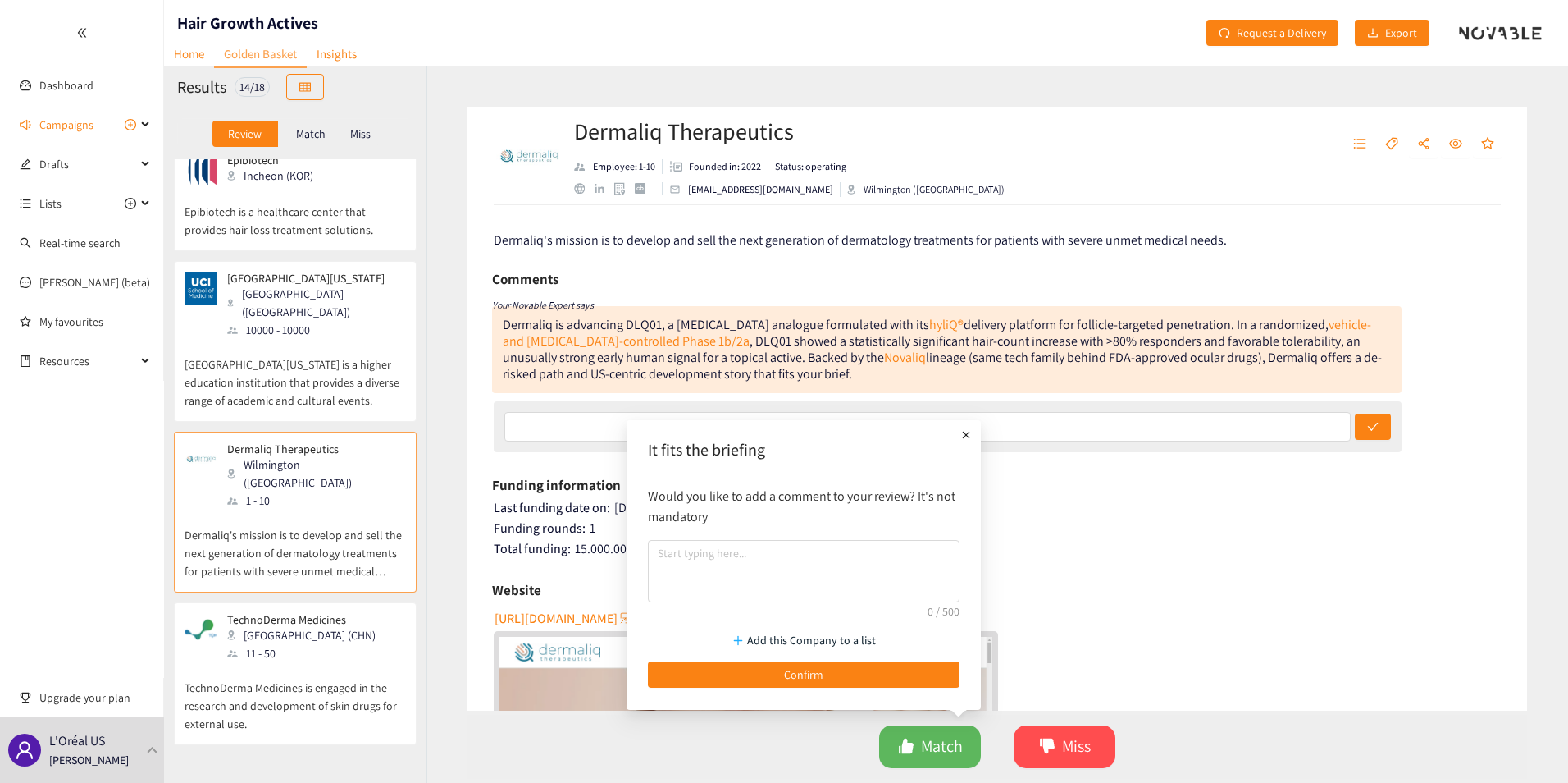
drag, startPoint x: 852, startPoint y: 679, endPoint x: 726, endPoint y: 606, distance: 145.6
click at [850, 679] on button "Confirm" at bounding box center [803, 674] width 312 height 26
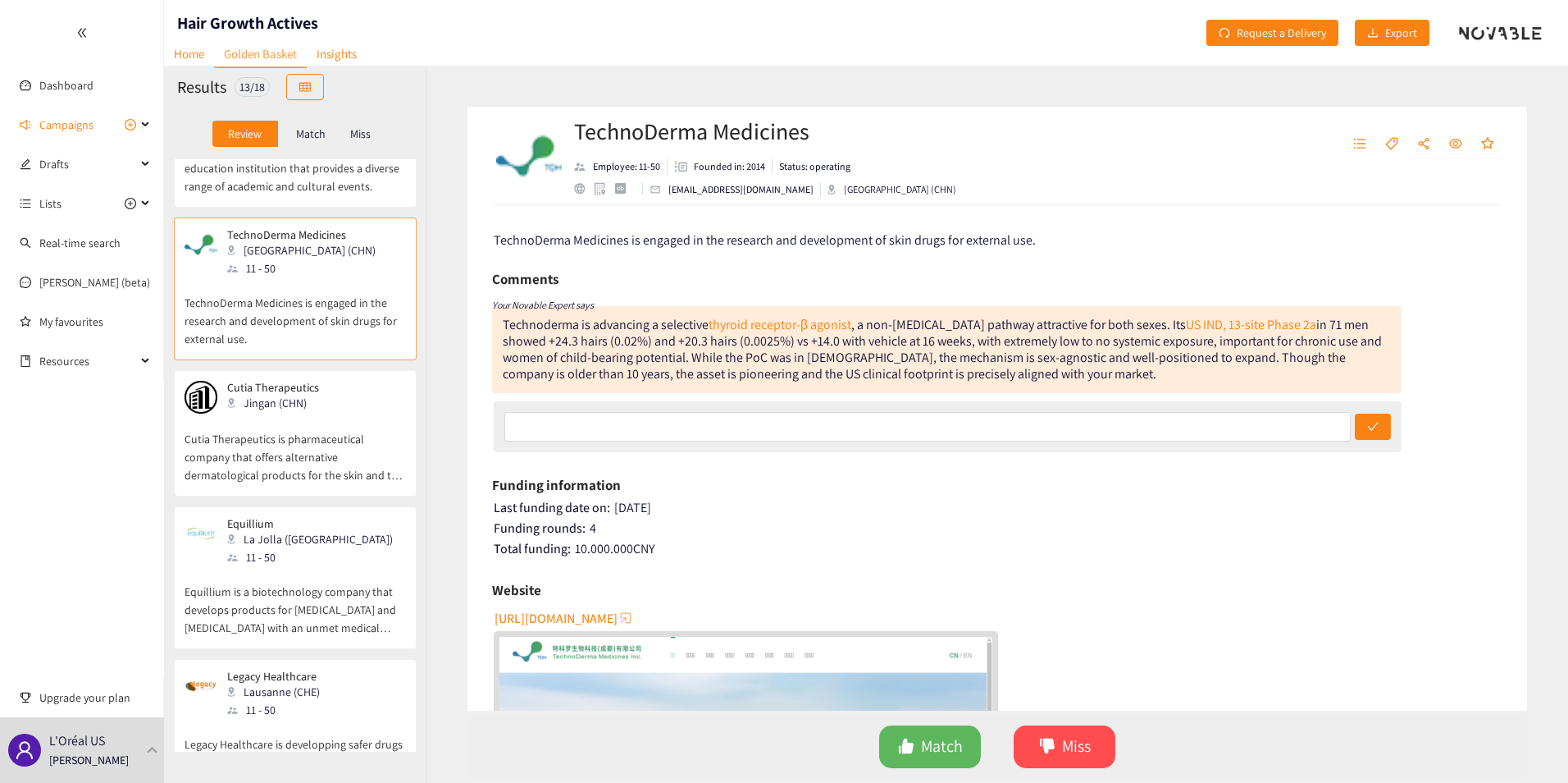
scroll to position [1305, 0]
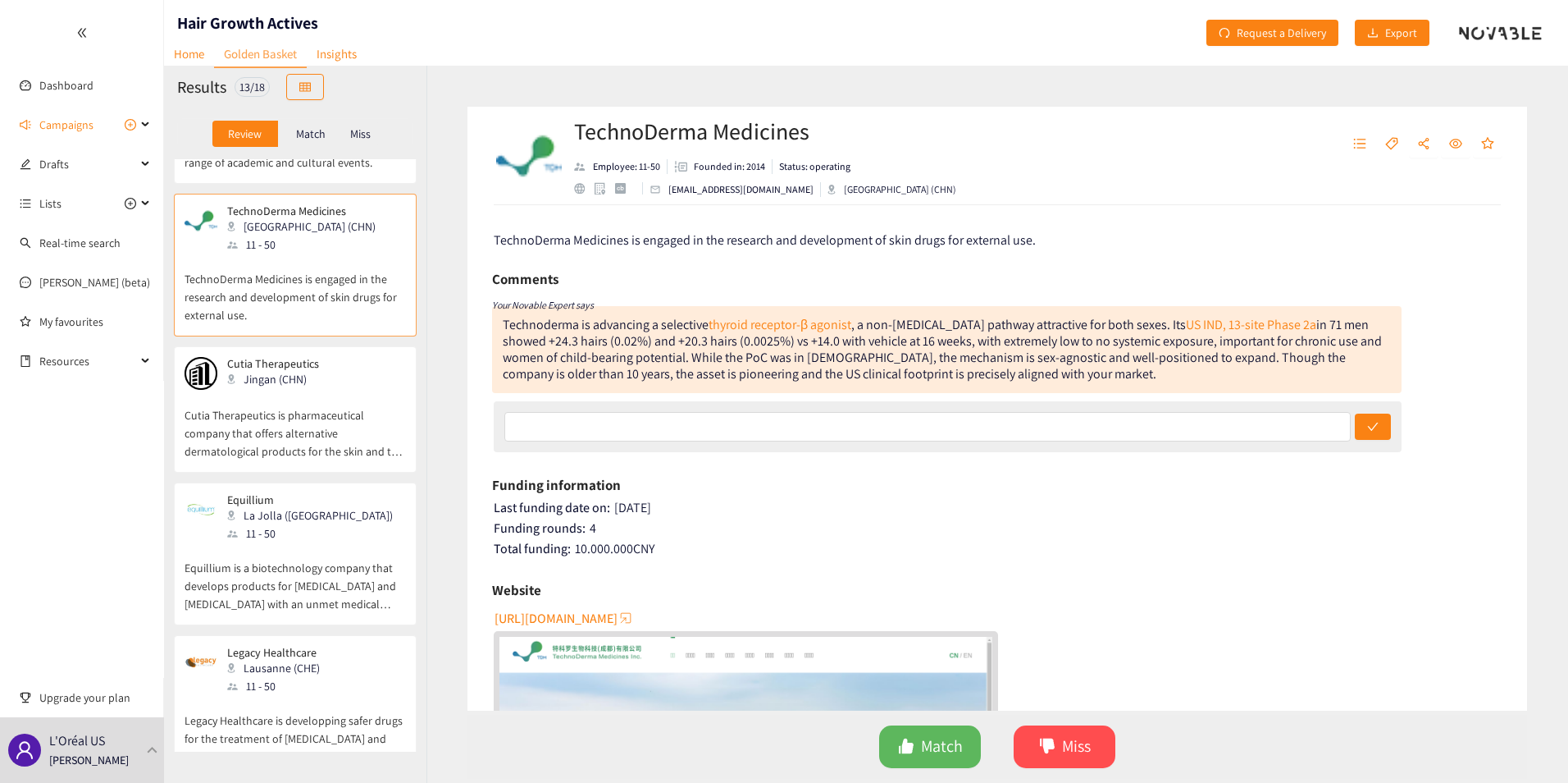
click at [314, 140] on p "Match" at bounding box center [311, 134] width 30 height 14
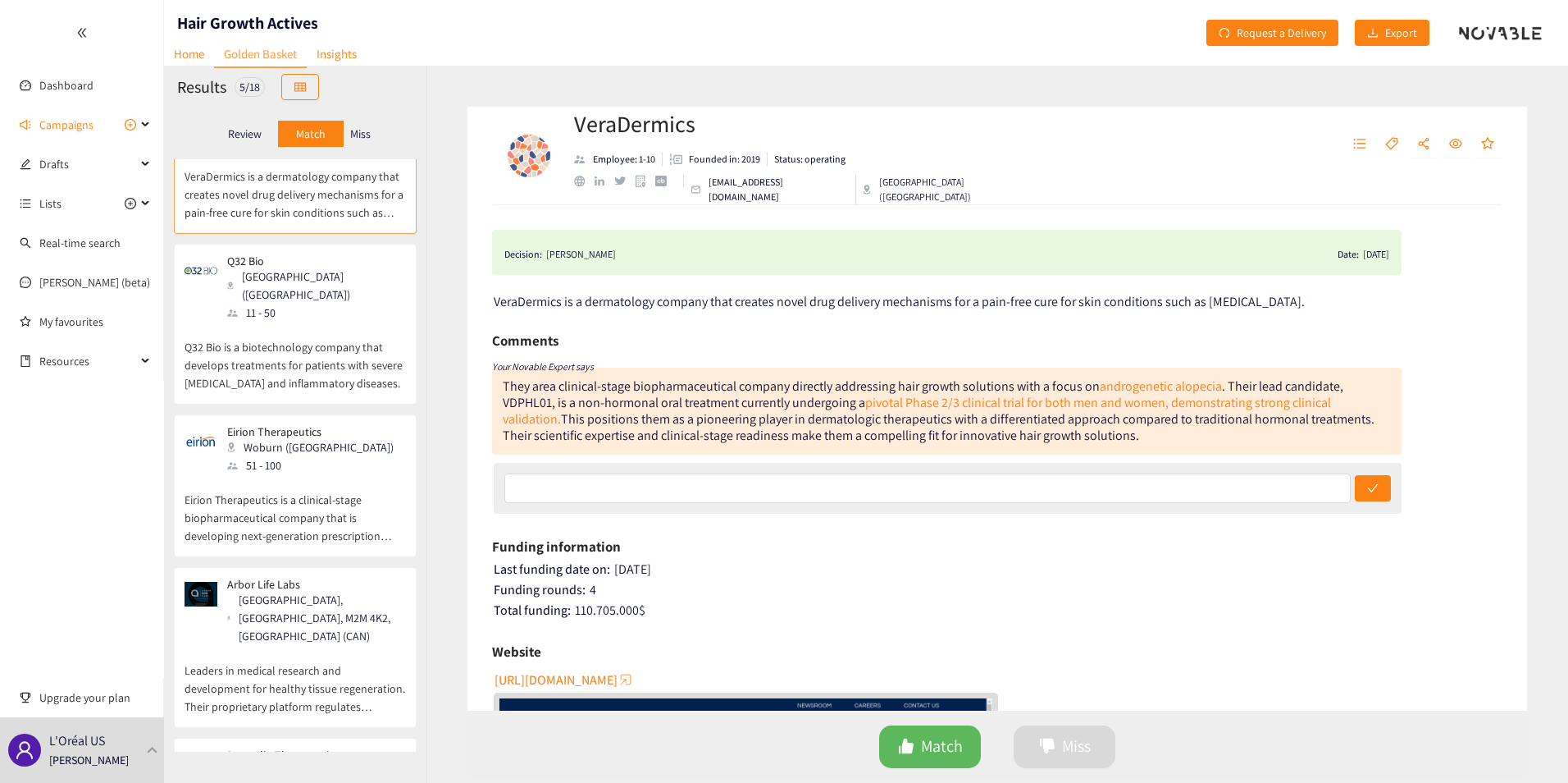
scroll to position [0, 0]
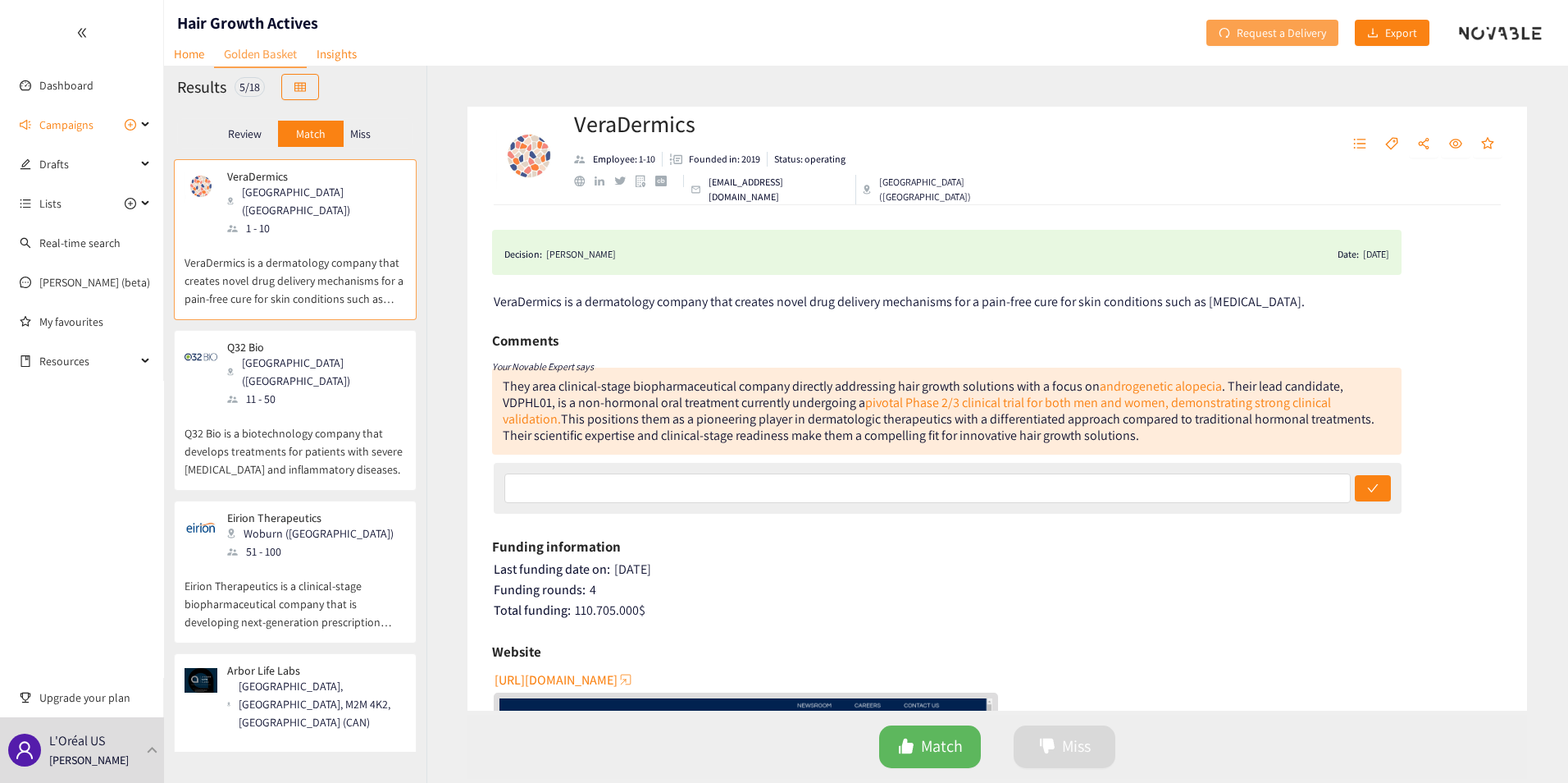
click at [1282, 29] on span "Request a Delivery" at bounding box center [1282, 33] width 89 height 18
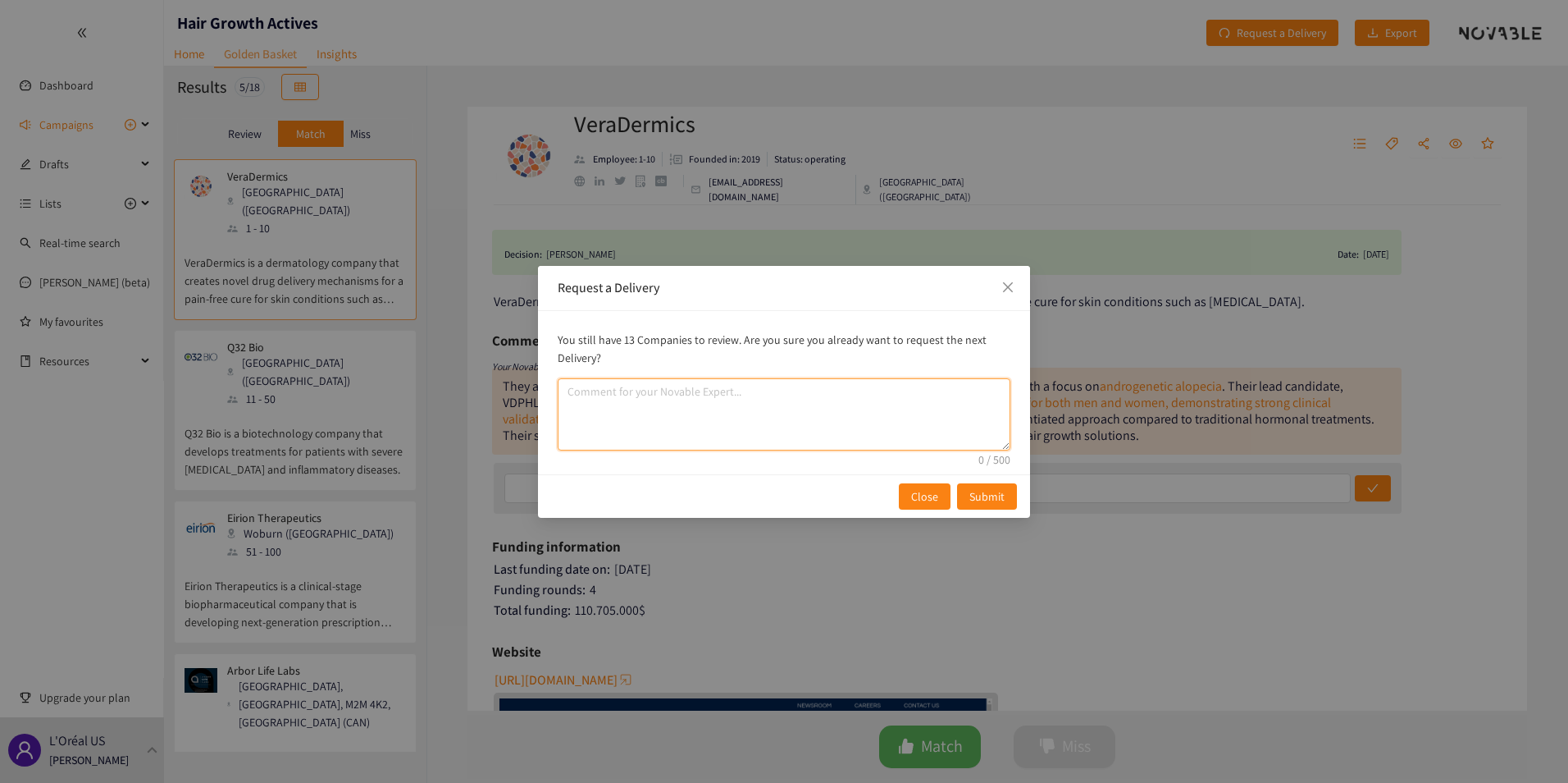
click at [600, 404] on textarea "comment" at bounding box center [784, 414] width 453 height 72
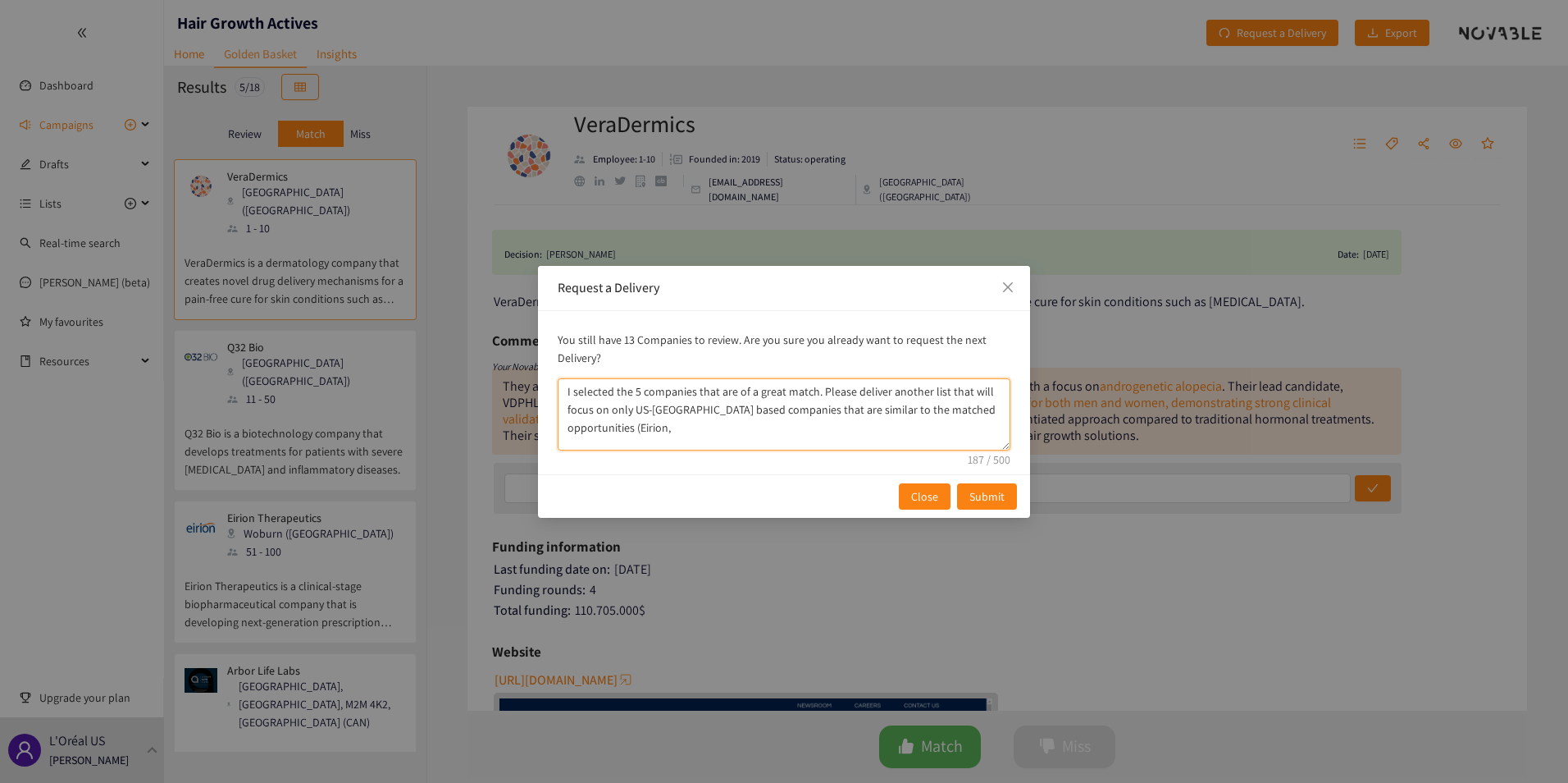
click at [615, 429] on textarea "I selected the 5 companies that are of a great match. Please deliver another li…" at bounding box center [784, 414] width 453 height 72
click at [634, 410] on textarea "I selected the 5 companies that are of a great match. Please deliver another li…" at bounding box center [784, 414] width 453 height 72
click at [760, 407] on textarea "I selected the 5 companies that are of a great match. Please deliver another li…" at bounding box center [784, 414] width 453 height 72
type textarea "I selected the 5 companies that are of a great match. Please deliver another li…"
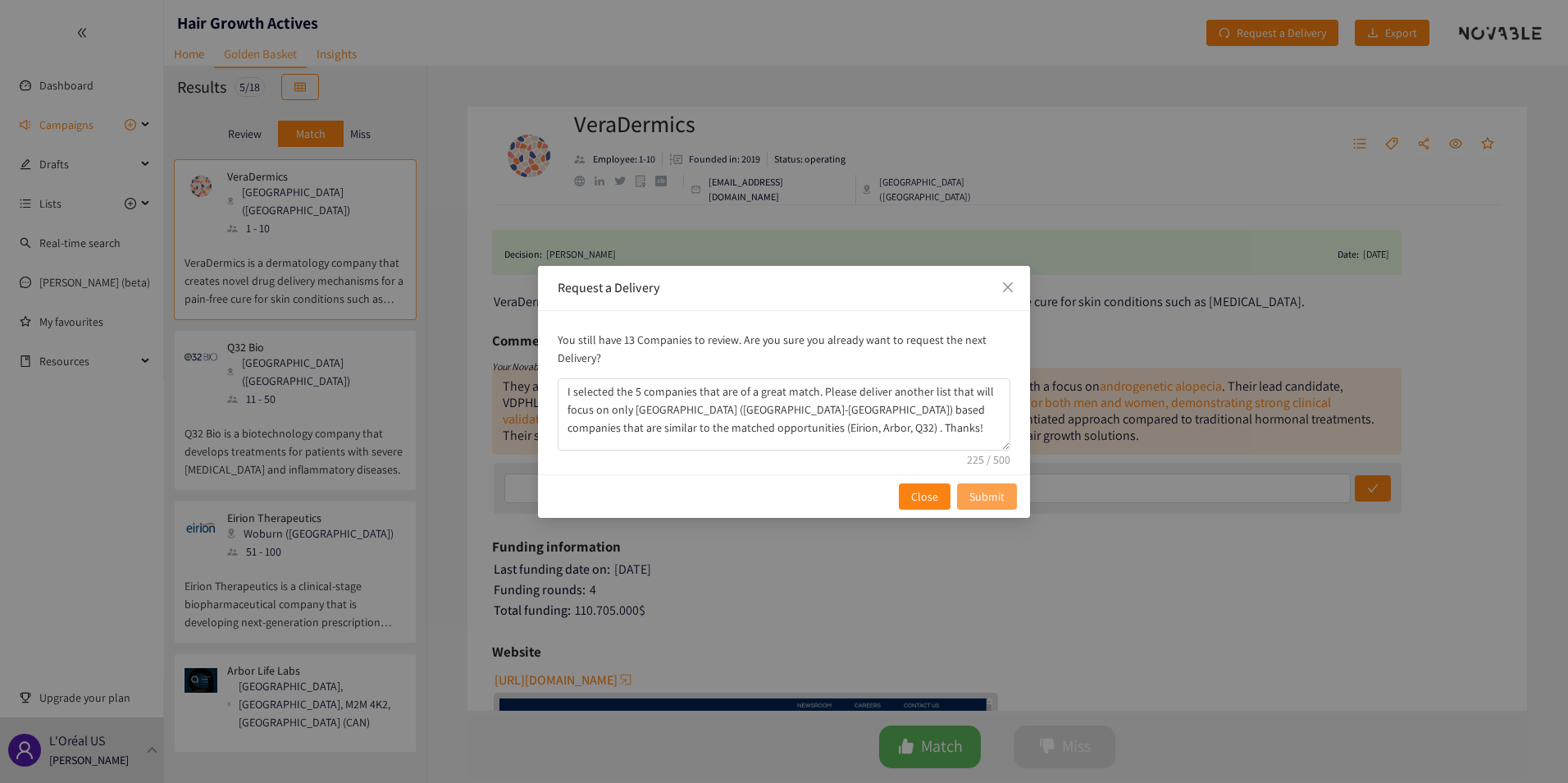
drag, startPoint x: 983, startPoint y: 497, endPoint x: 975, endPoint y: 424, distance: 73.4
click at [984, 495] on span "Submit" at bounding box center [987, 496] width 35 height 18
